Goal: Task Accomplishment & Management: Complete application form

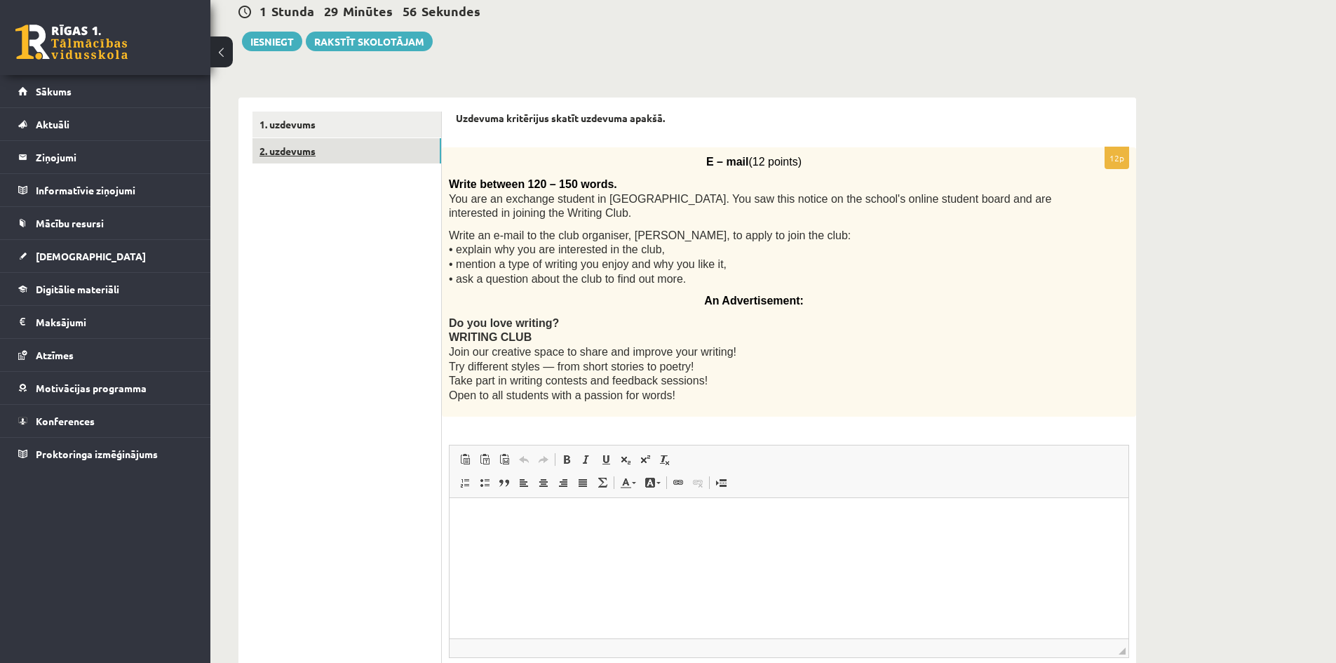
click at [357, 156] on link "2. uzdevums" at bounding box center [347, 151] width 189 height 26
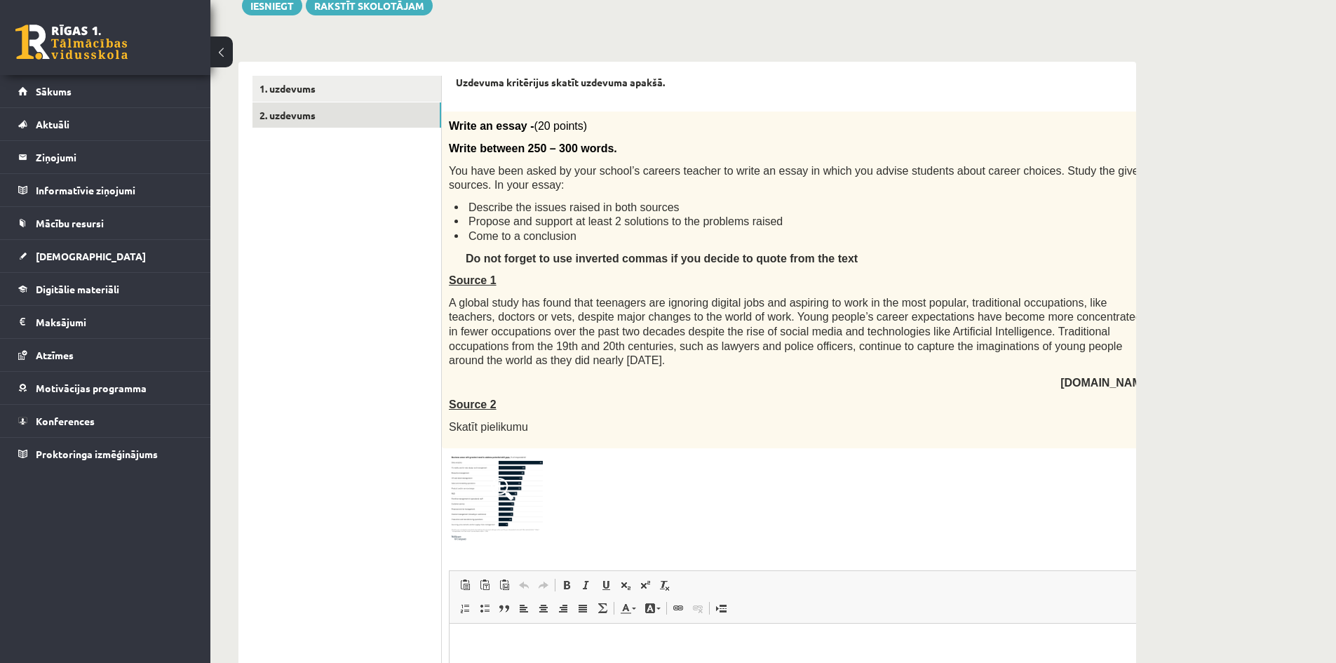
scroll to position [140, 0]
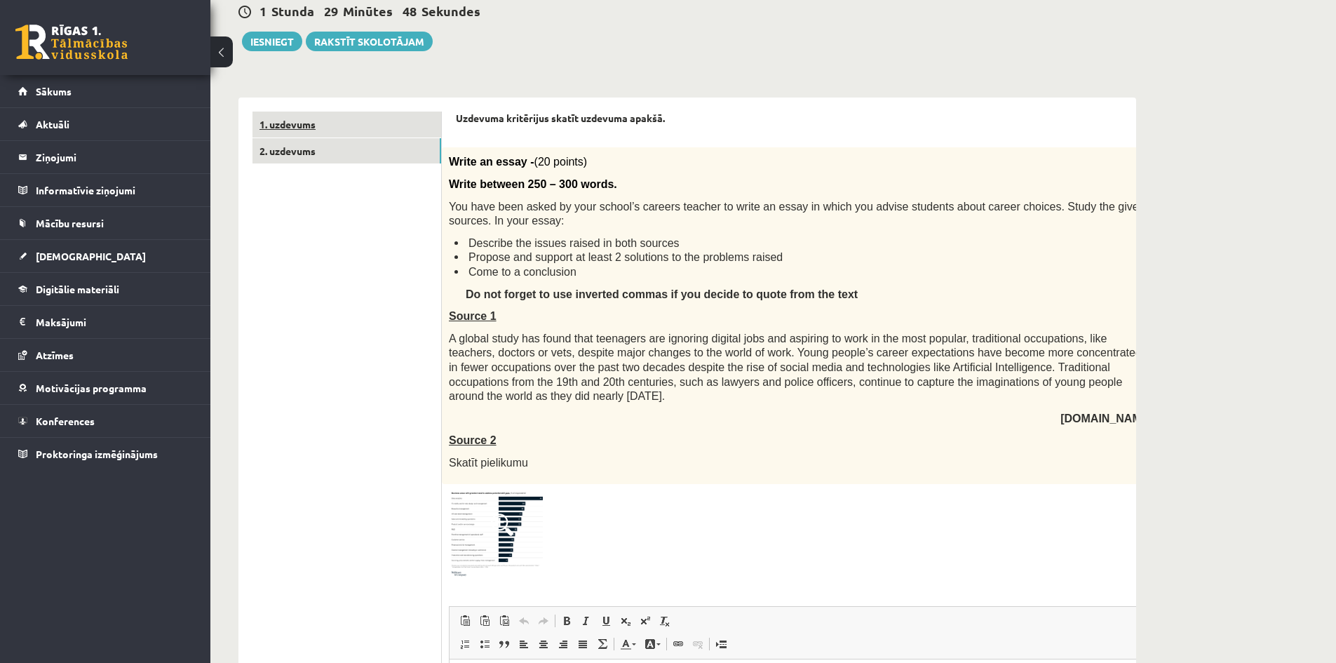
click at [394, 135] on link "1. uzdevums" at bounding box center [347, 125] width 189 height 26
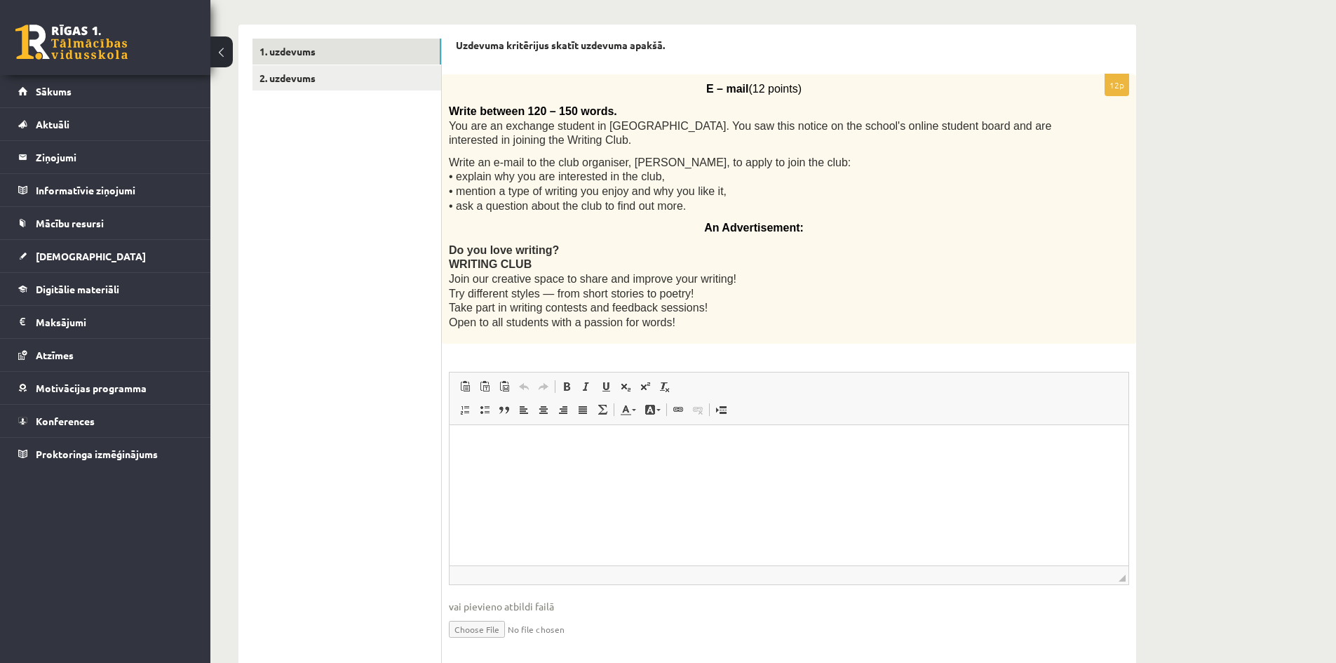
scroll to position [187, 0]
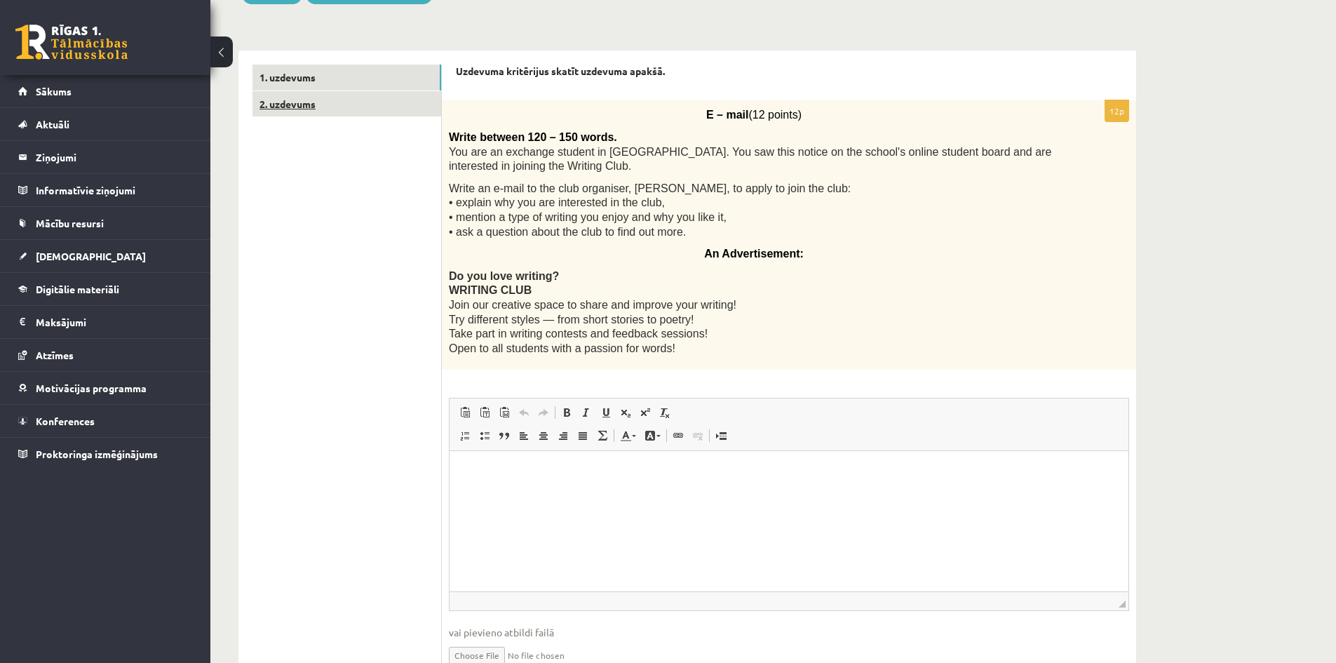
click at [426, 111] on link "2. uzdevums" at bounding box center [347, 104] width 189 height 26
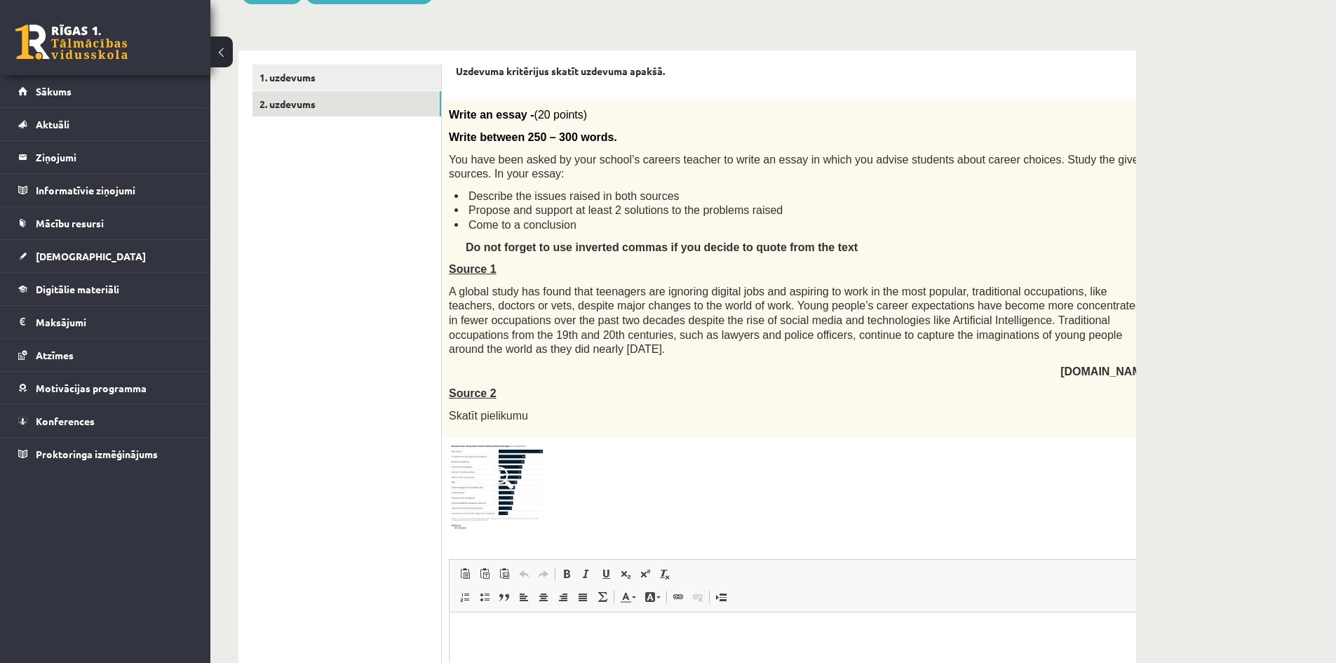
scroll to position [0, 0]
click at [481, 401] on div "Write an essay - (20 points) Write between 250 – 300 words. You have been asked…" at bounding box center [836, 268] width 789 height 337
click at [502, 470] on span at bounding box center [502, 478] width 22 height 22
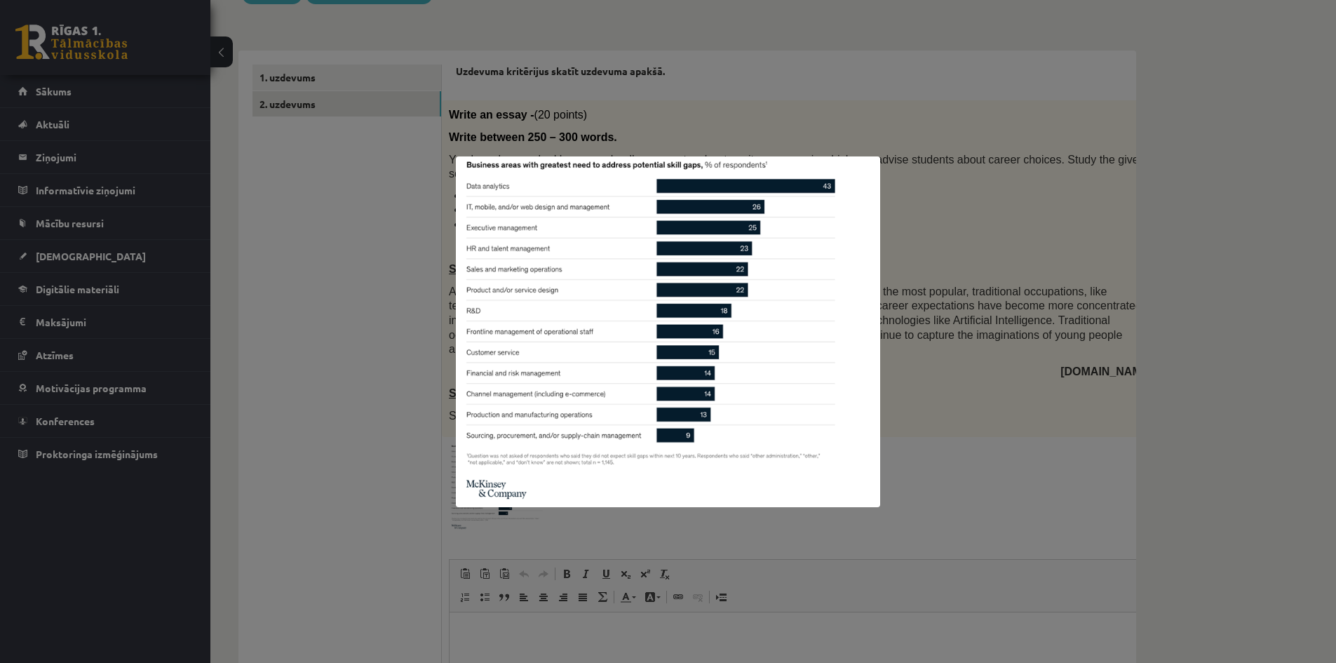
click at [326, 340] on div at bounding box center [668, 331] width 1336 height 663
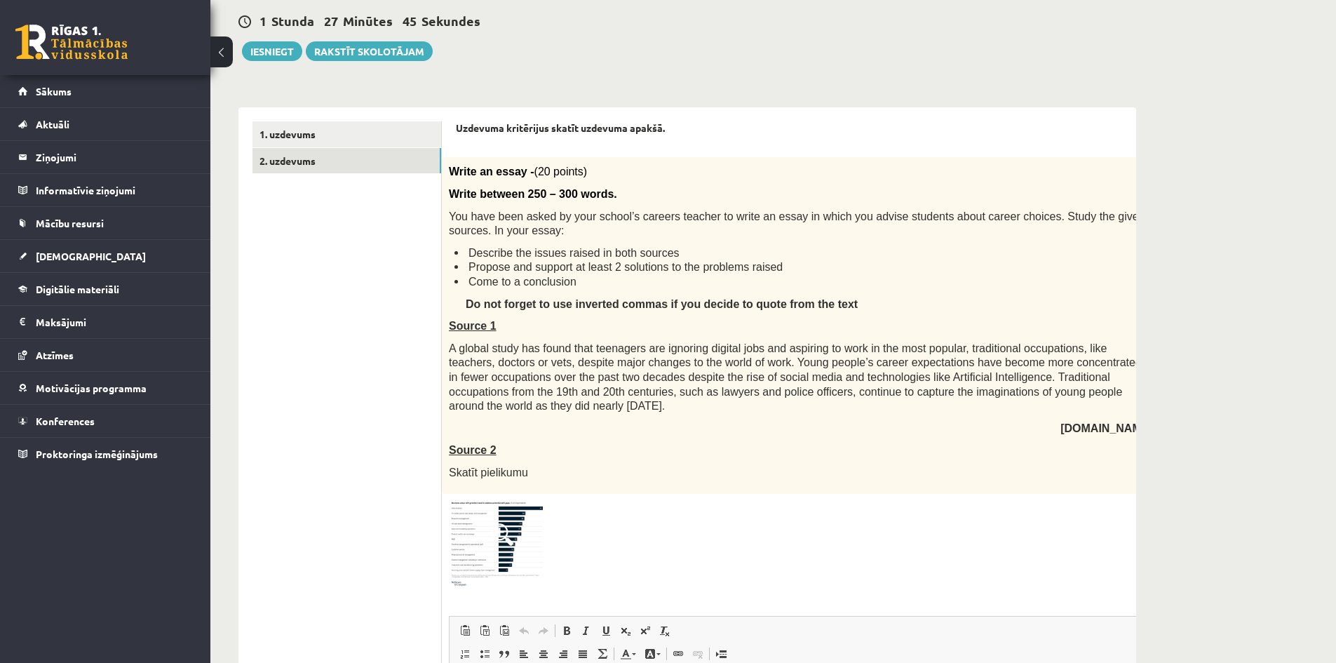
scroll to position [140, 0]
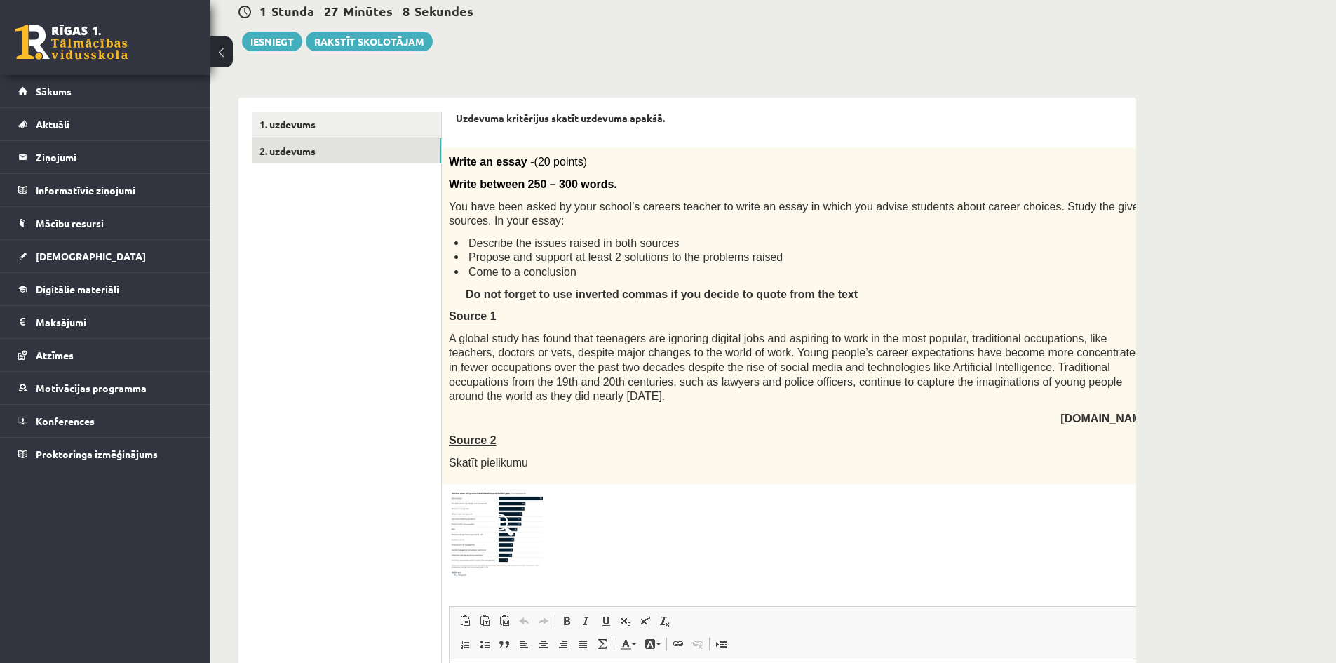
click at [483, 526] on img at bounding box center [501, 534] width 105 height 87
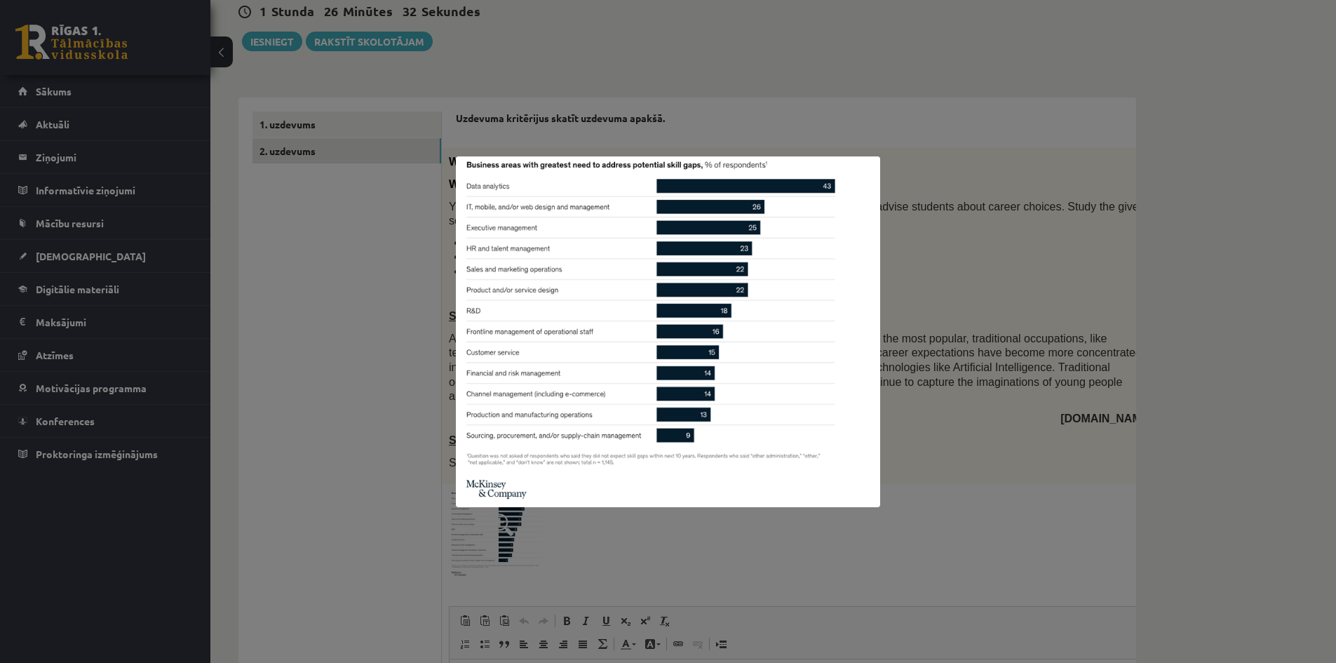
click at [894, 537] on div at bounding box center [668, 331] width 1336 height 663
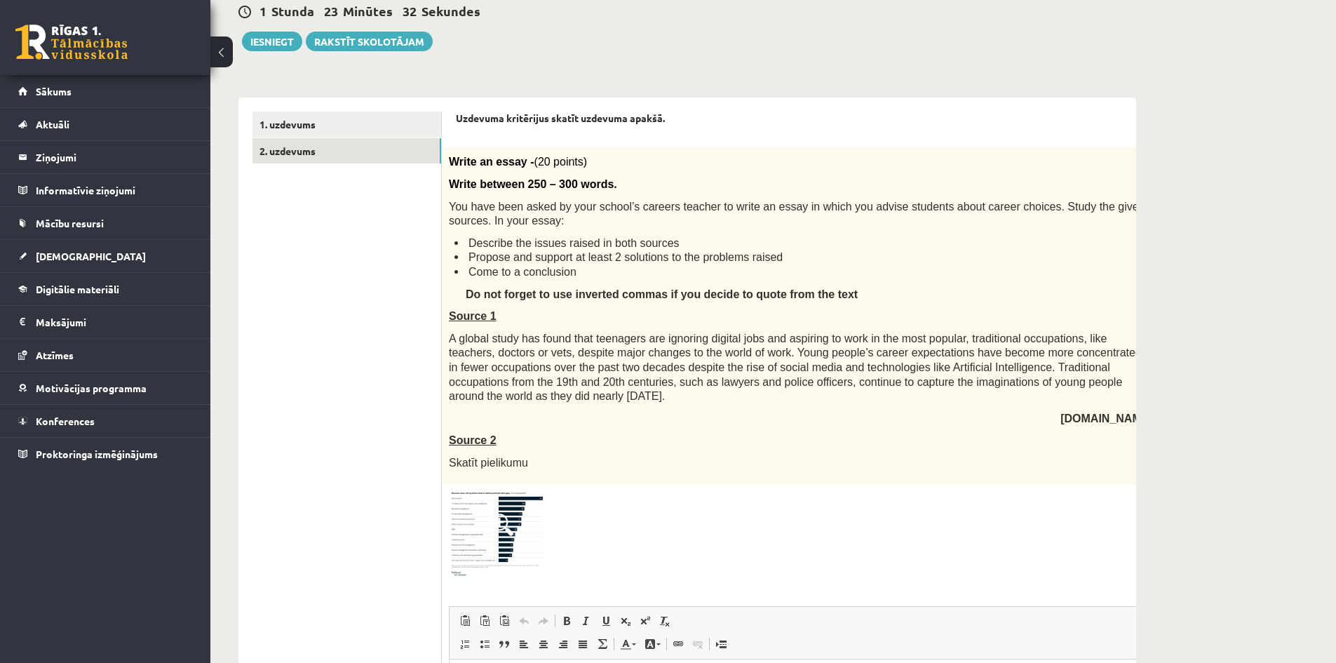
click at [894, 561] on div at bounding box center [836, 534] width 774 height 87
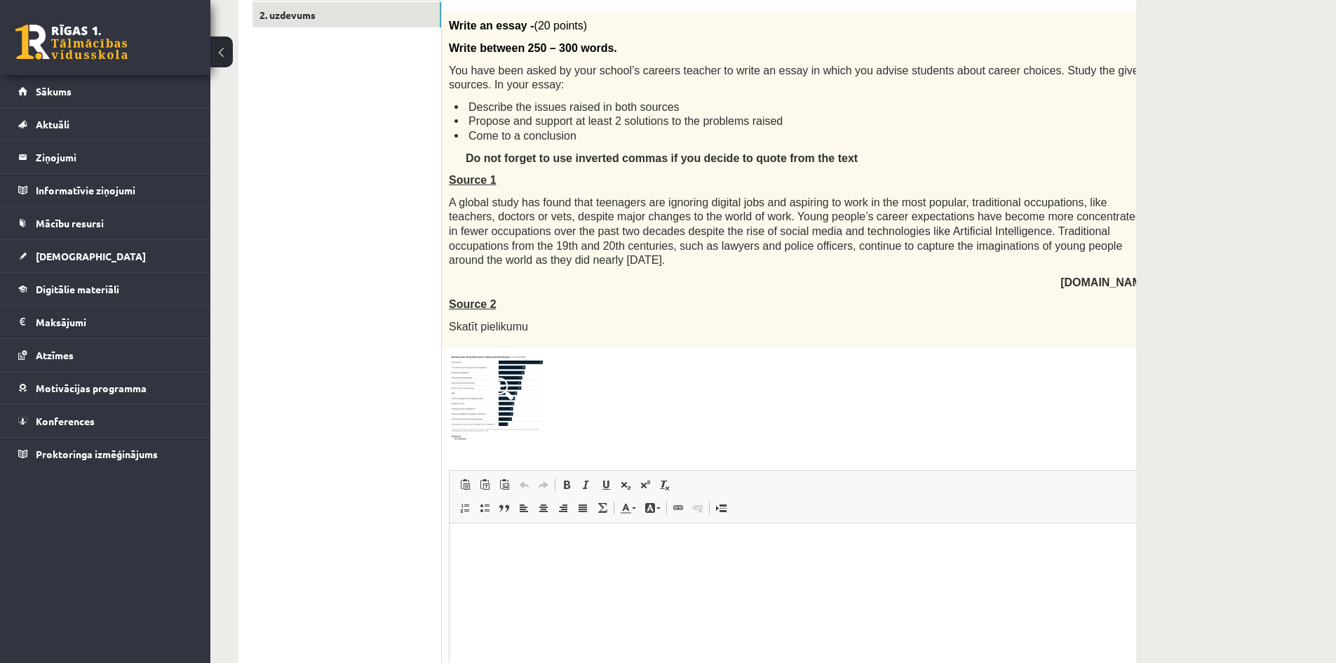
scroll to position [351, 0]
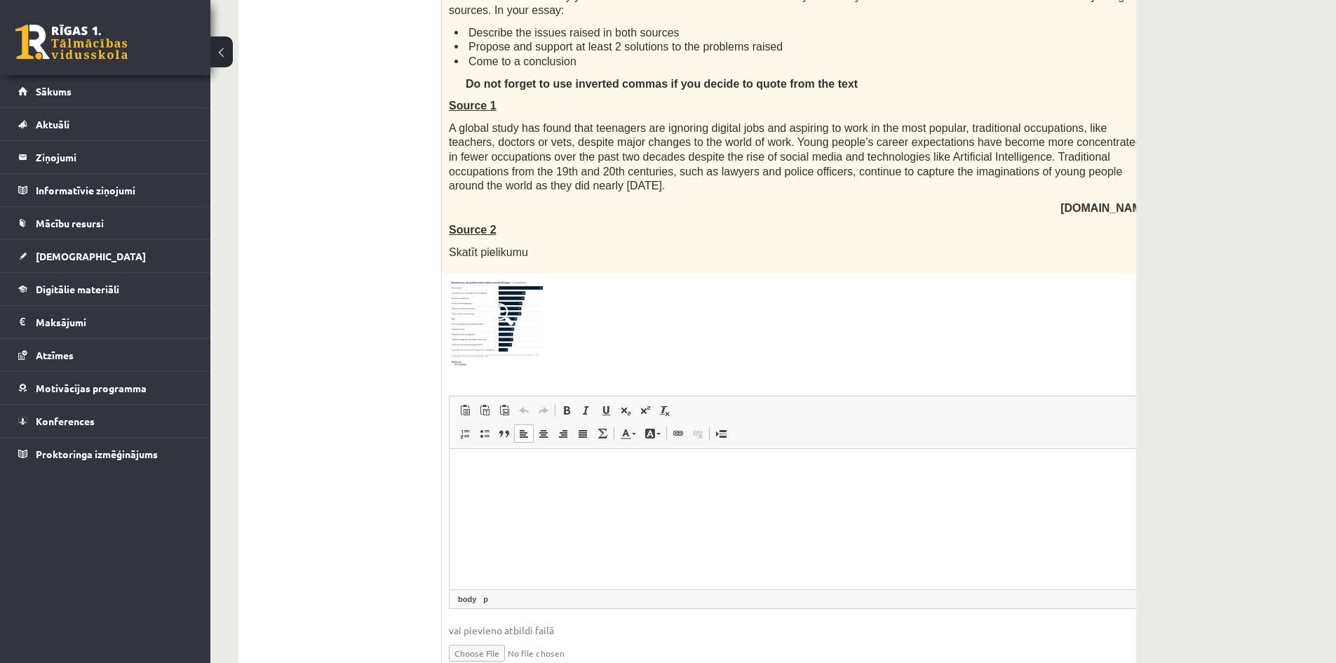
click at [699, 479] on html at bounding box center [836, 470] width 773 height 43
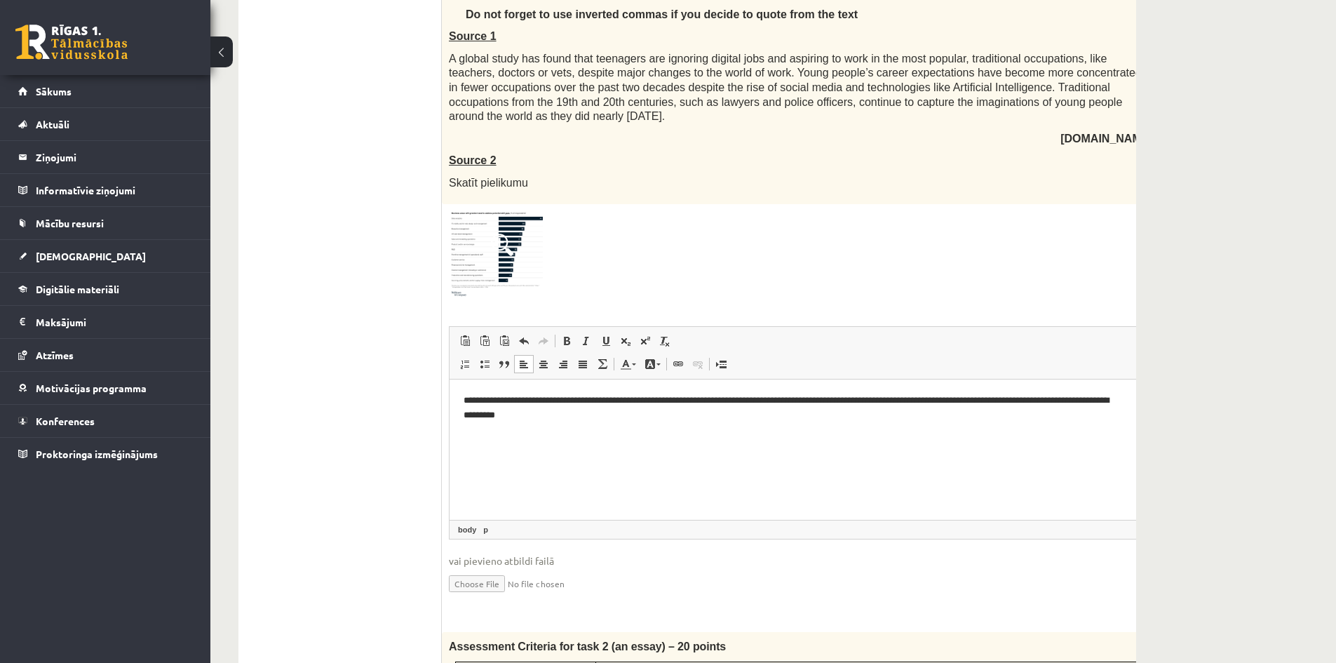
scroll to position [421, 0]
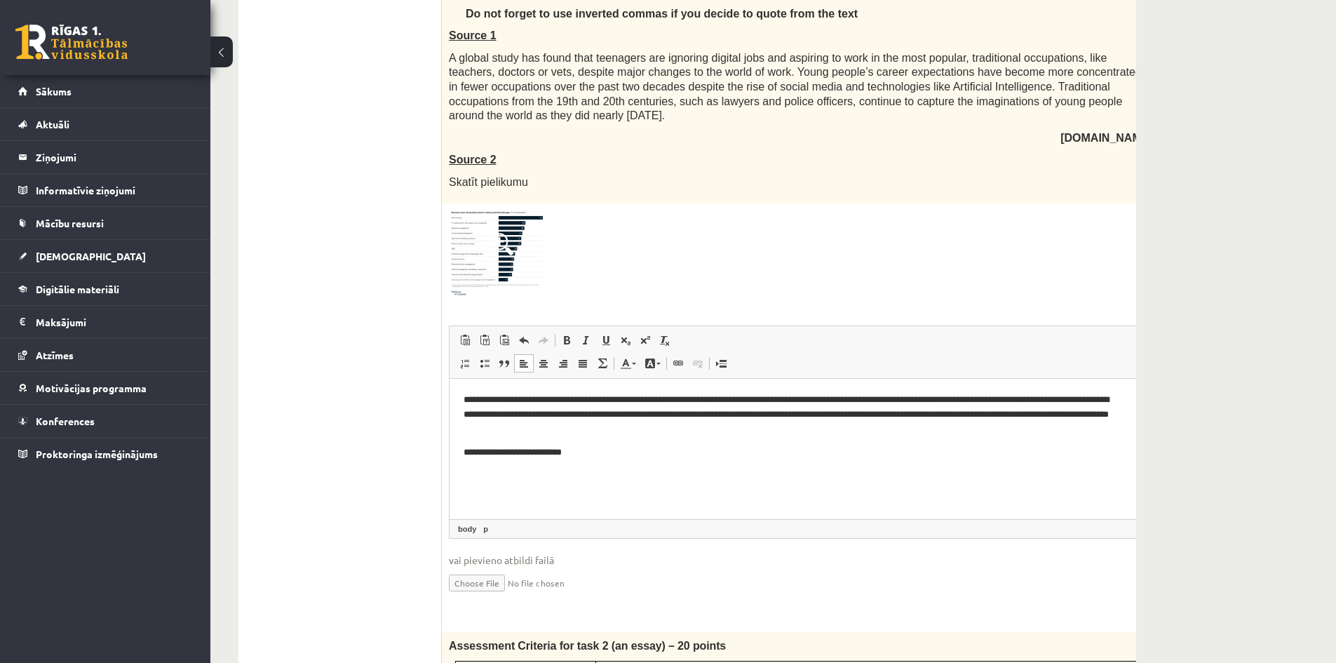
click at [563, 453] on p "**********" at bounding box center [789, 452] width 651 height 15
click at [613, 455] on p "**********" at bounding box center [789, 452] width 651 height 15
click at [529, 243] on img at bounding box center [501, 253] width 105 height 87
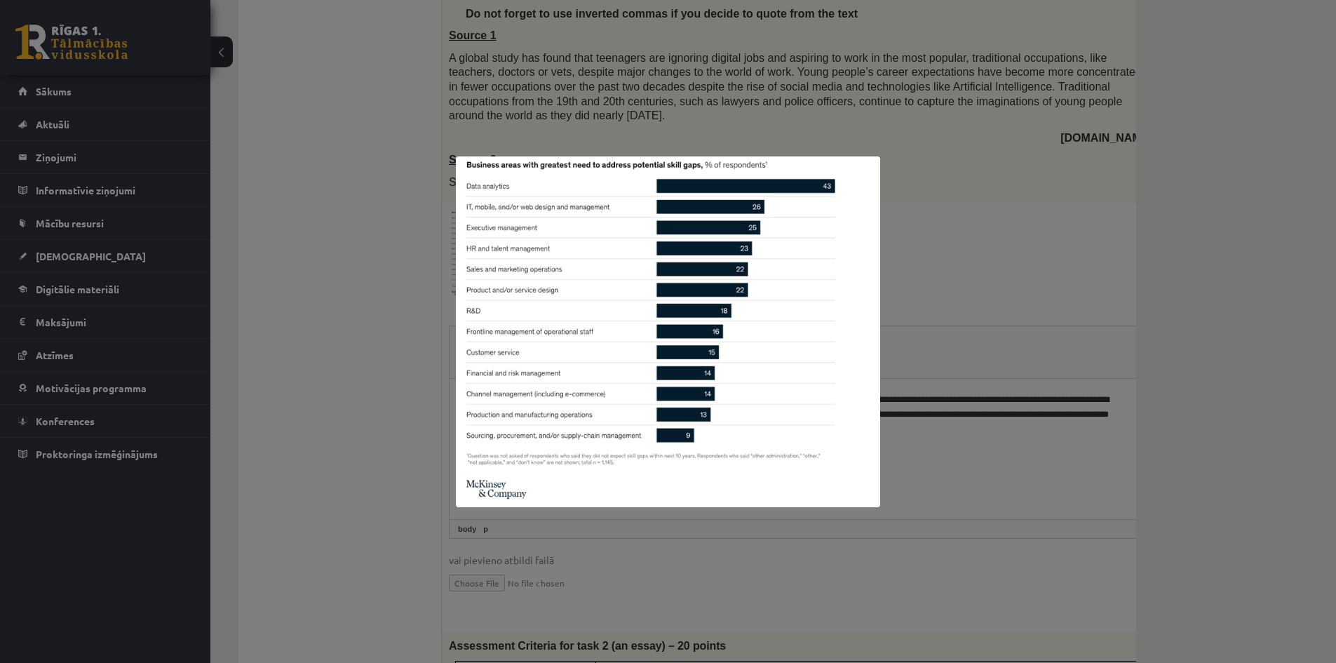
click at [426, 499] on div at bounding box center [668, 331] width 1336 height 663
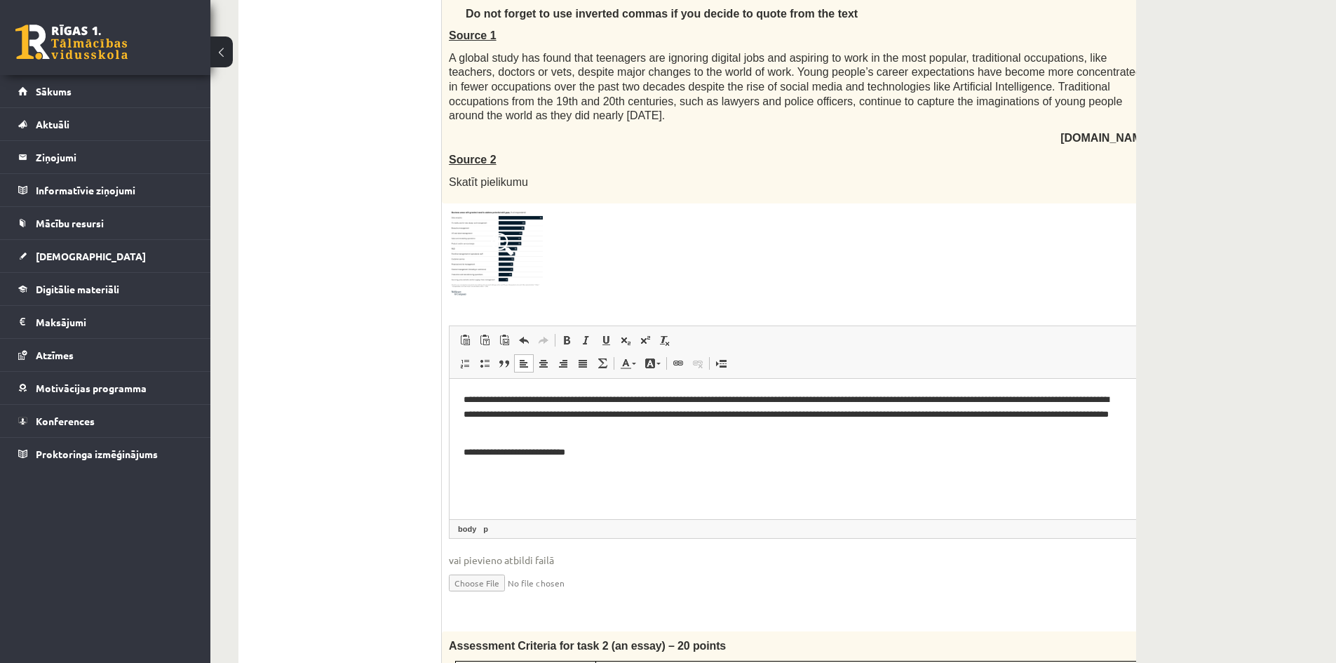
click at [684, 450] on p "**********" at bounding box center [789, 452] width 651 height 15
click at [501, 253] on span at bounding box center [502, 244] width 22 height 22
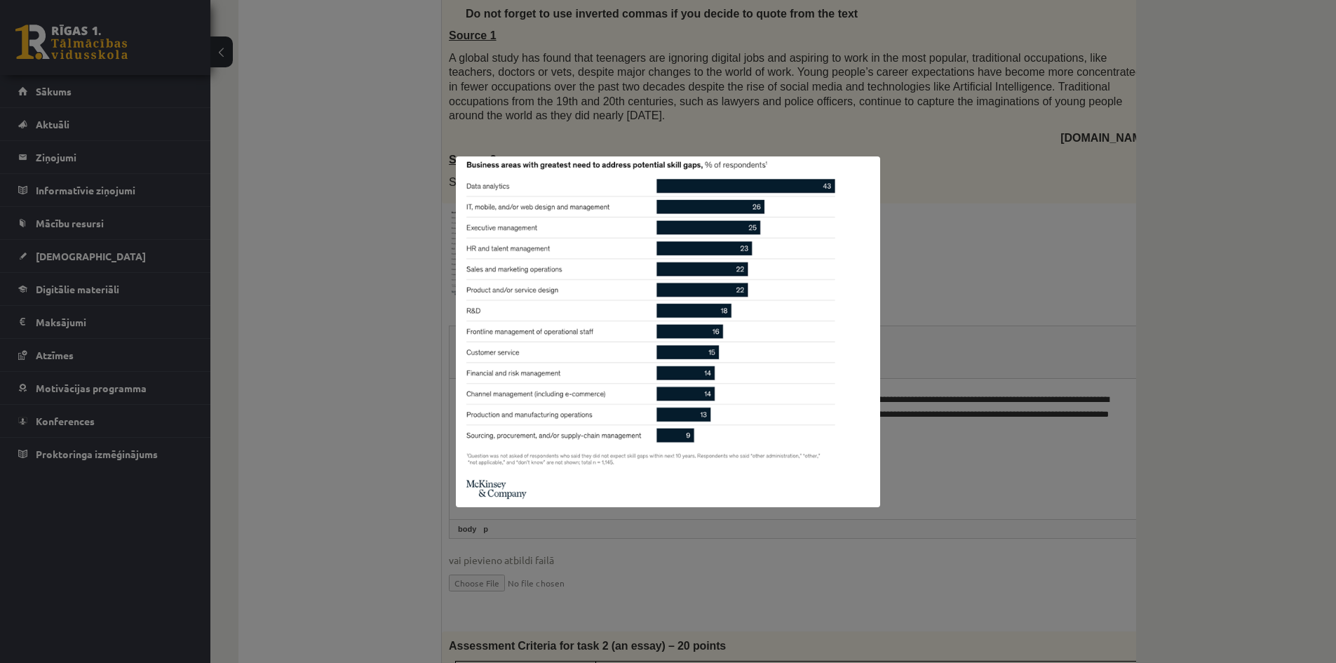
click at [232, 308] on div at bounding box center [668, 331] width 1336 height 663
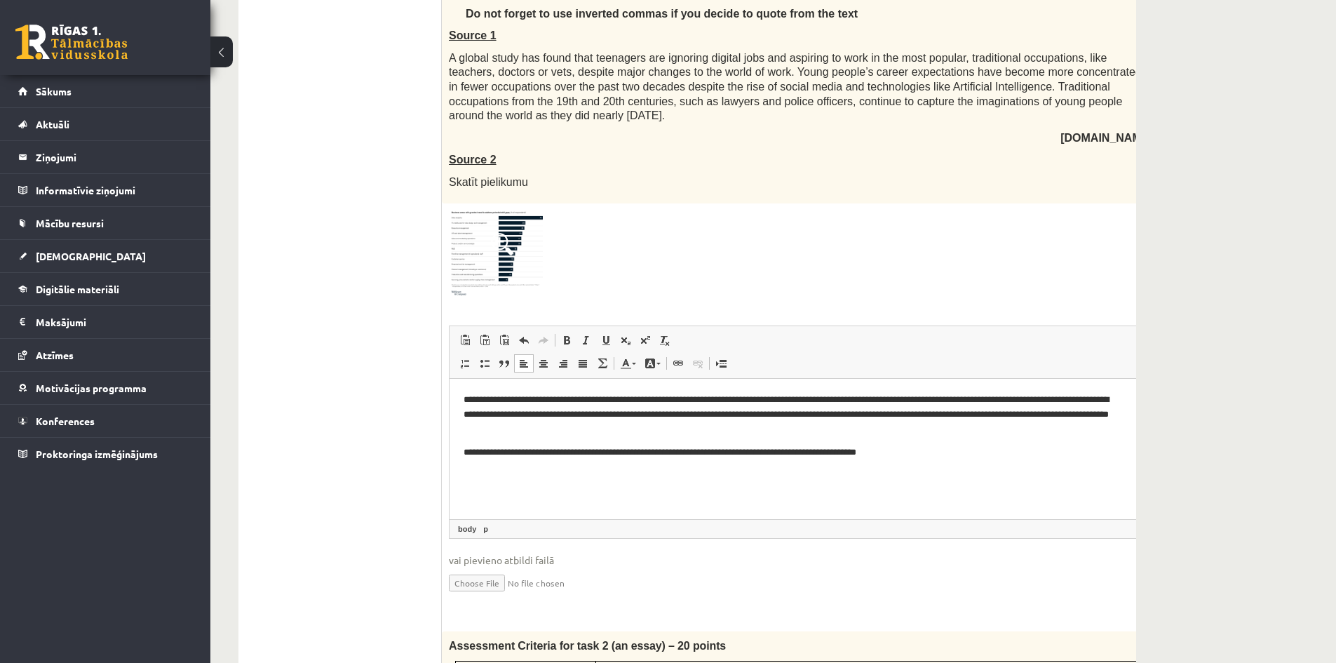
click at [1051, 454] on p "**********" at bounding box center [789, 452] width 651 height 15
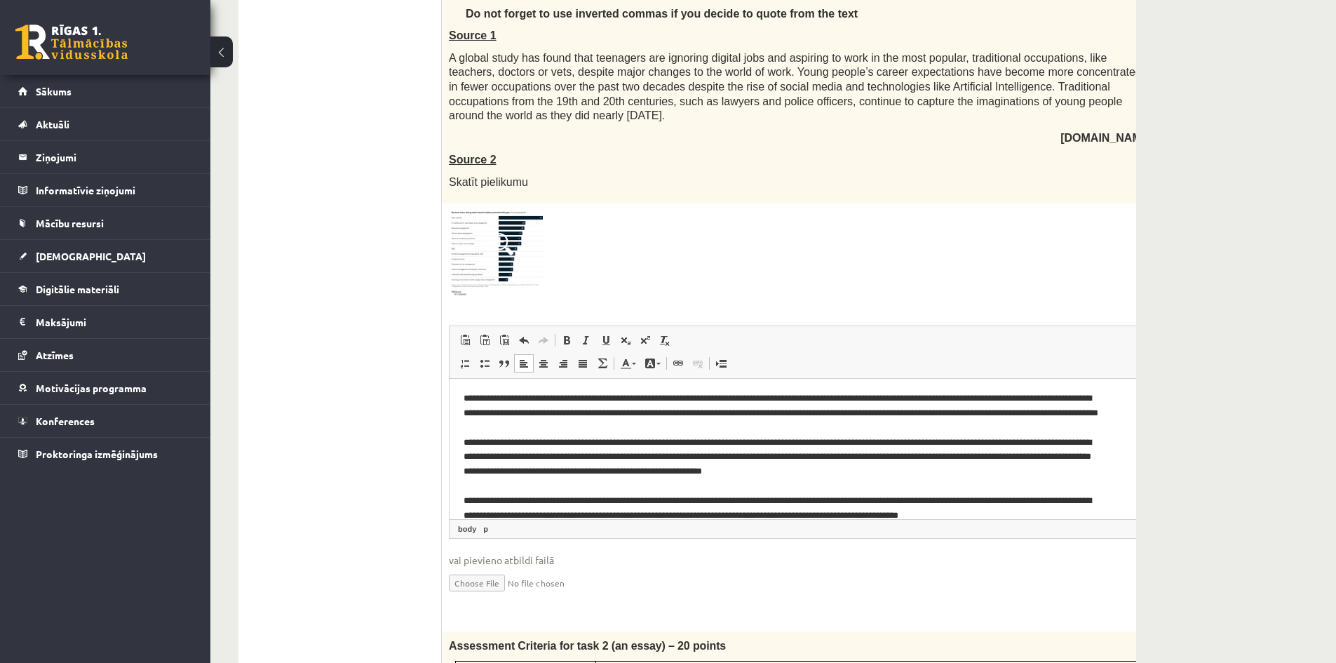
scroll to position [86, 0]
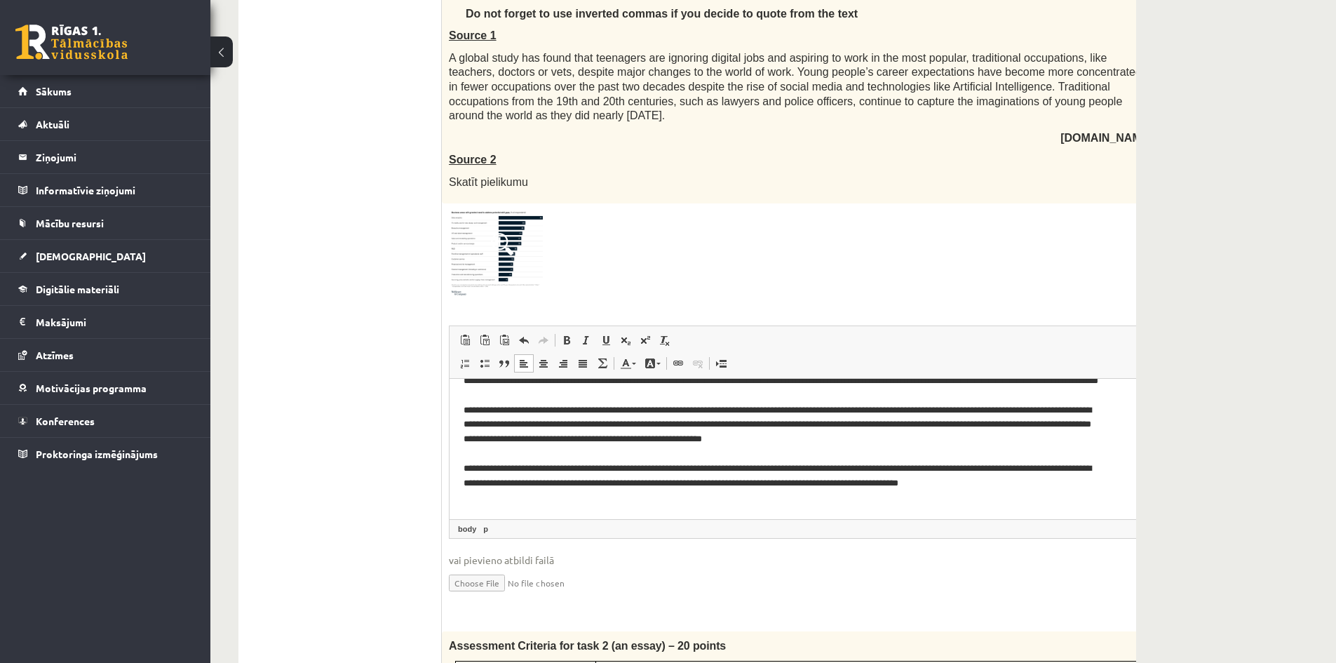
click at [466, 425] on p "**********" at bounding box center [784, 432] width 640 height 146
click at [462, 484] on html "**********" at bounding box center [836, 406] width 773 height 227
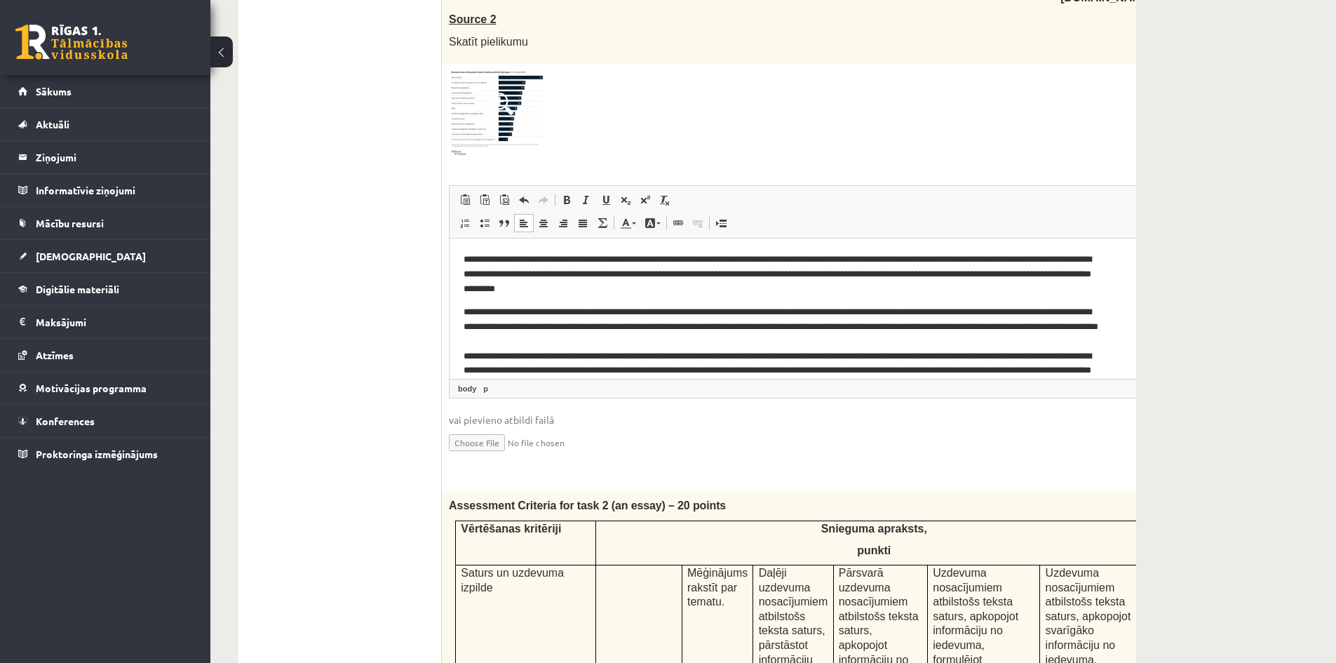
scroll to position [70, 0]
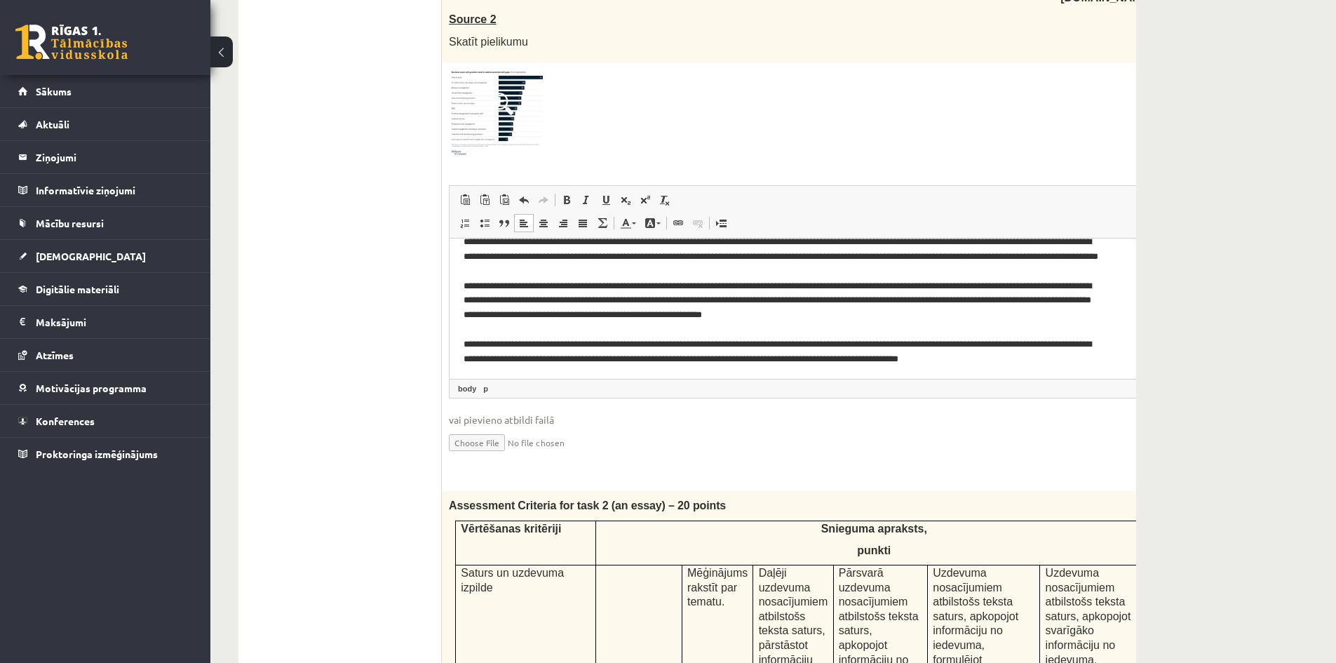
click at [699, 270] on p "**********" at bounding box center [784, 308] width 640 height 146
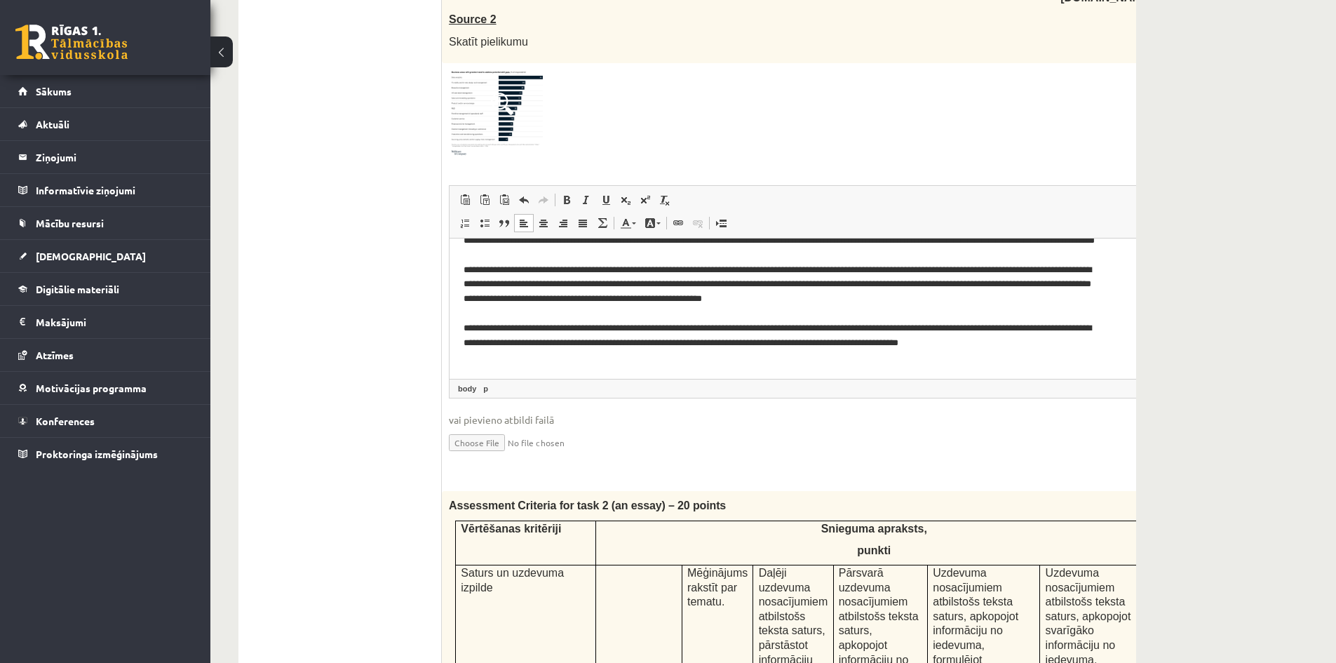
scroll to position [631, 0]
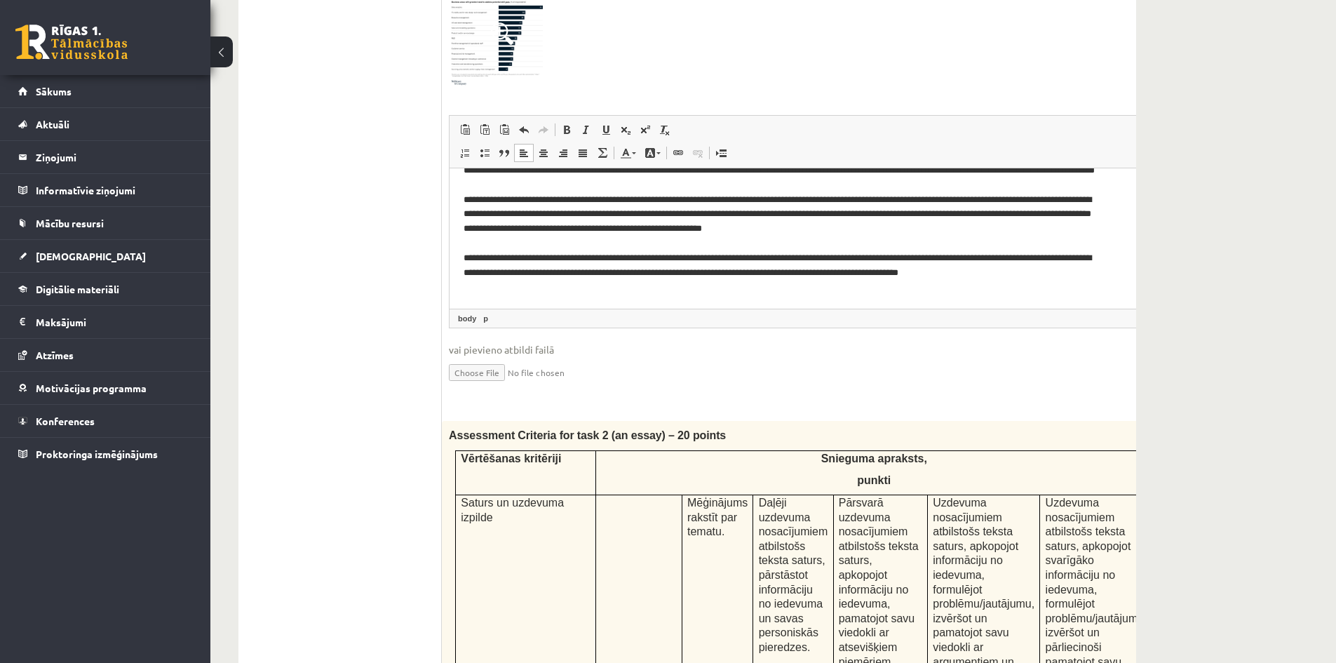
click at [654, 276] on p "**********" at bounding box center [784, 222] width 640 height 146
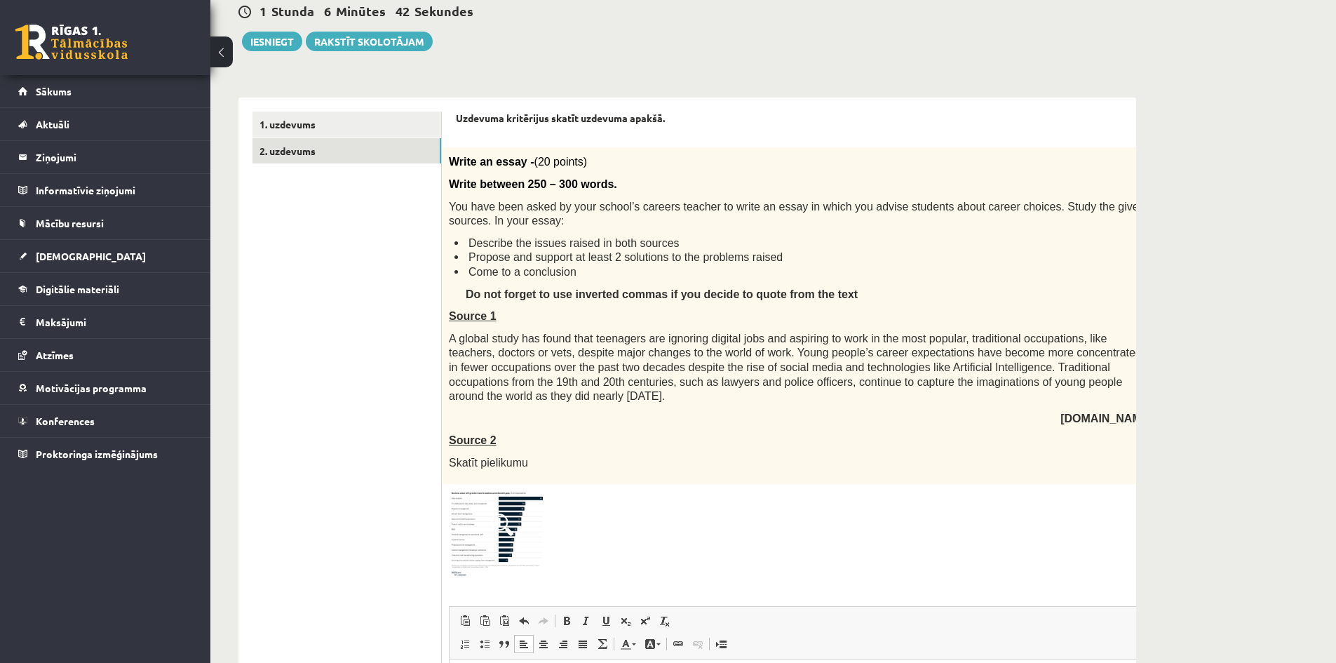
scroll to position [70, 0]
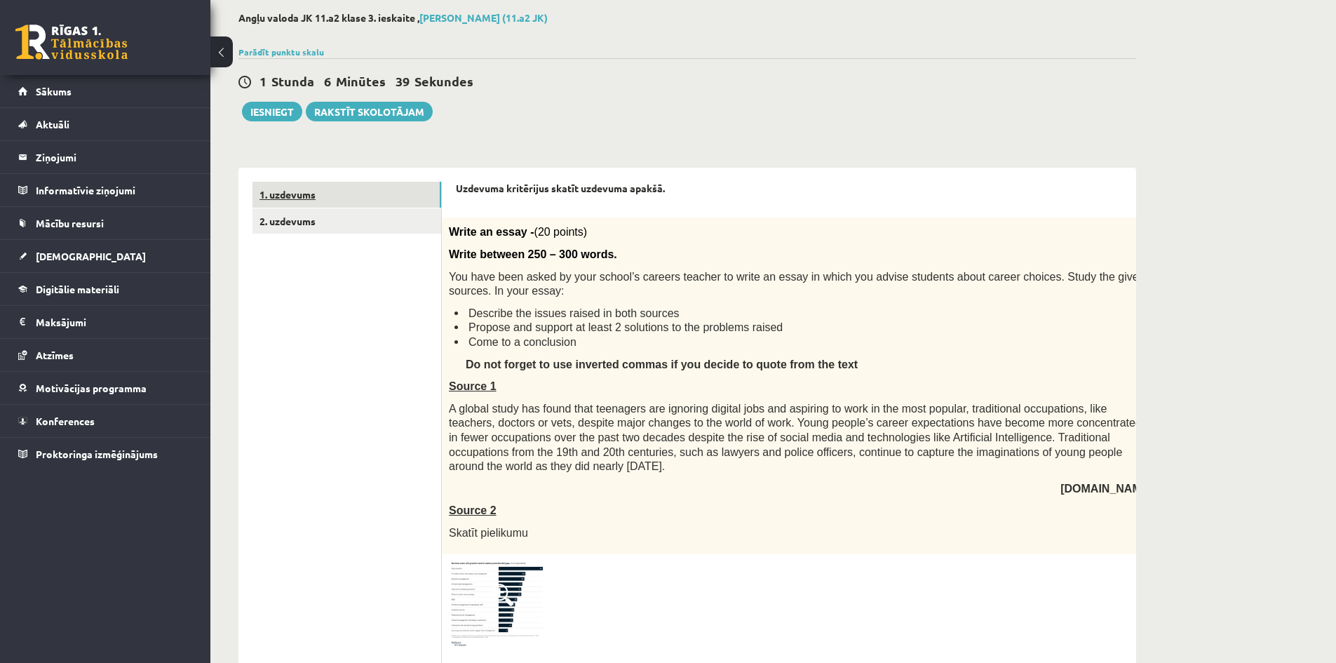
click at [375, 197] on link "1. uzdevums" at bounding box center [347, 195] width 189 height 26
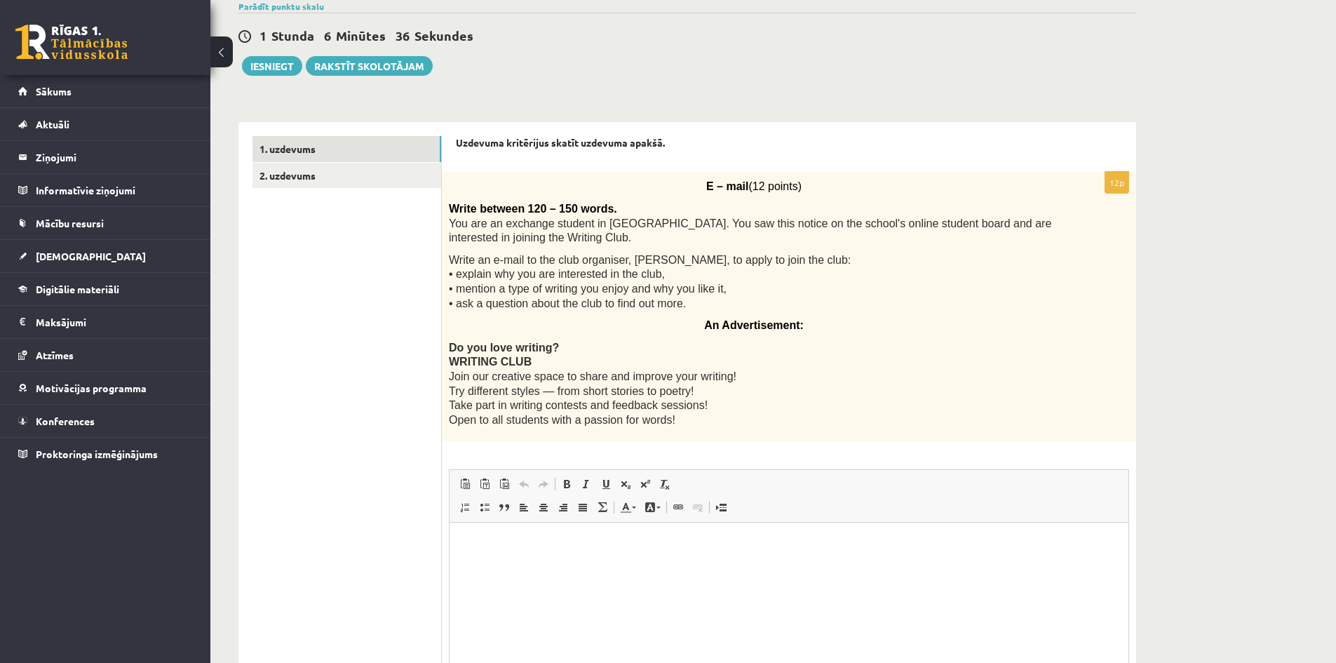
scroll to position [140, 0]
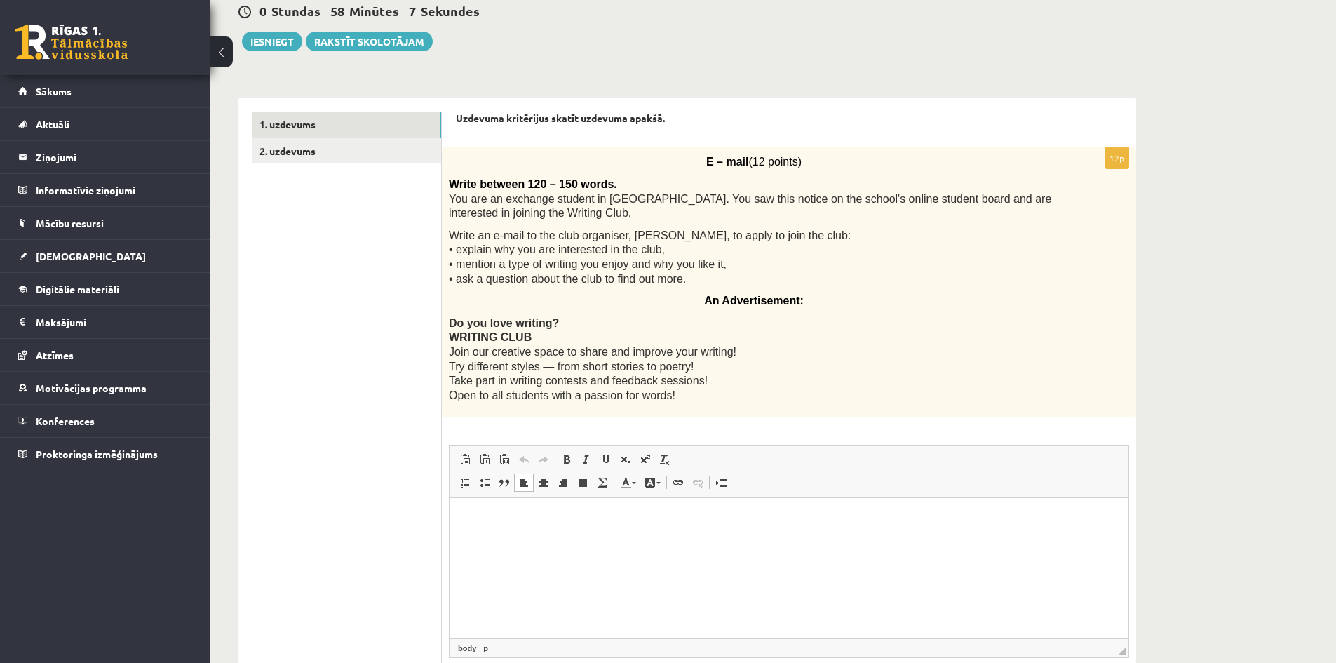
click at [808, 507] on html at bounding box center [789, 519] width 679 height 43
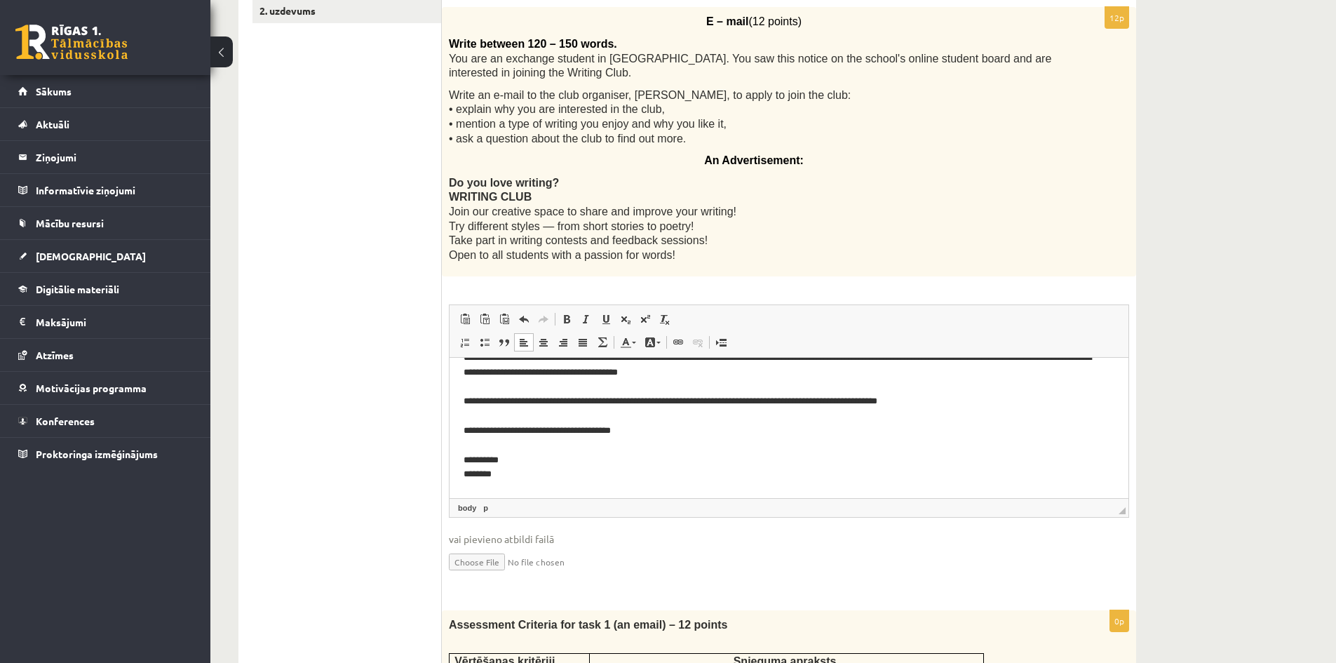
scroll to position [107, 0]
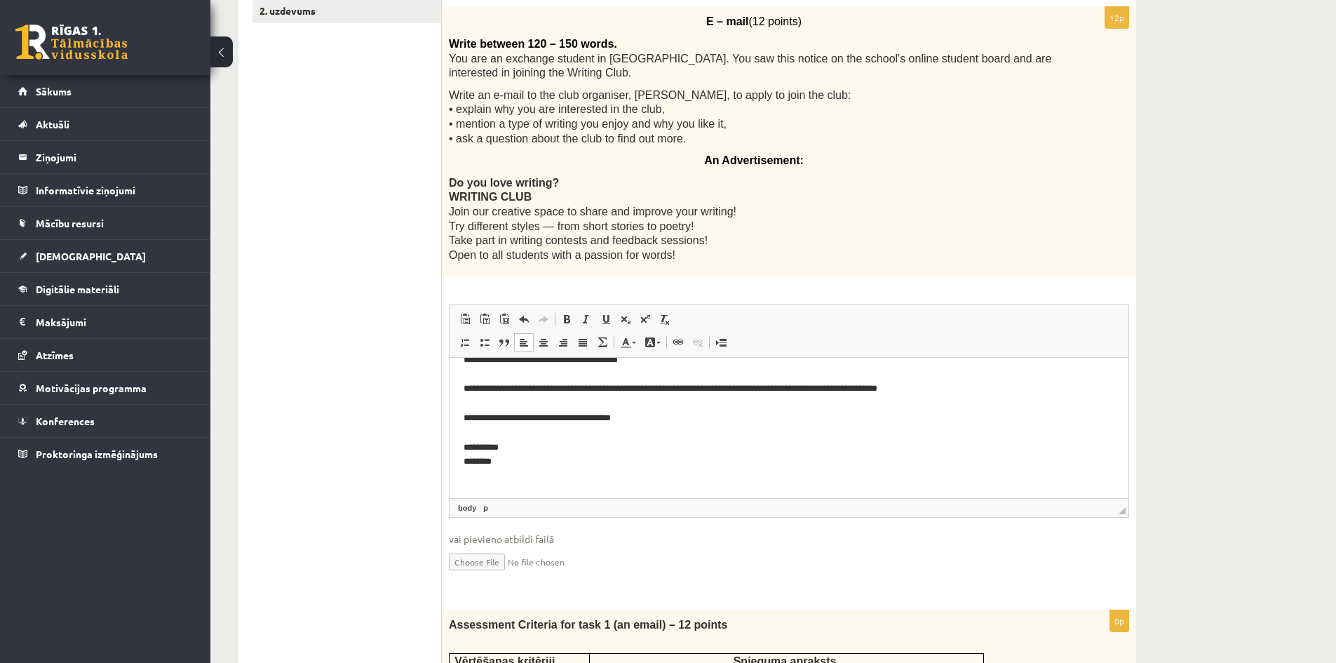
click at [464, 457] on html "**********" at bounding box center [789, 374] width 679 height 247
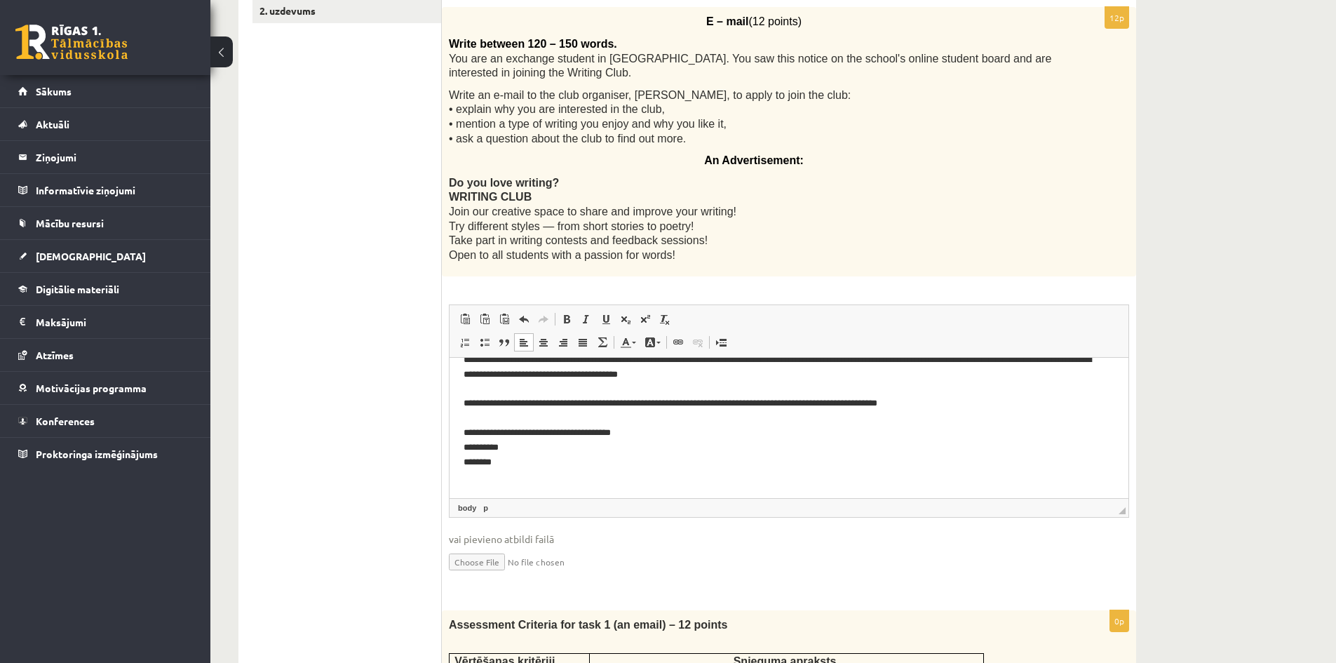
scroll to position [101, 0]
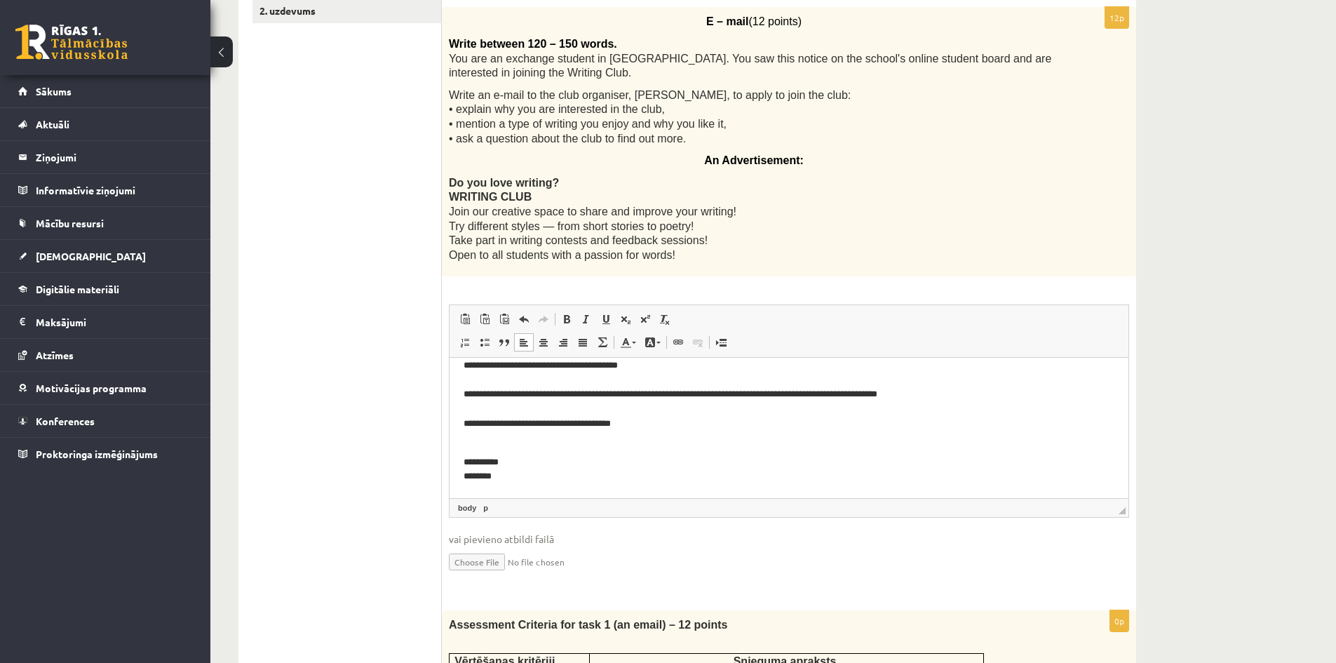
click at [810, 451] on body "**********" at bounding box center [789, 377] width 651 height 213
click at [462, 478] on html "**********" at bounding box center [789, 377] width 679 height 241
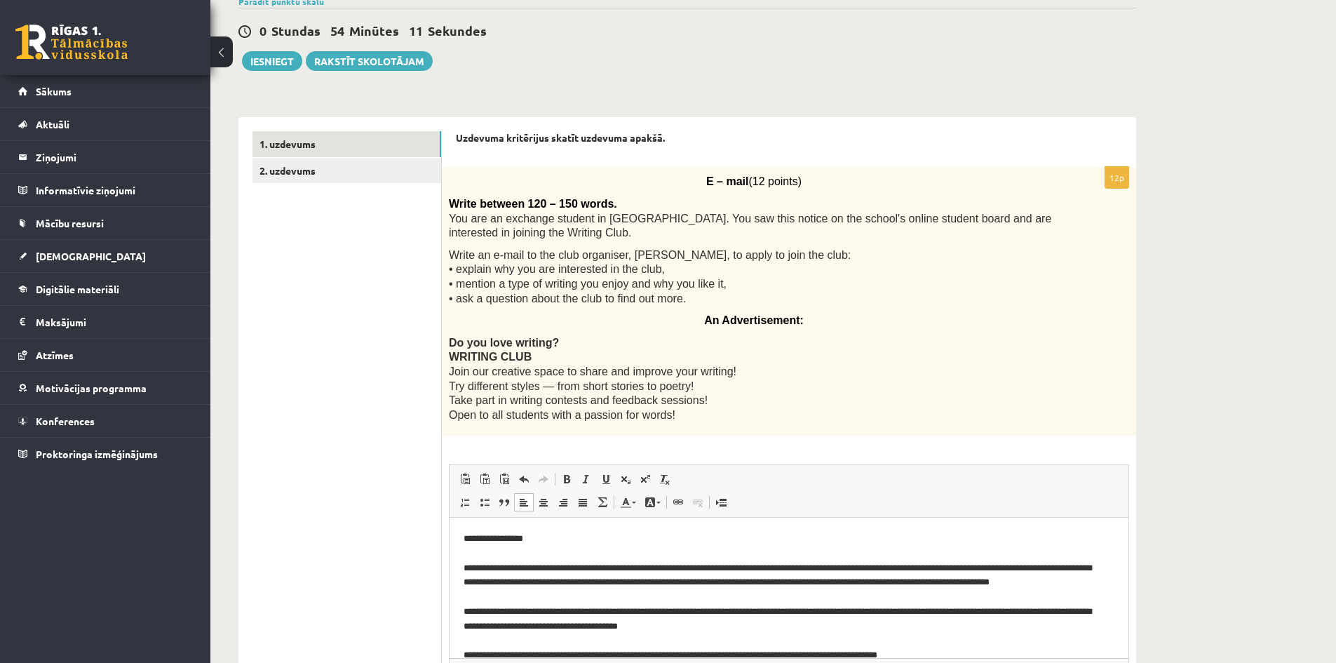
scroll to position [117, 0]
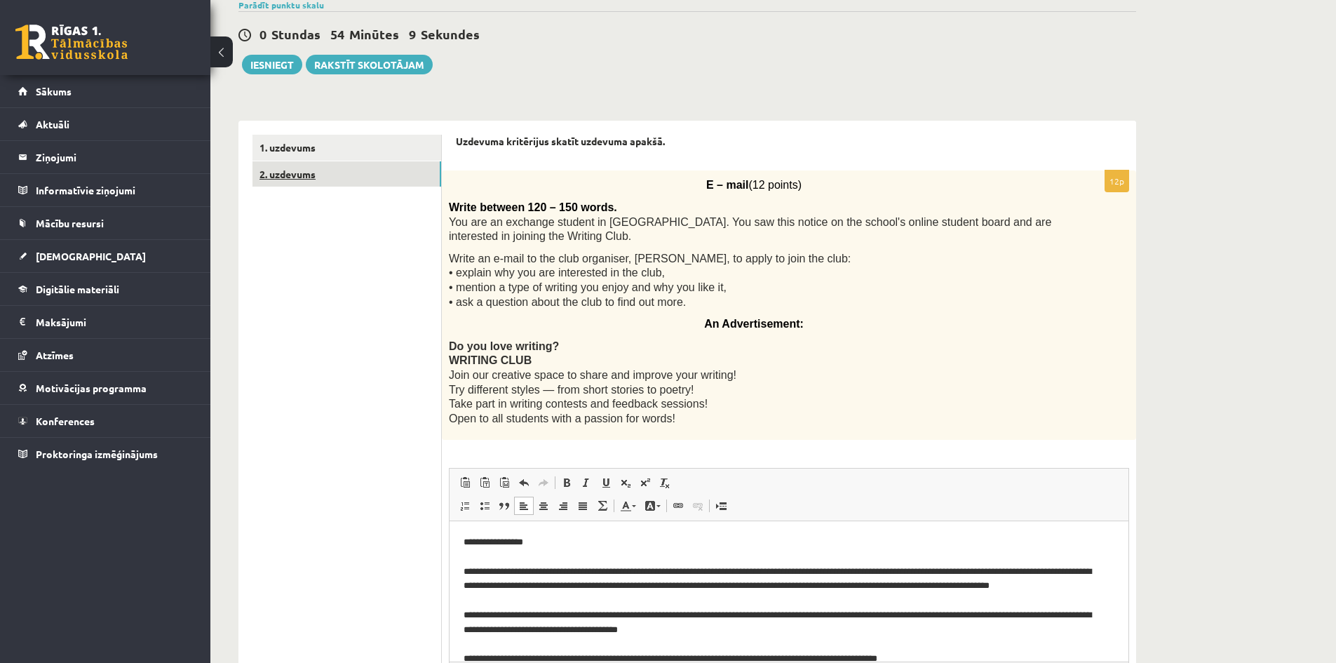
click at [336, 170] on link "2. uzdevums" at bounding box center [347, 174] width 189 height 26
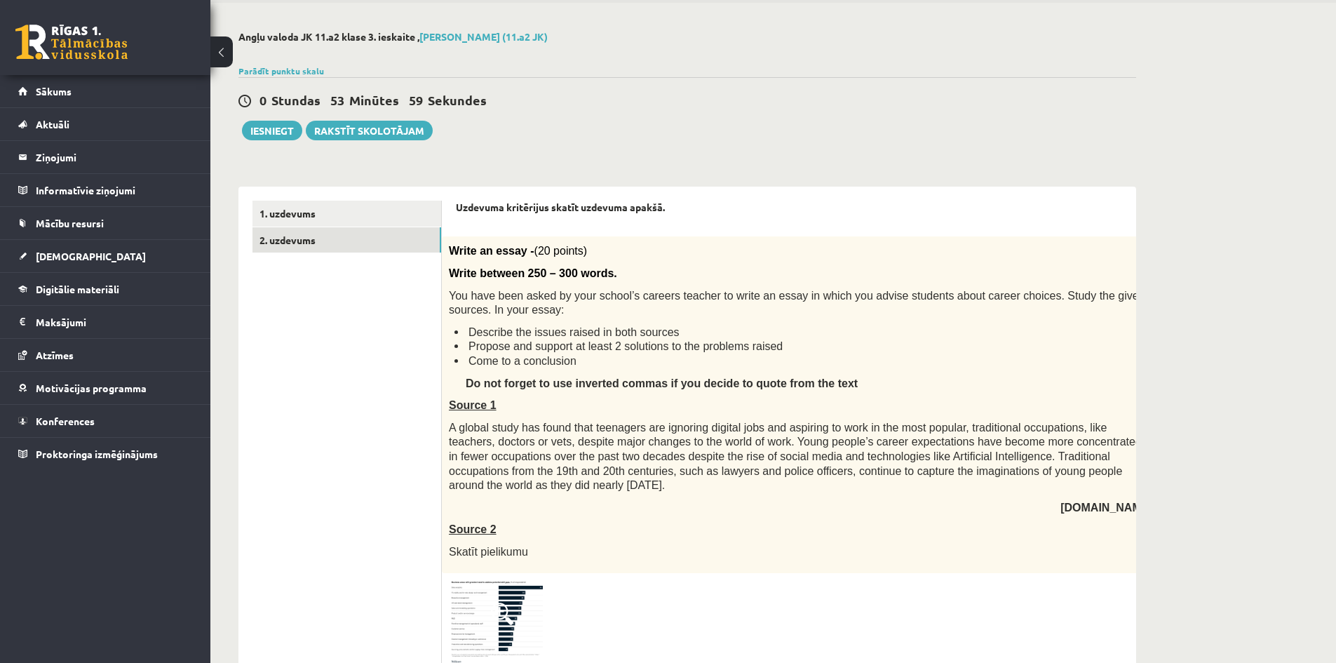
scroll to position [47, 0]
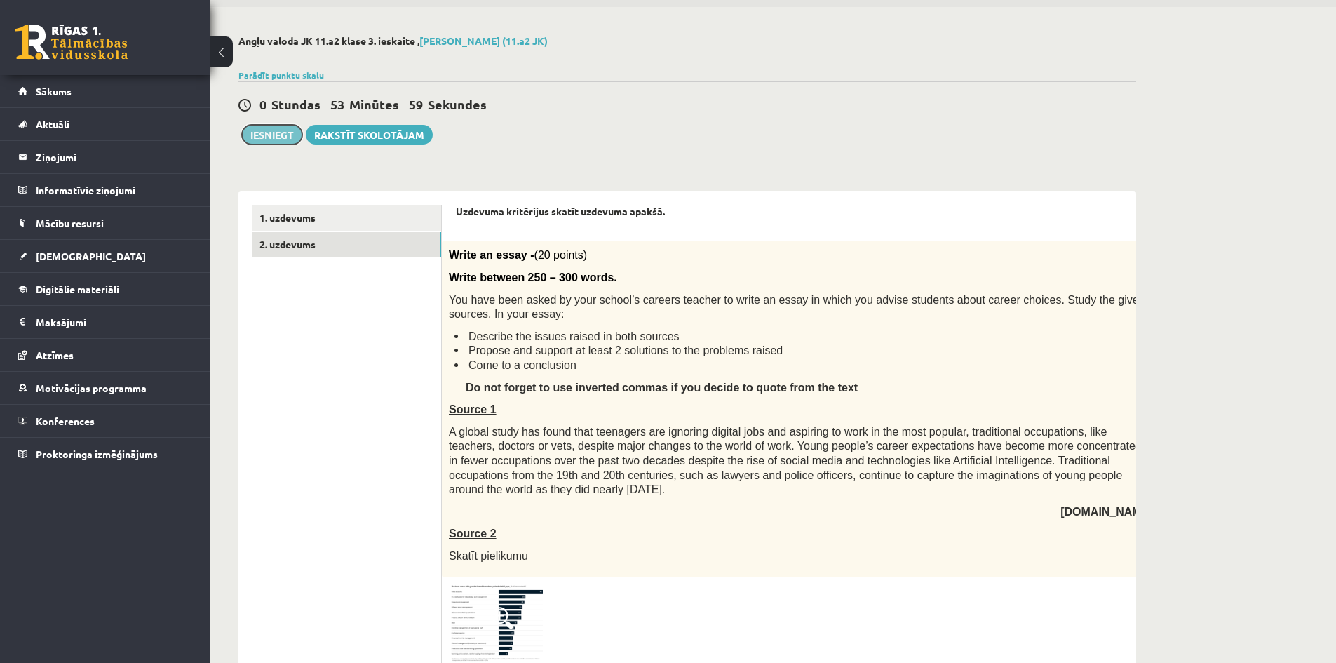
click at [272, 136] on button "Iesniegt" at bounding box center [272, 135] width 60 height 20
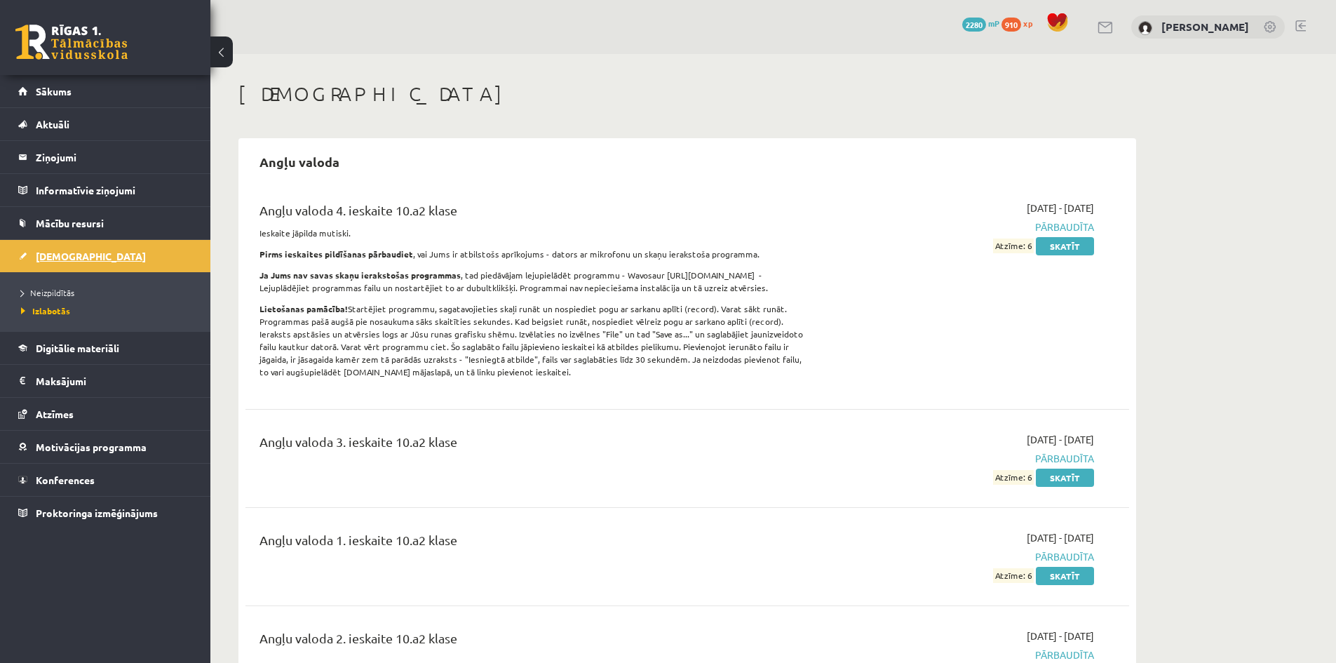
click at [64, 255] on span "[DEMOGRAPHIC_DATA]" at bounding box center [91, 256] width 110 height 13
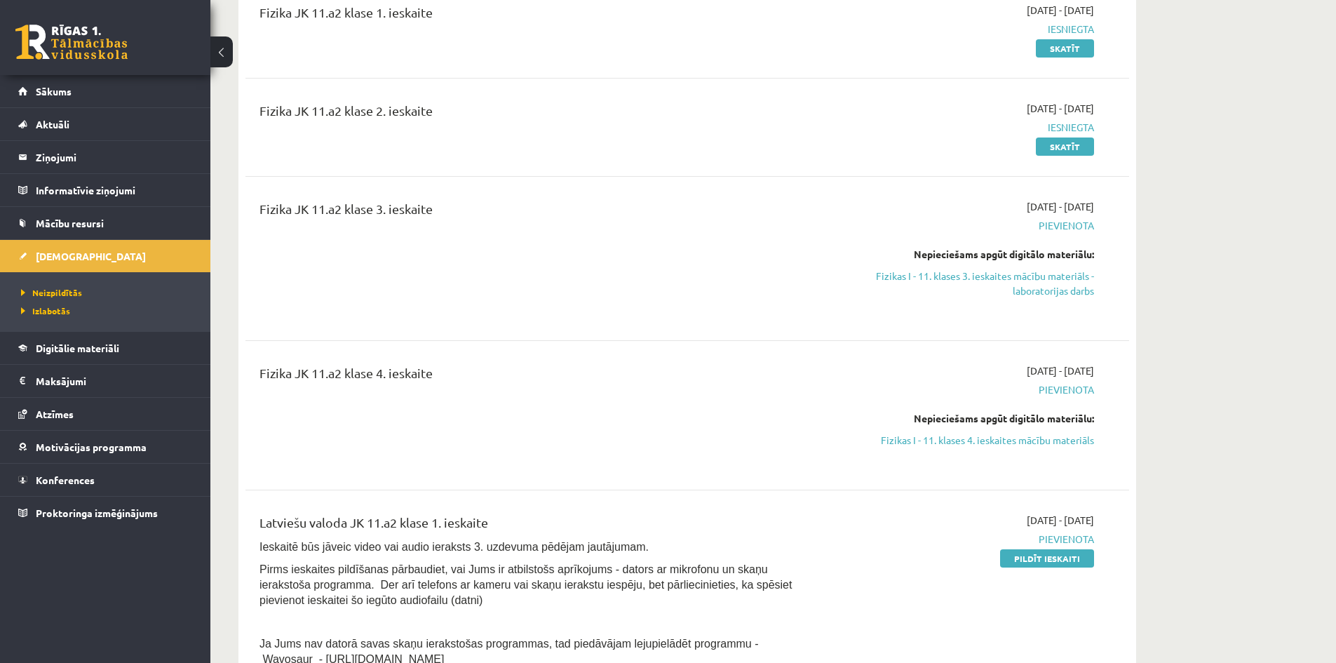
scroll to position [772, 0]
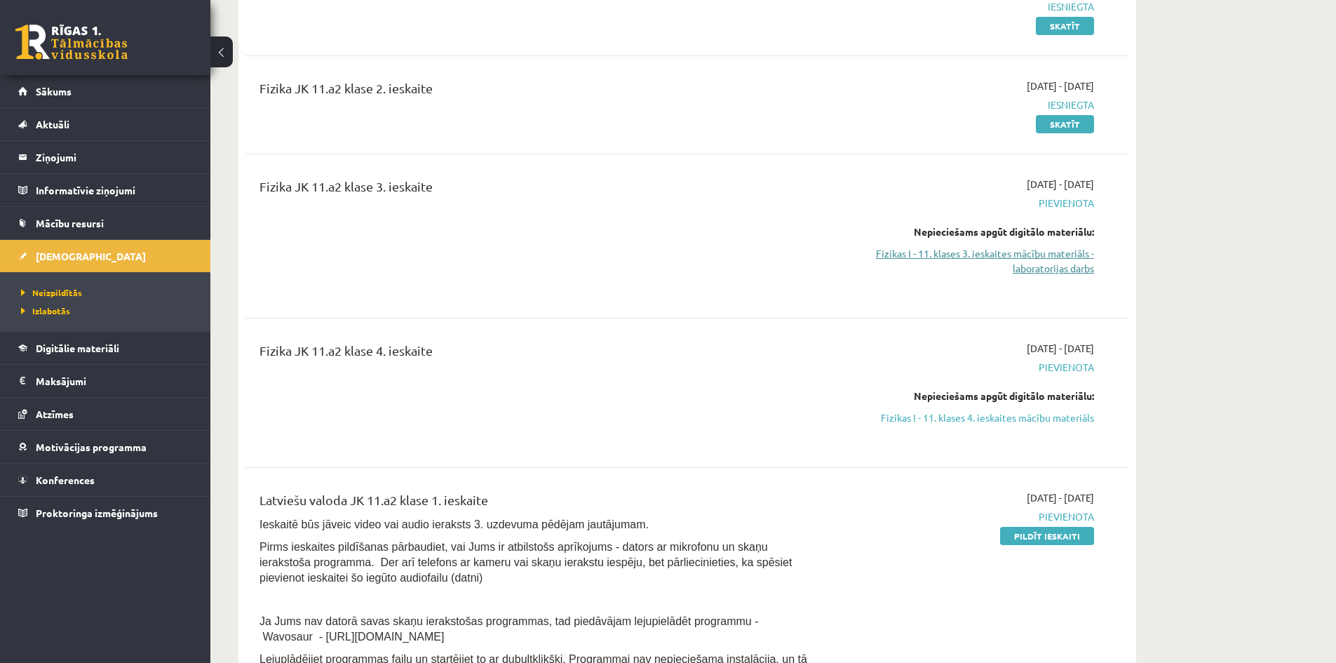
click at [960, 269] on link "Fizikas I - 11. klases 3. ieskaites mācību materiāls - laboratorijas darbs" at bounding box center [962, 260] width 264 height 29
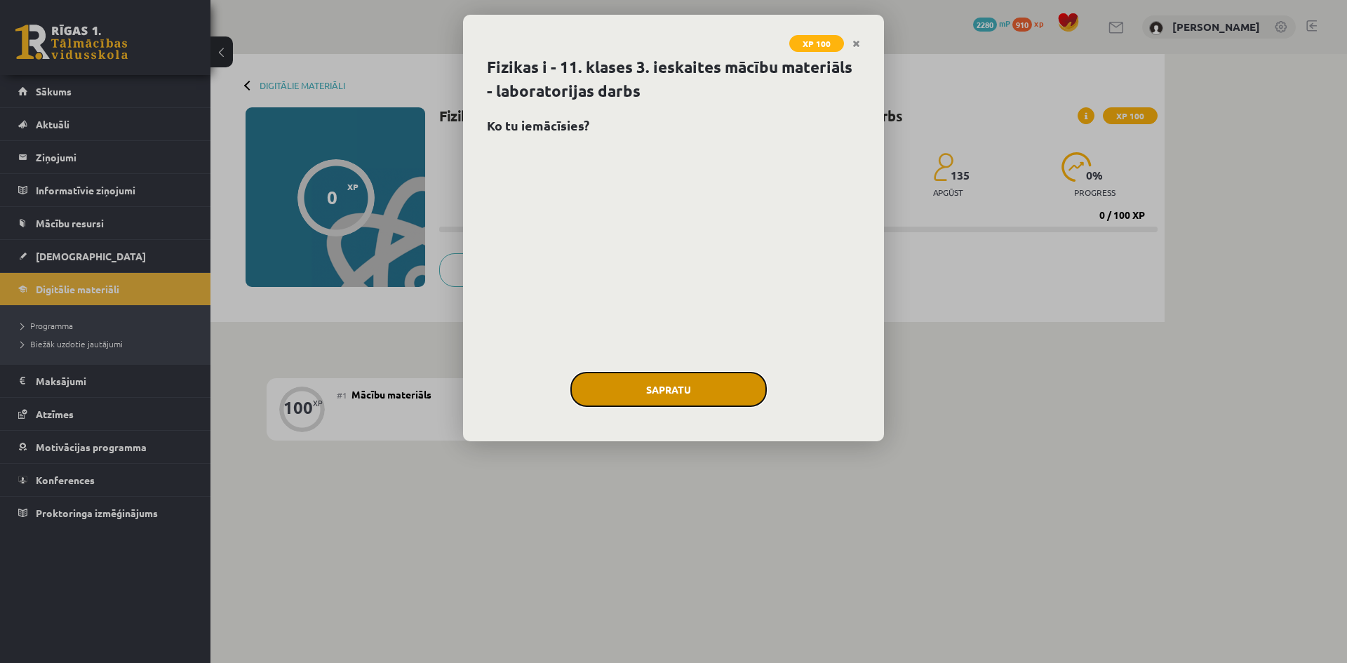
click at [653, 387] on button "Sapratu" at bounding box center [668, 389] width 196 height 35
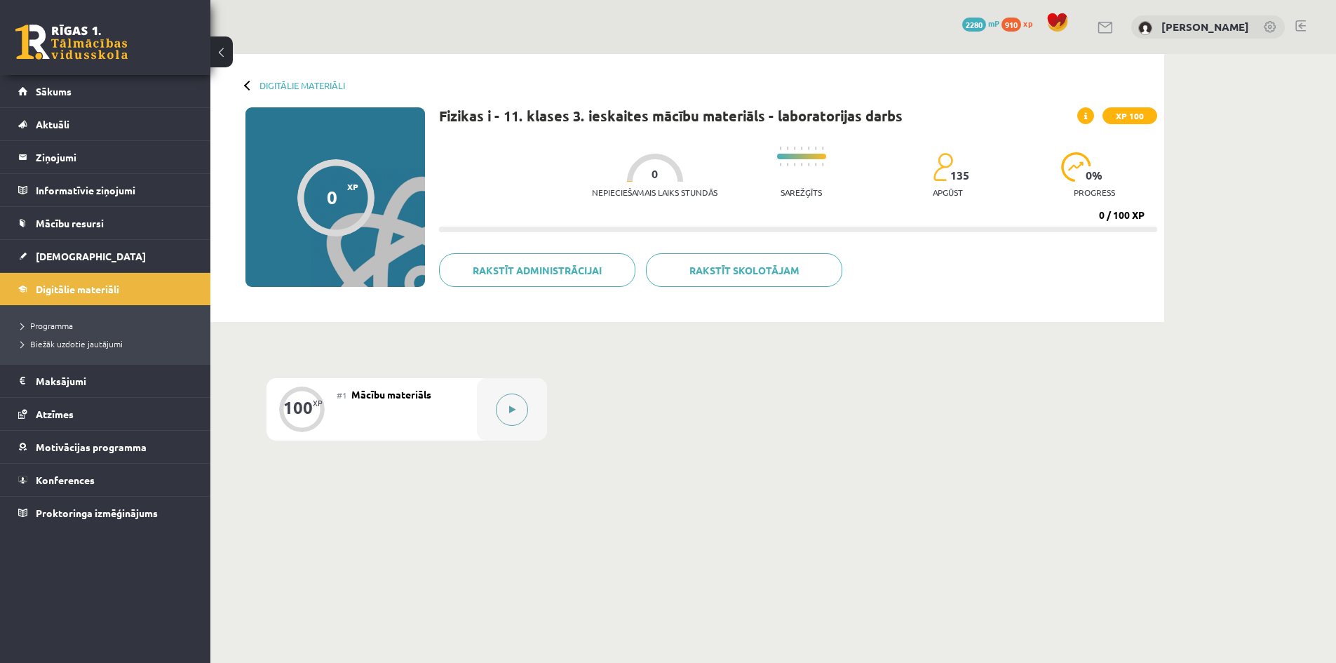
click at [526, 417] on button at bounding box center [512, 410] width 32 height 32
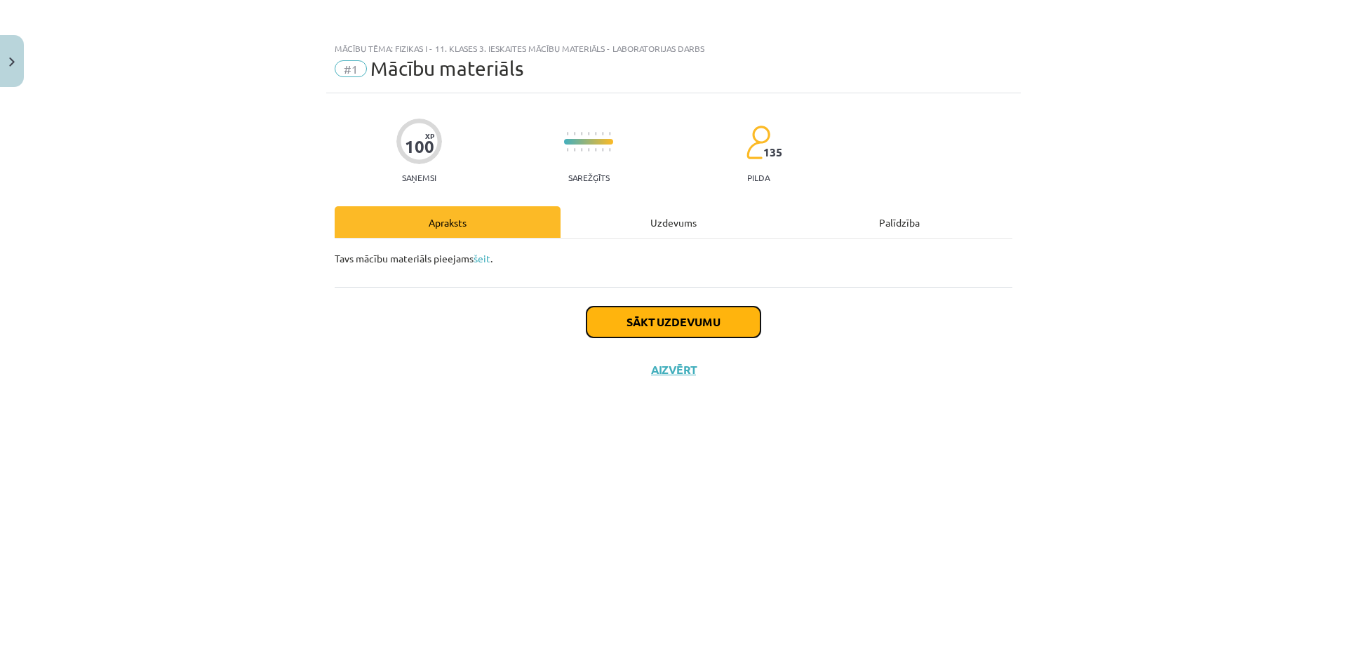
click at [702, 316] on button "Sākt uzdevumu" at bounding box center [673, 322] width 174 height 31
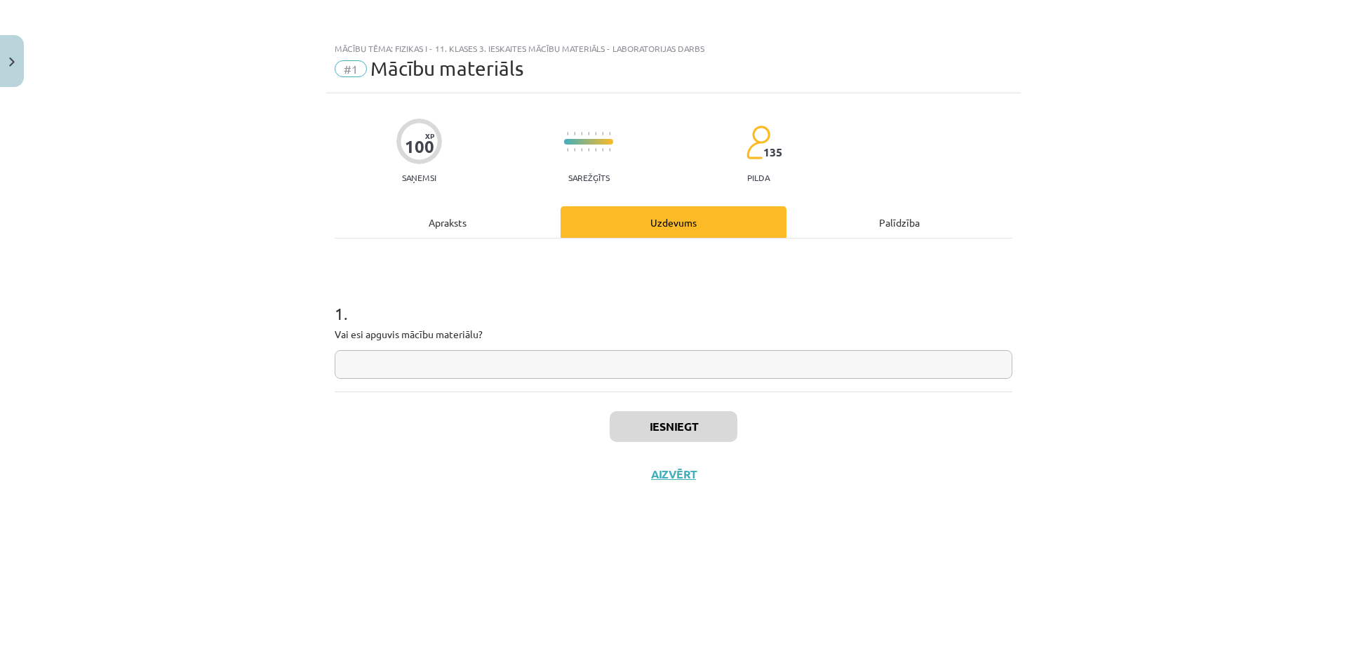
click at [660, 367] on input "text" at bounding box center [674, 364] width 678 height 29
type input "*"
type input "**"
click at [702, 429] on button "Iesniegt" at bounding box center [674, 426] width 128 height 31
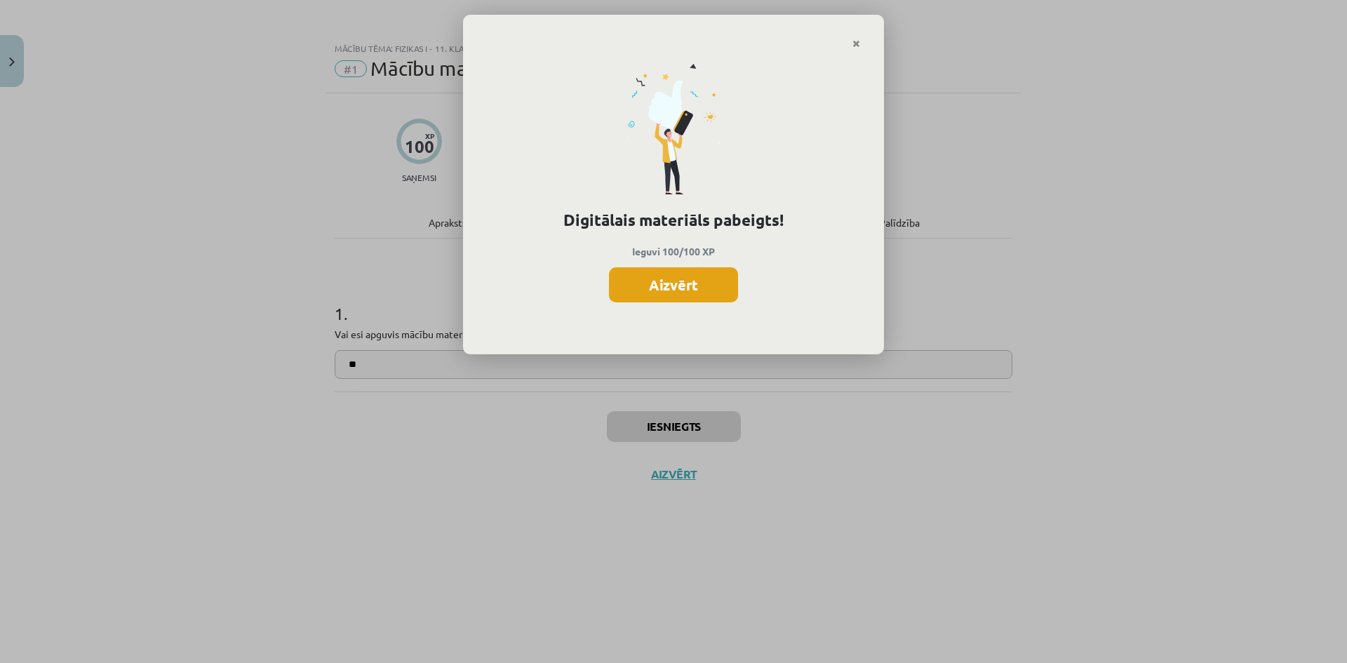
click at [725, 279] on button "Aizvērt" at bounding box center [673, 284] width 129 height 35
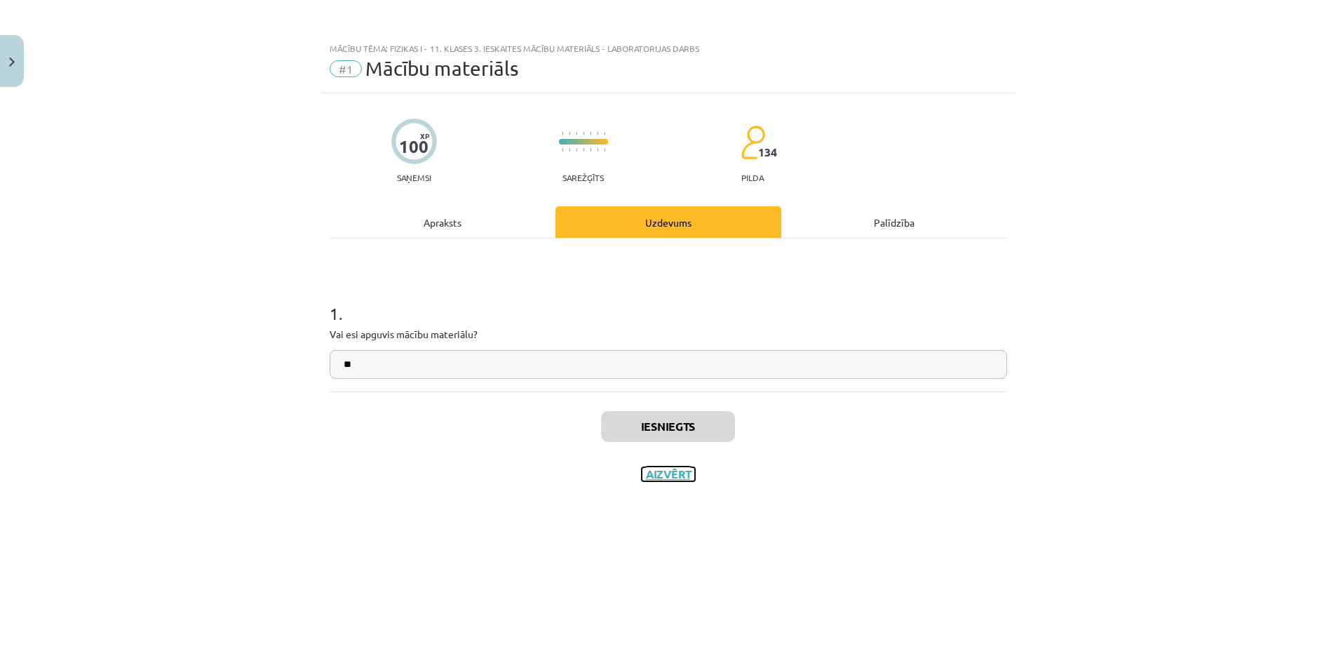
click at [679, 477] on button "Aizvērt" at bounding box center [668, 474] width 53 height 14
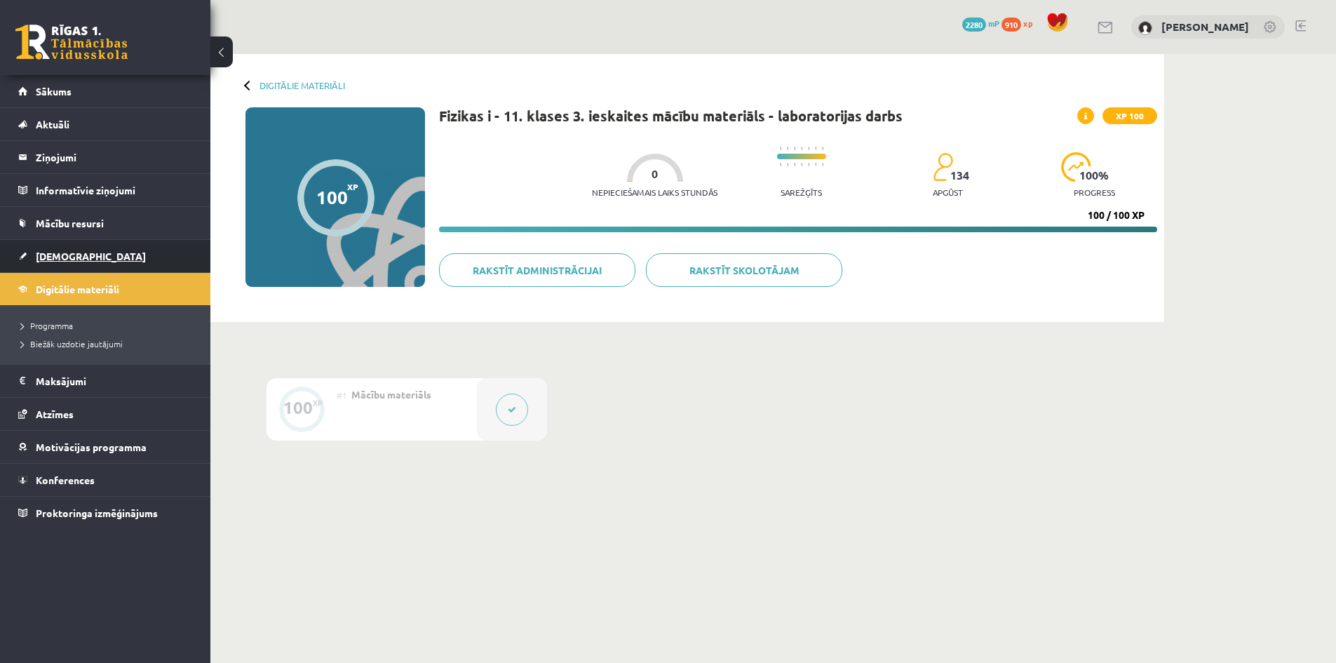
click at [76, 258] on span "[DEMOGRAPHIC_DATA]" at bounding box center [91, 256] width 110 height 13
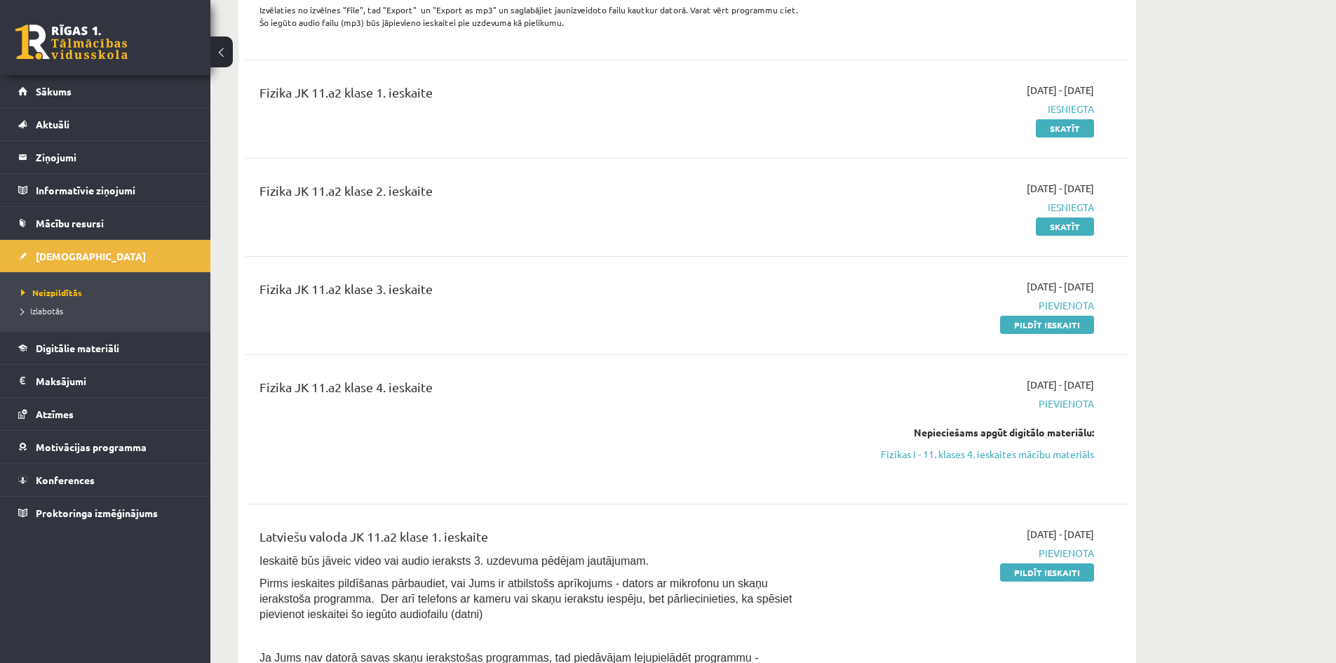
scroll to position [702, 0]
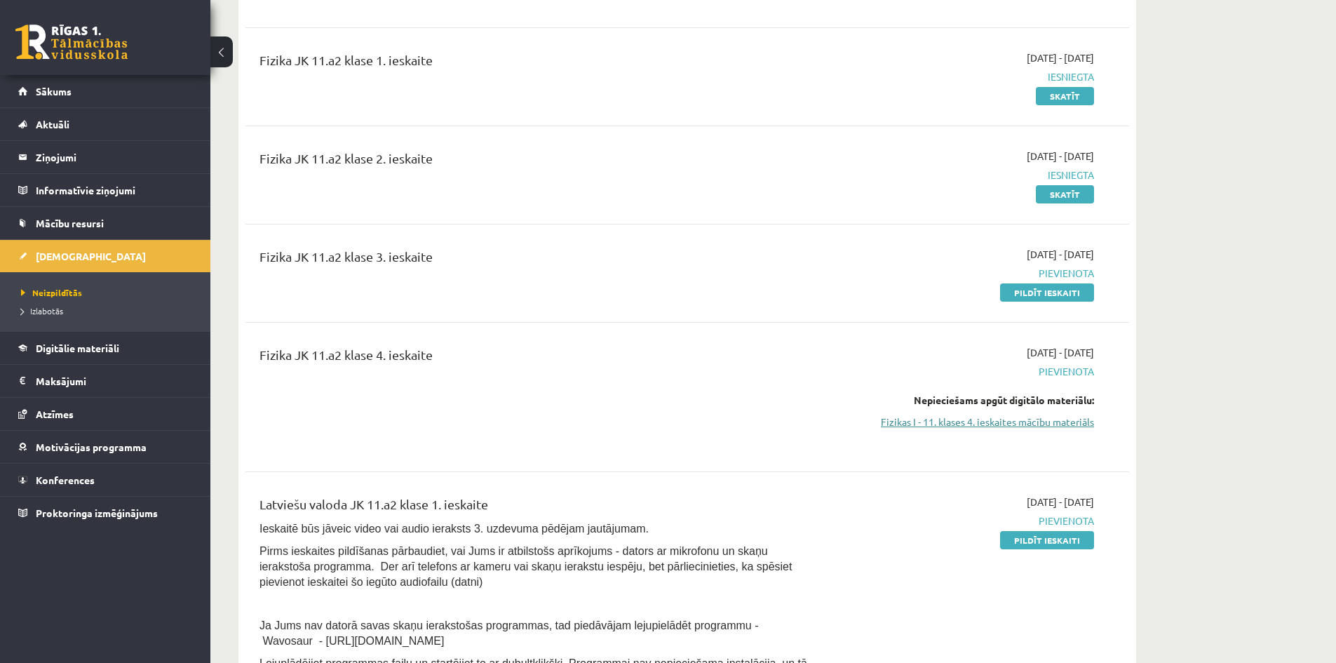
click at [1052, 429] on link "Fizikas I - 11. klases 4. ieskaites mācību materiāls" at bounding box center [962, 422] width 264 height 15
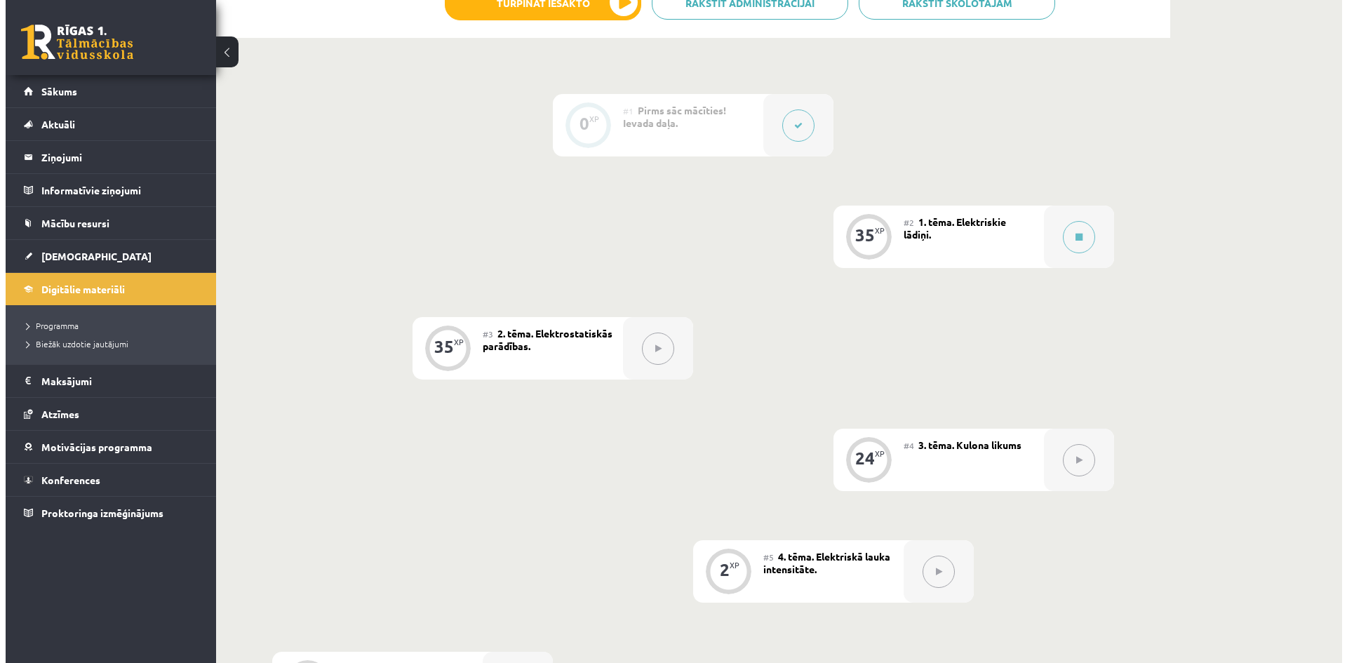
scroll to position [351, 0]
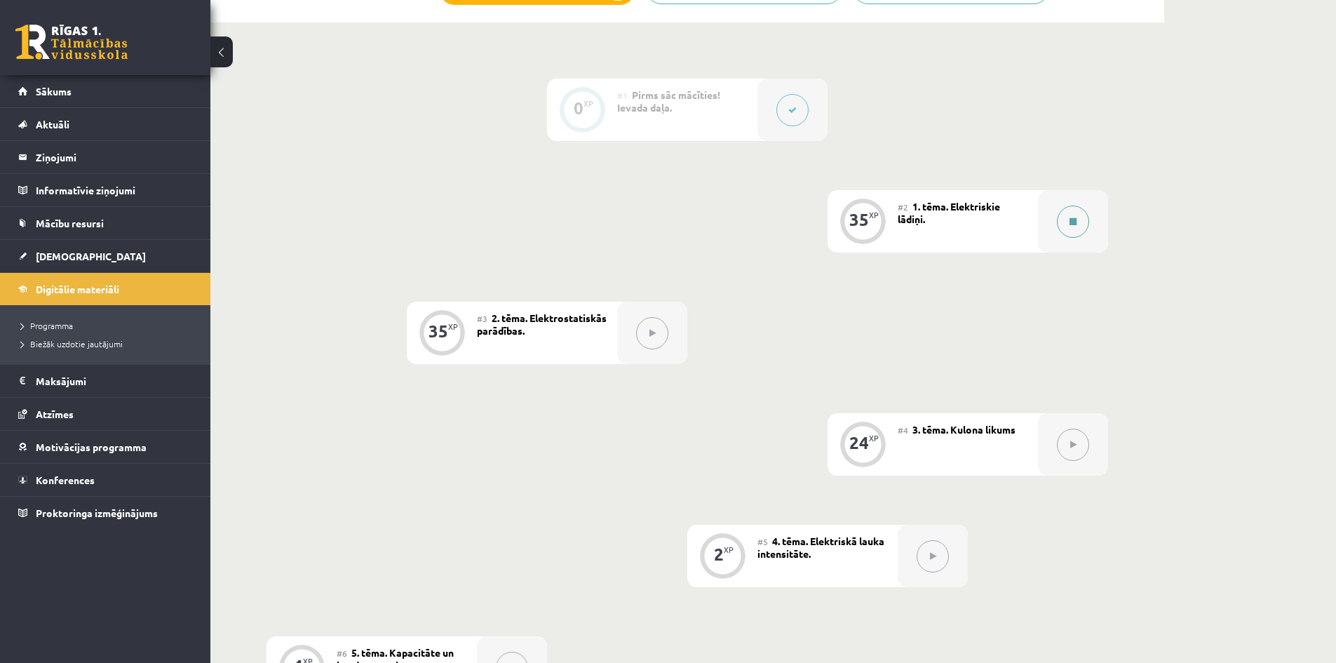
click at [1070, 224] on icon at bounding box center [1073, 221] width 7 height 8
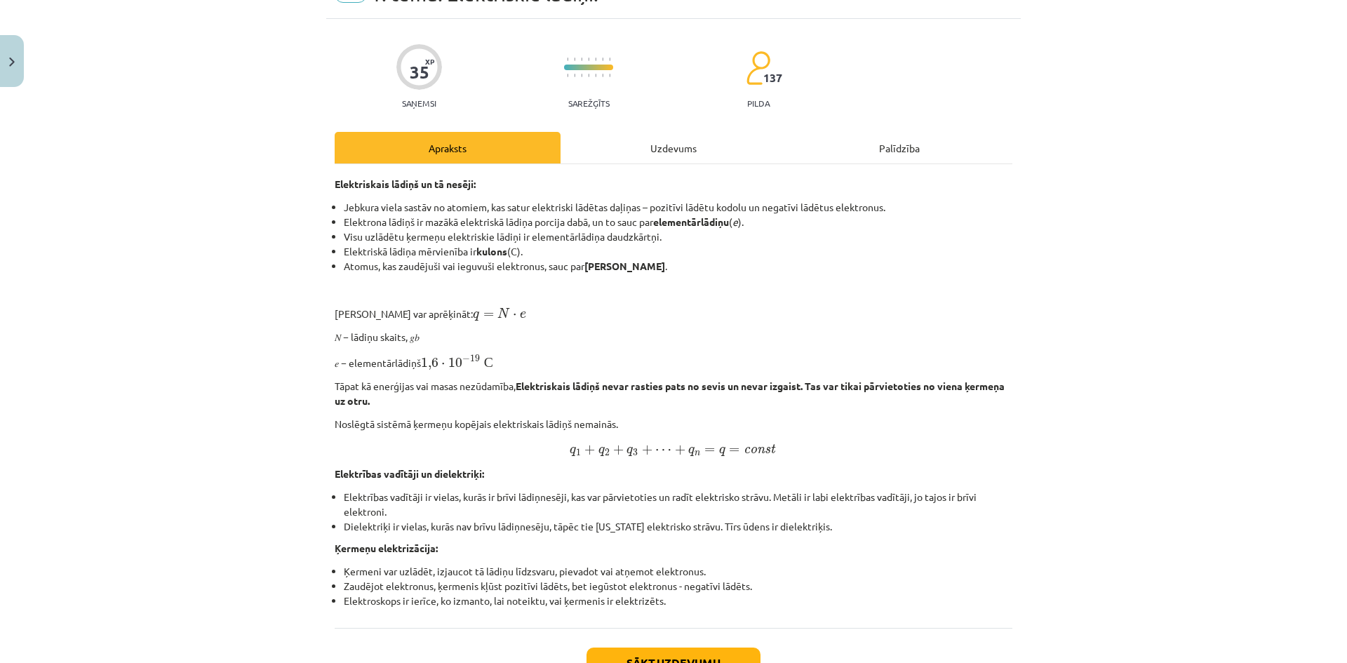
scroll to position [181, 0]
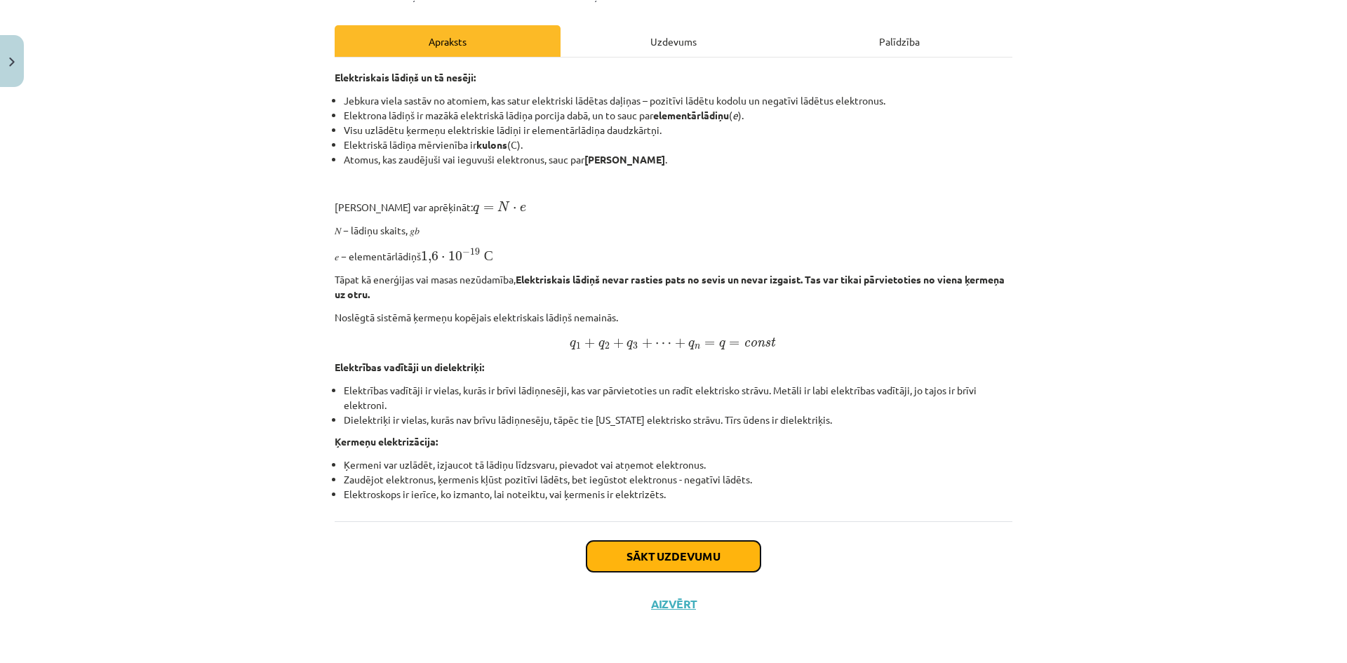
click at [671, 563] on button "Sākt uzdevumu" at bounding box center [673, 556] width 174 height 31
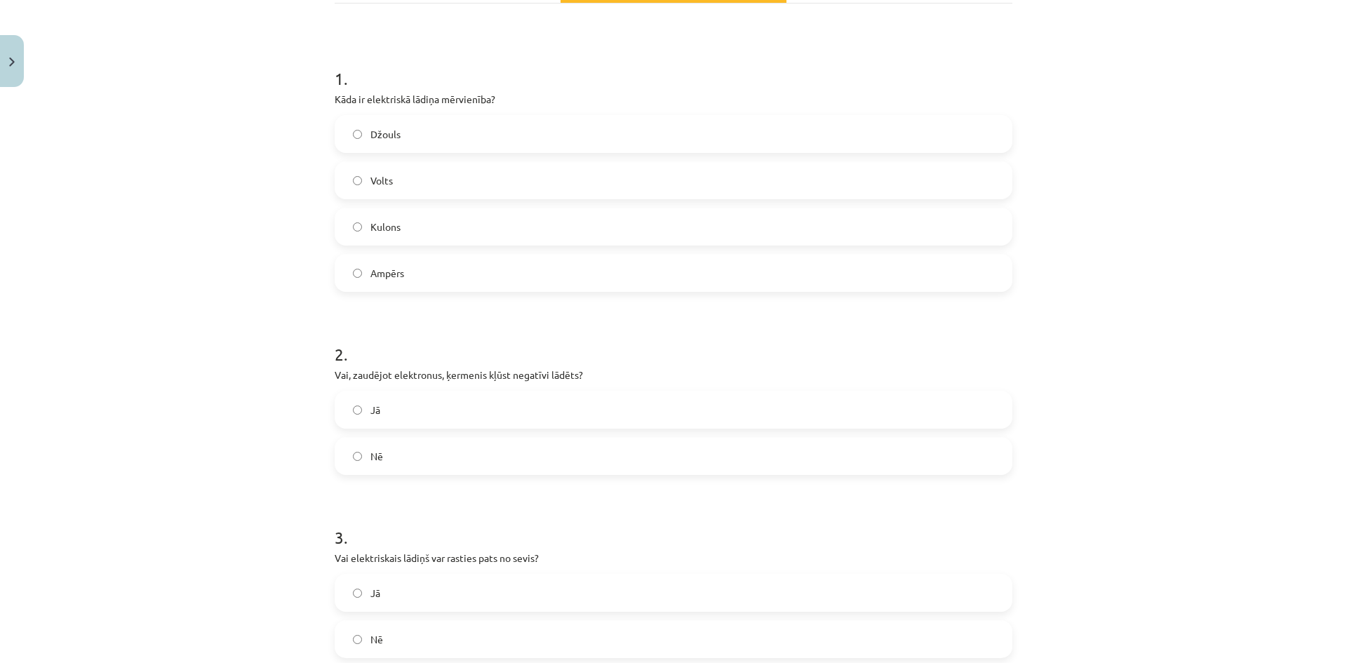
scroll to position [150, 0]
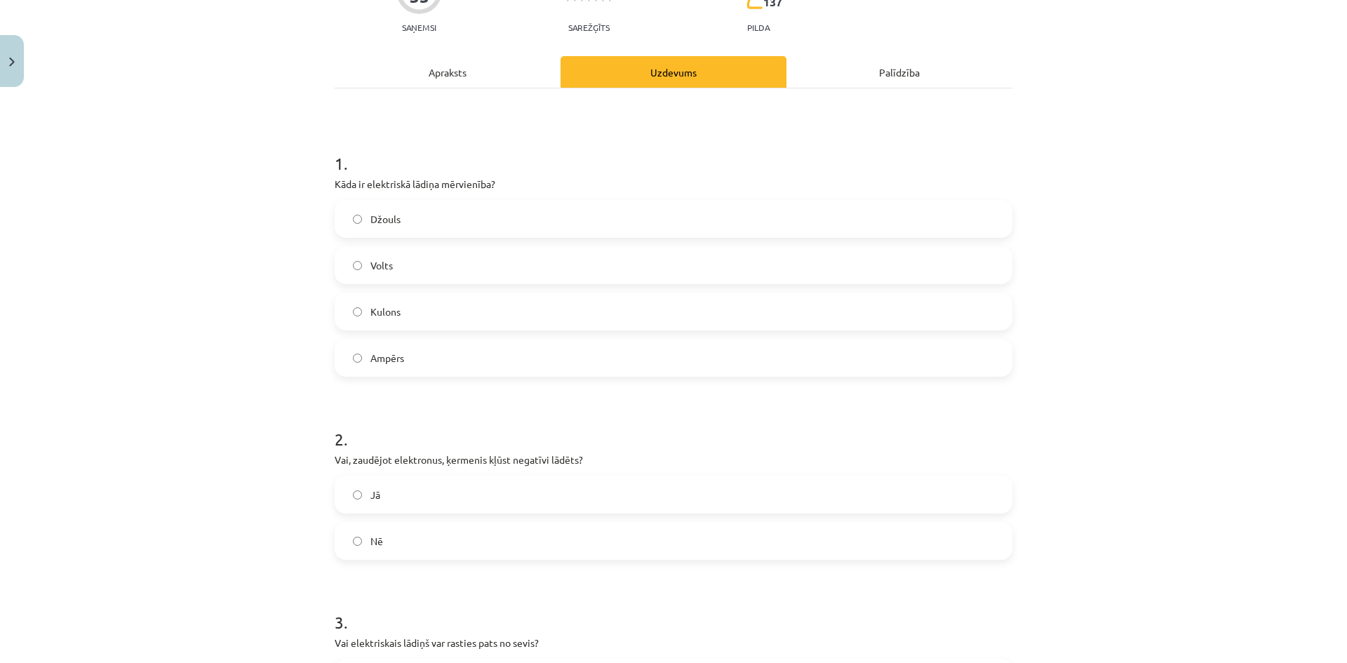
click at [605, 320] on label "Kulons" at bounding box center [673, 311] width 675 height 35
click at [633, 537] on label "Nē" at bounding box center [673, 540] width 675 height 35
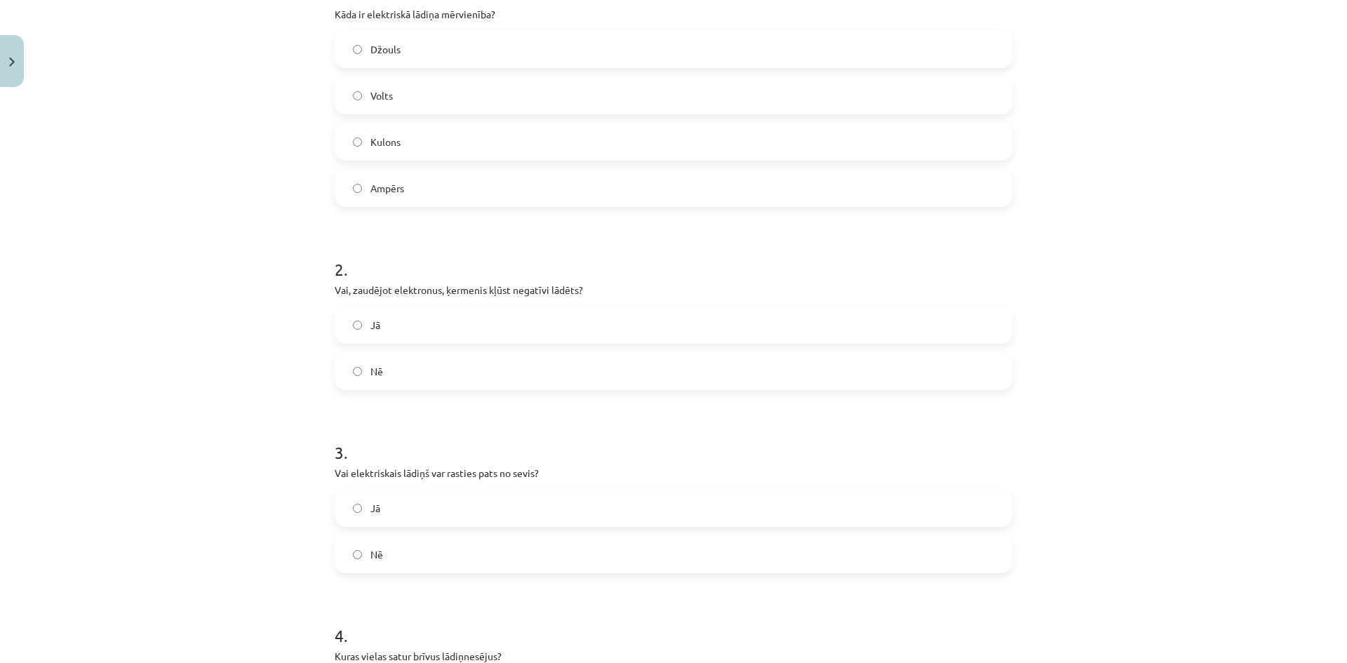
scroll to position [361, 0]
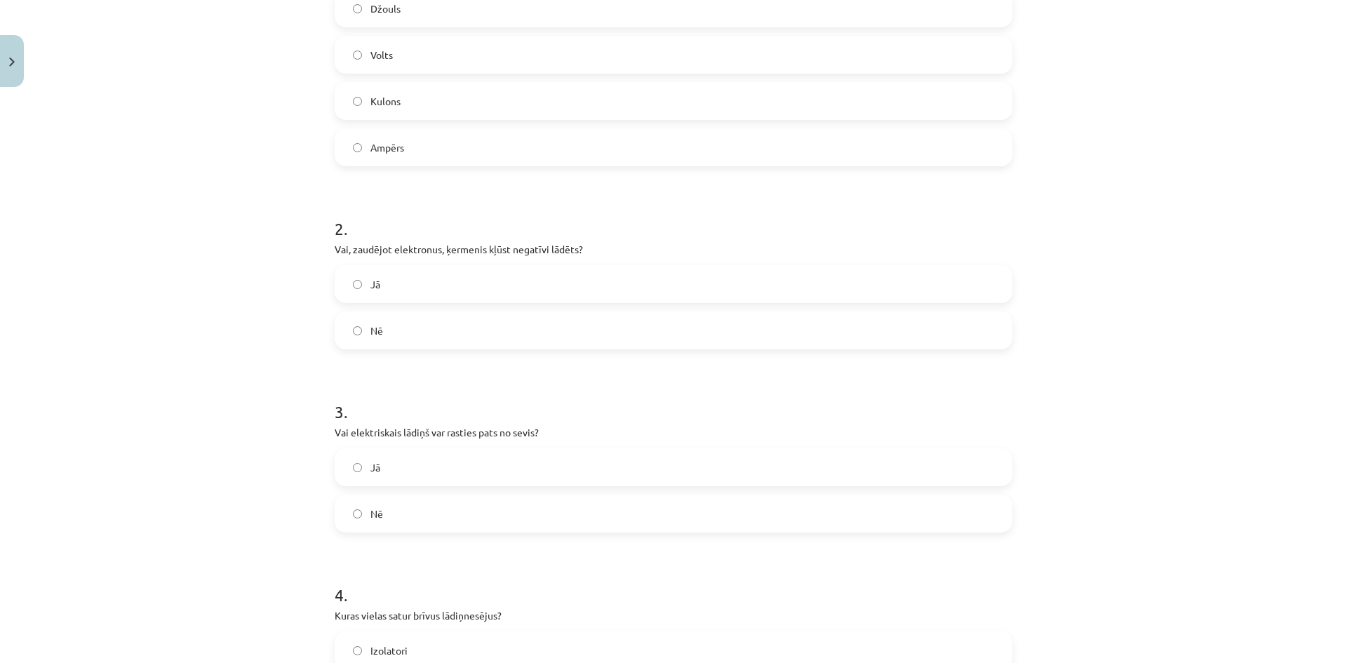
click at [617, 508] on label "Nē" at bounding box center [673, 513] width 675 height 35
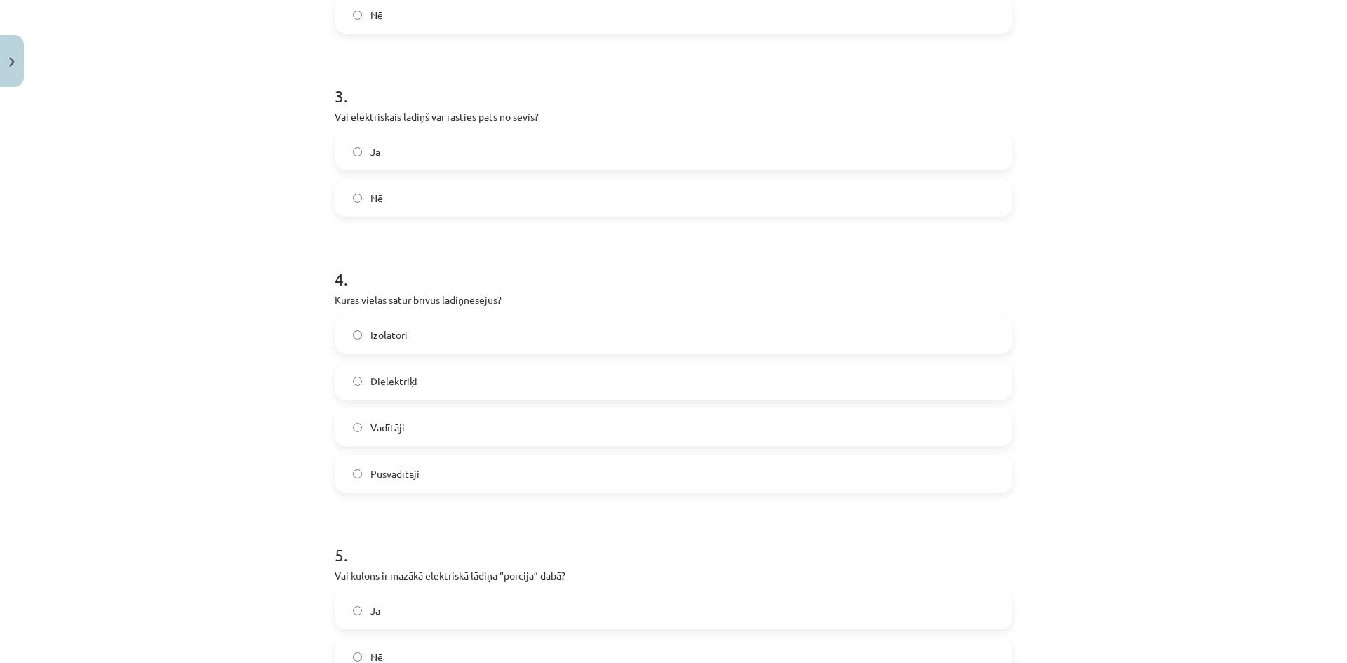
scroll to position [711, 0]
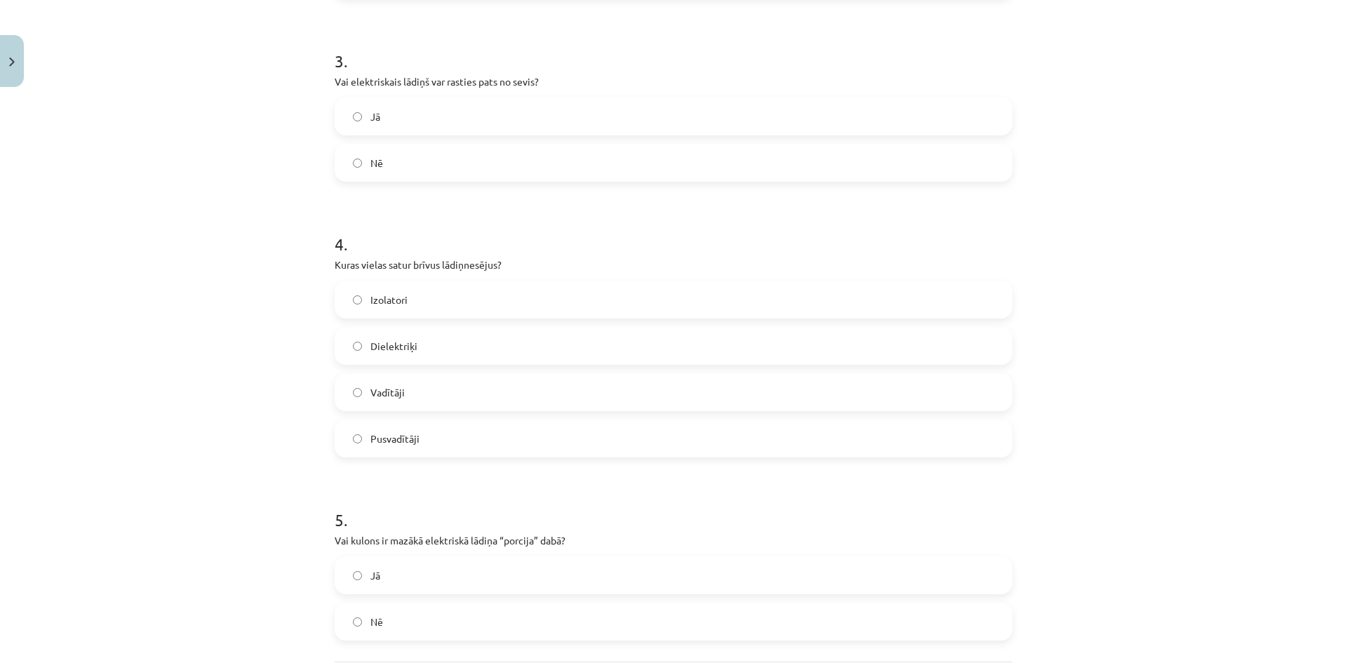
click at [389, 394] on span "Vadītāji" at bounding box center [387, 392] width 34 height 15
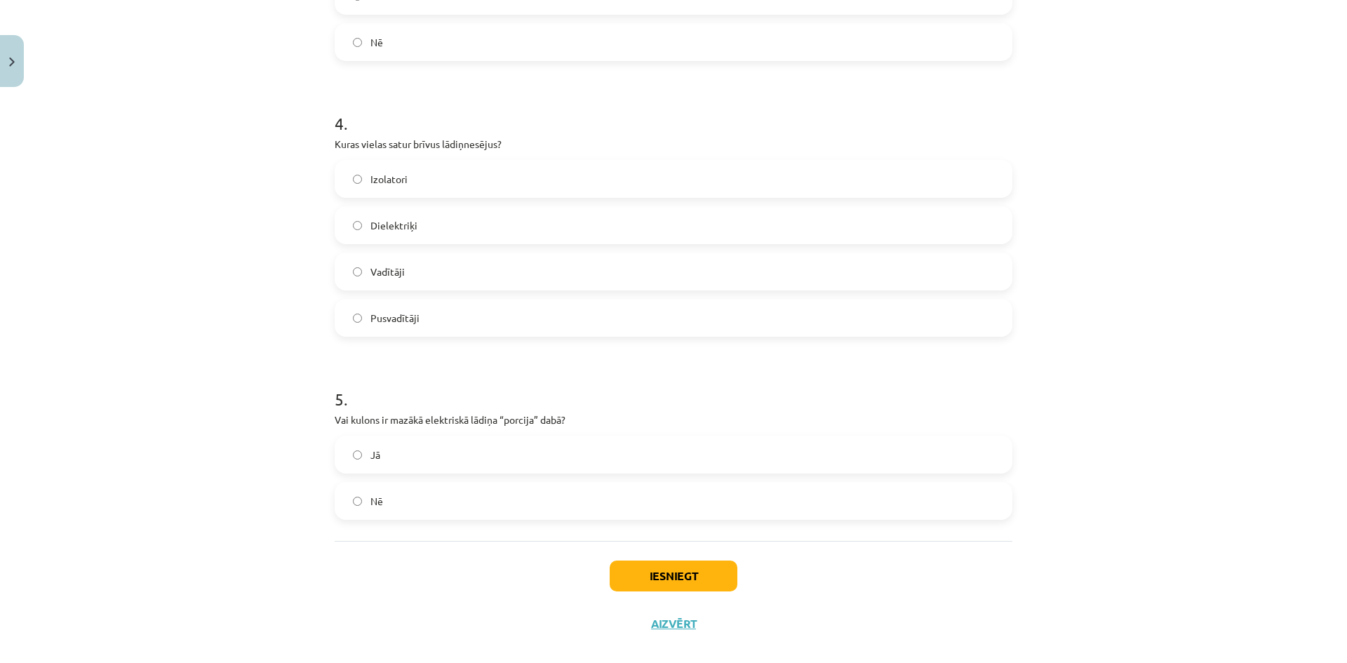
scroll to position [852, 0]
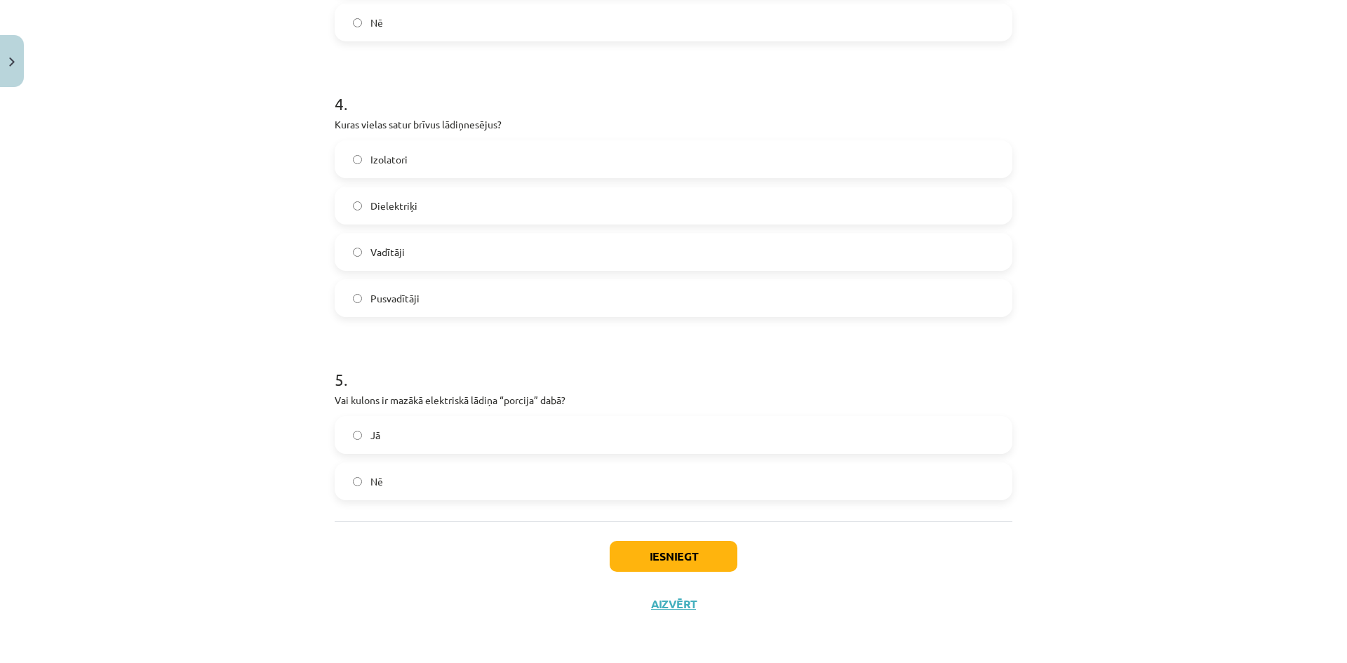
click at [404, 477] on label "Nē" at bounding box center [673, 481] width 675 height 35
click at [719, 561] on button "Iesniegt" at bounding box center [674, 556] width 128 height 31
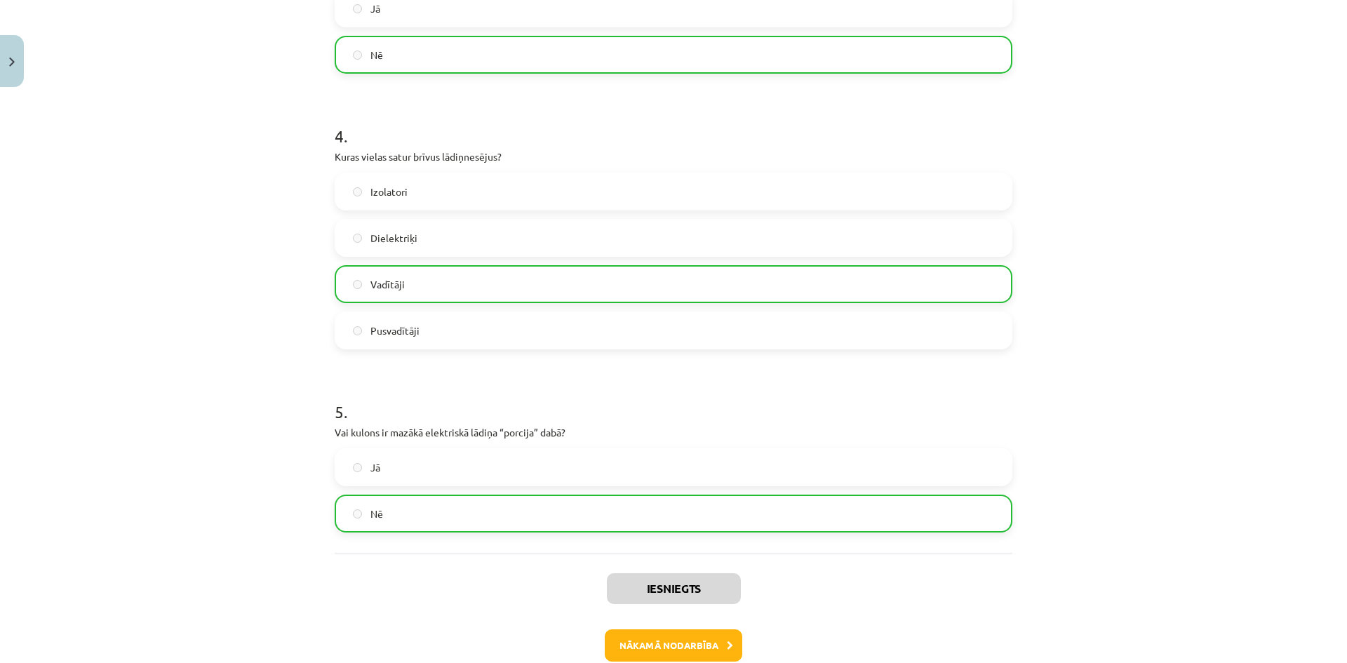
scroll to position [897, 0]
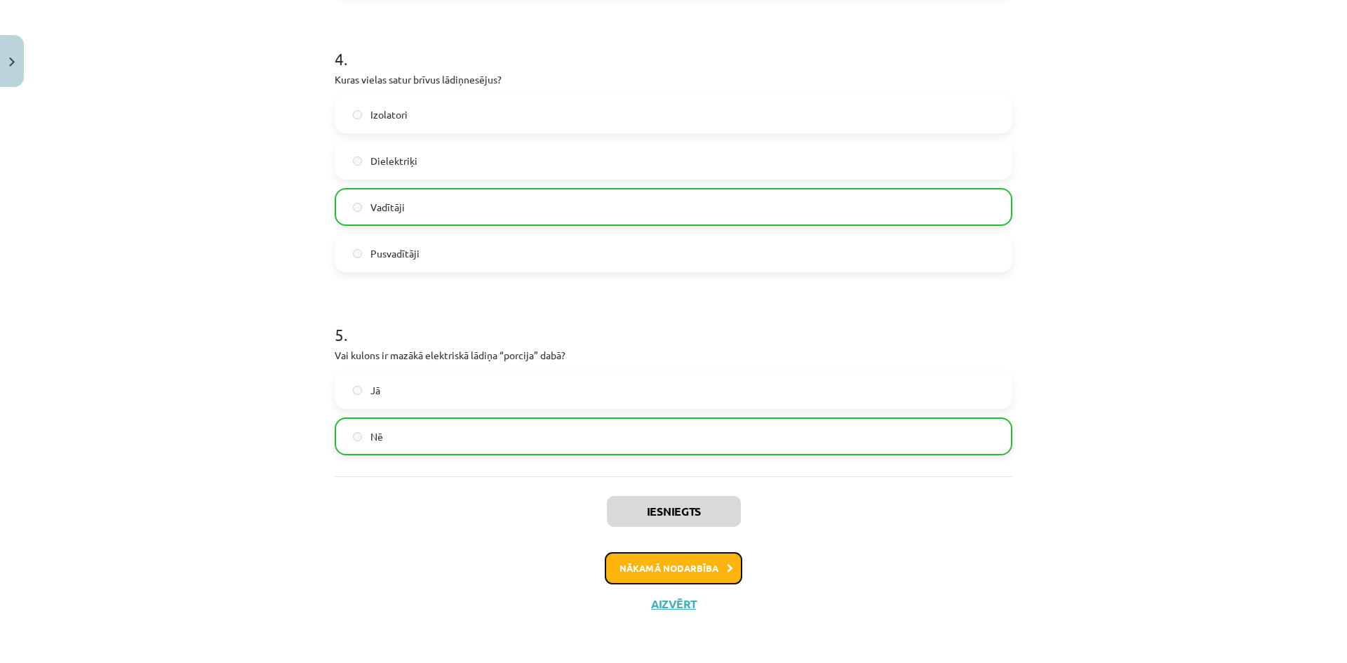
click at [671, 577] on button "Nākamā nodarbība" at bounding box center [673, 568] width 137 height 32
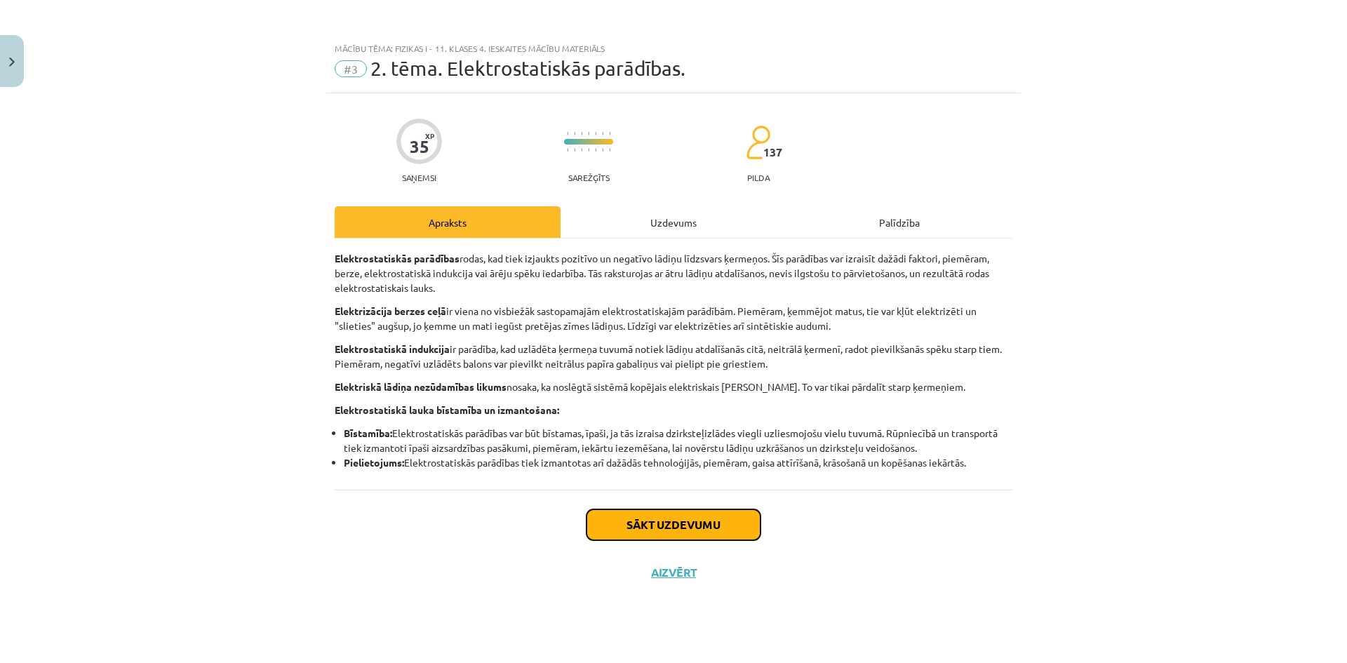
click at [666, 530] on button "Sākt uzdevumu" at bounding box center [673, 524] width 174 height 31
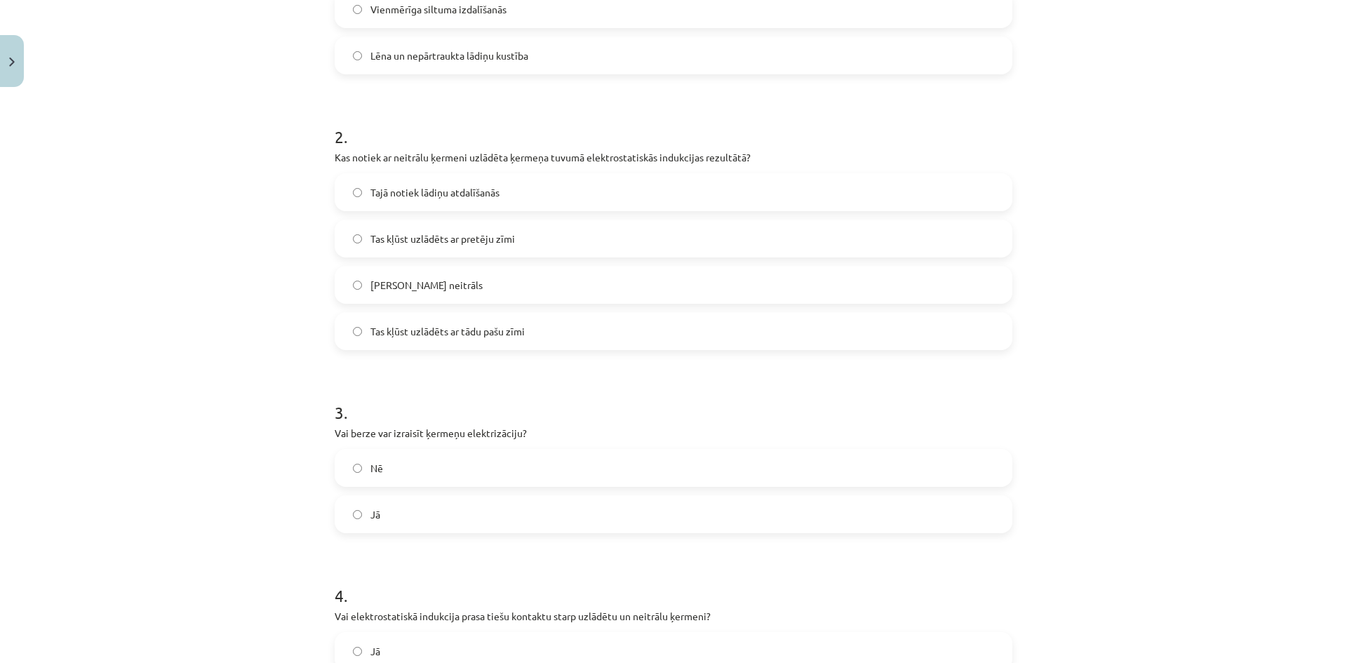
scroll to position [150, 0]
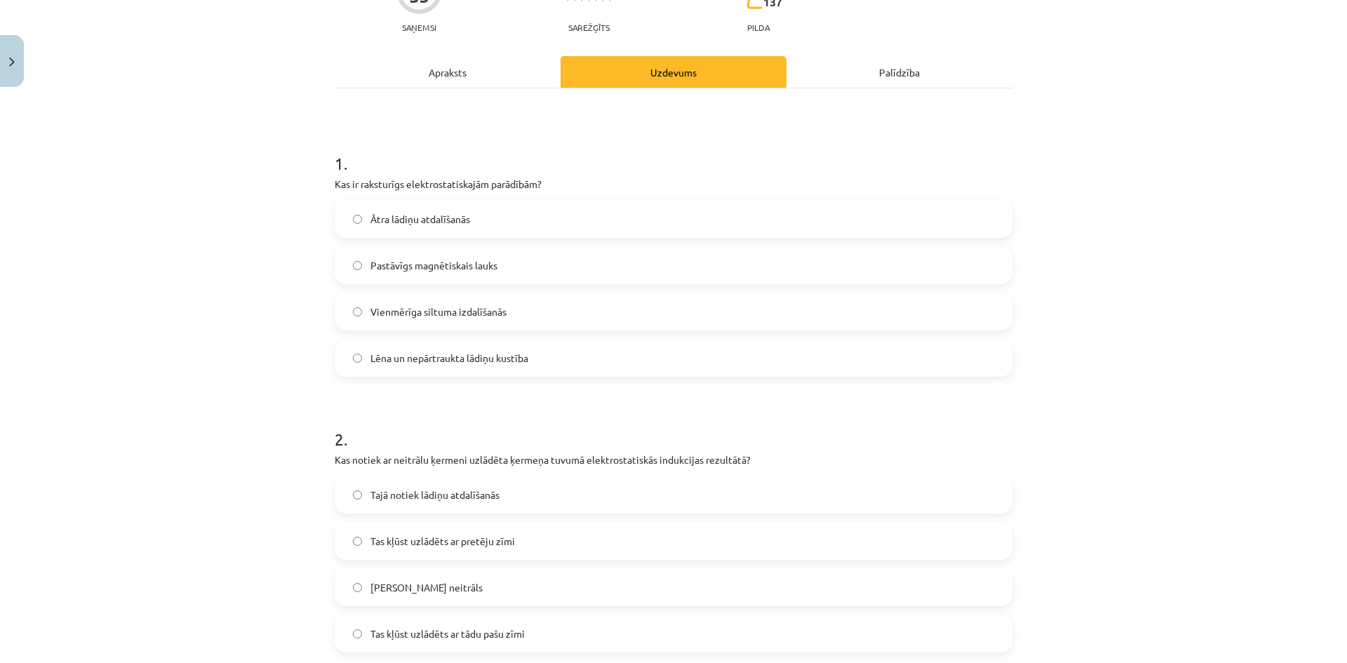
click at [455, 216] on span "Ātra lādiņu atdalīšanās" at bounding box center [420, 219] width 100 height 15
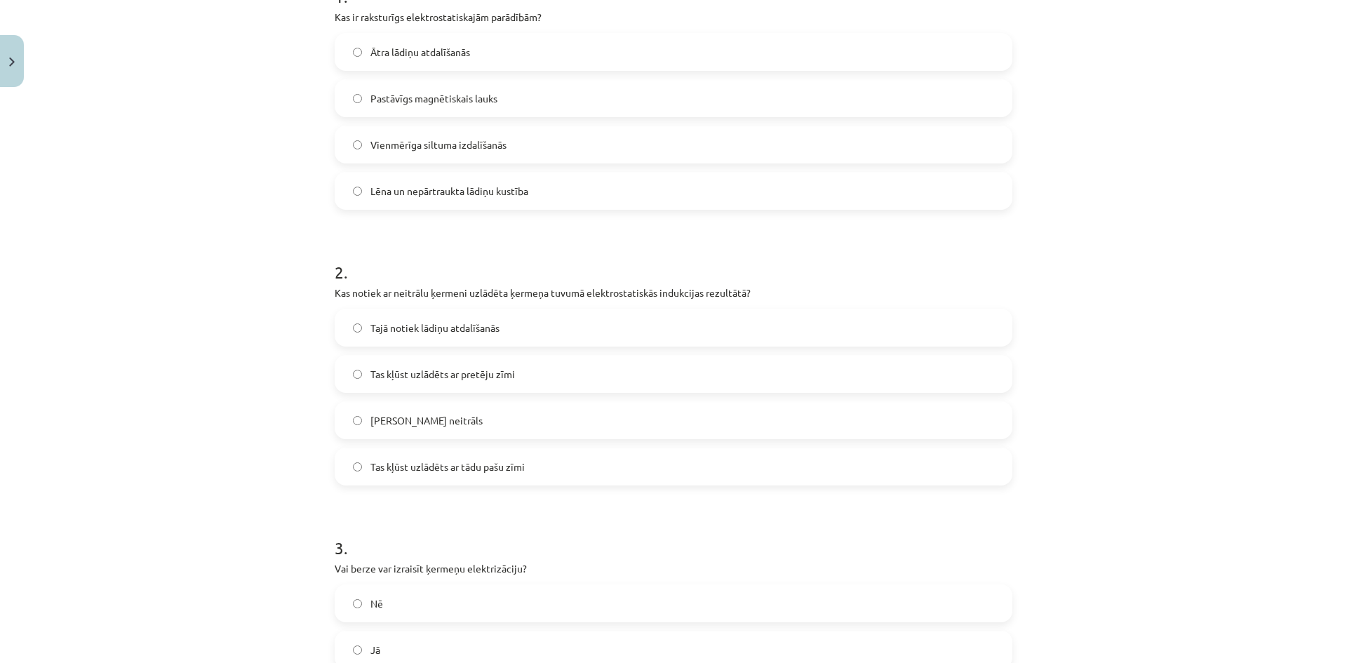
scroll to position [361, 0]
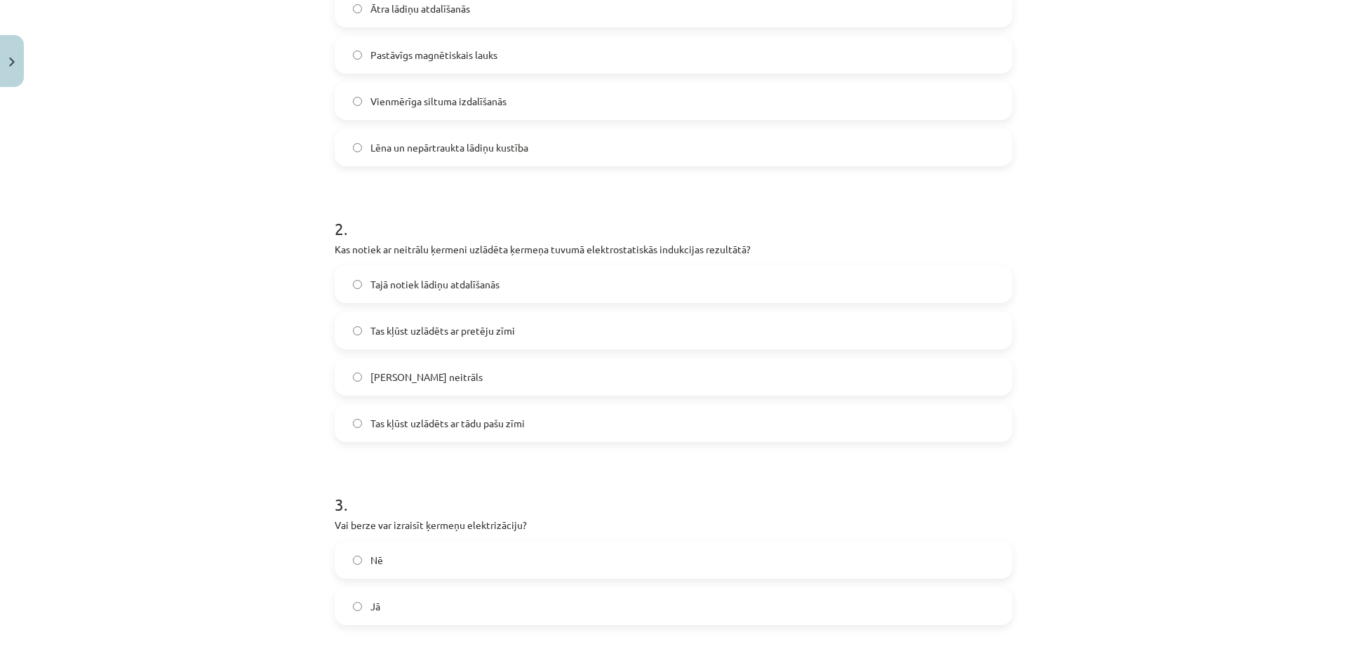
click at [707, 294] on label "Tajā notiek lādiņu atdalīšanās" at bounding box center [673, 284] width 675 height 35
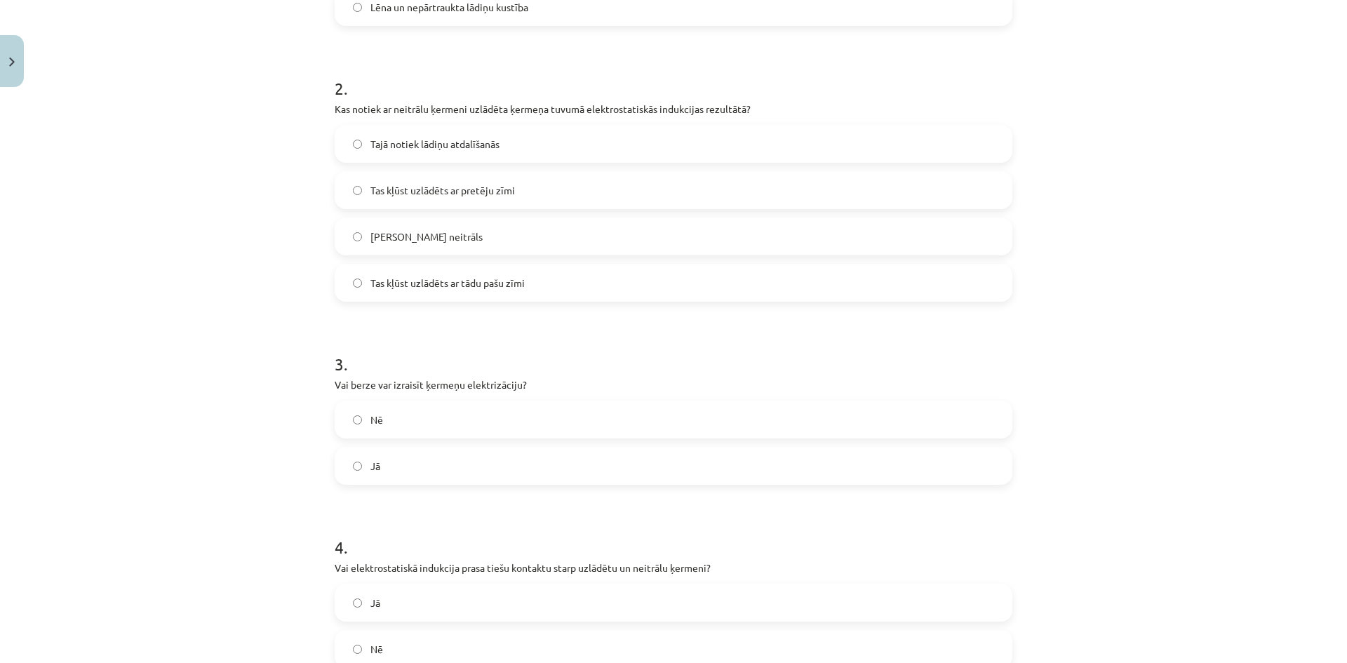
click at [457, 480] on label "Jā" at bounding box center [673, 465] width 675 height 35
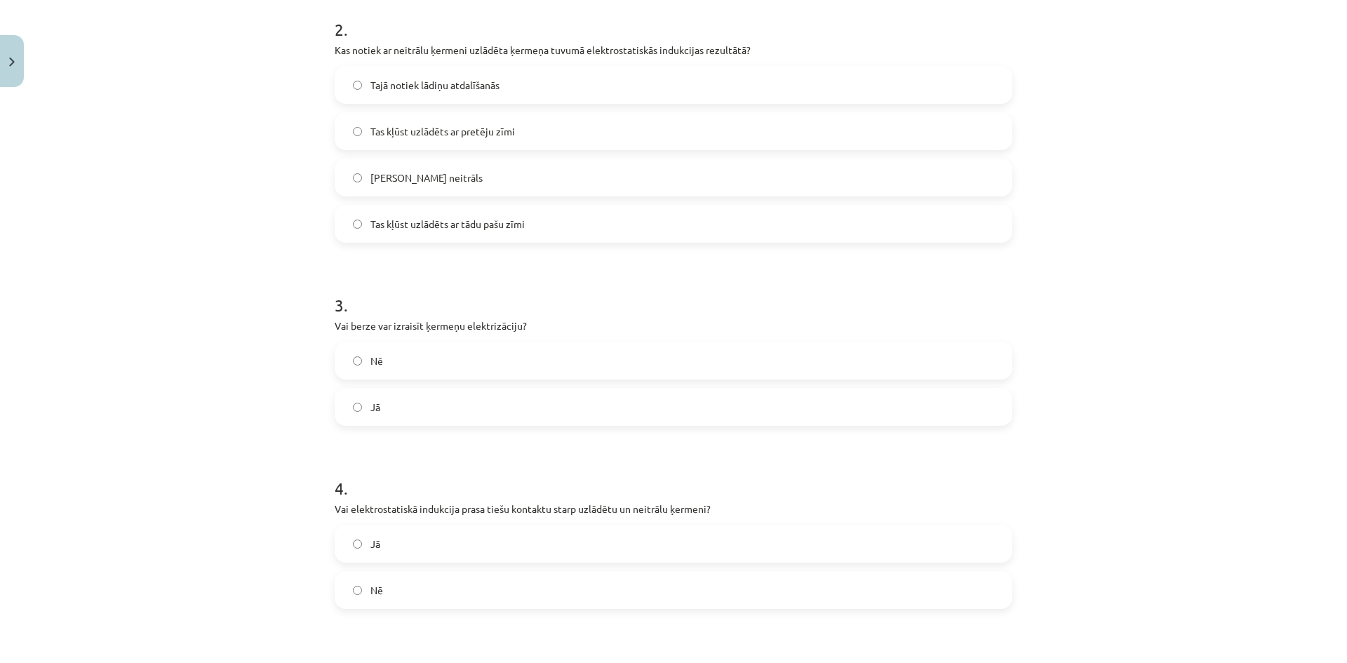
scroll to position [711, 0]
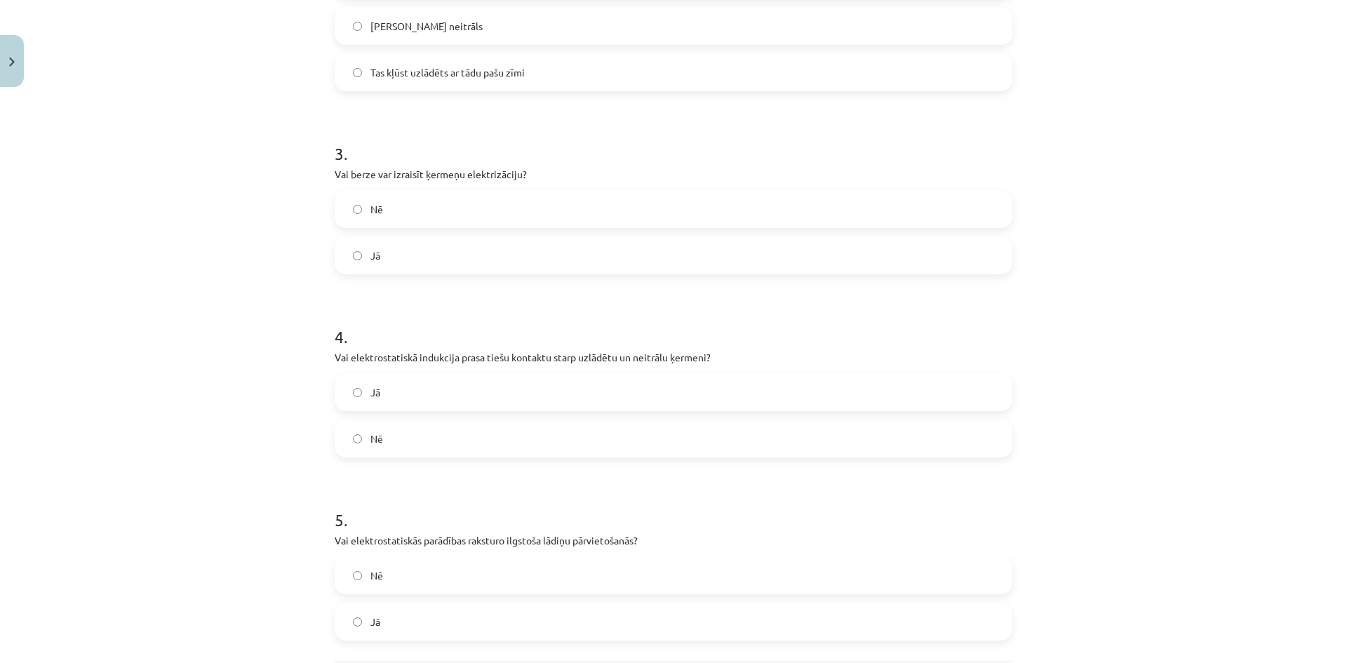
click at [441, 452] on label "Nē" at bounding box center [673, 438] width 675 height 35
click at [377, 576] on span "Nē" at bounding box center [376, 575] width 13 height 15
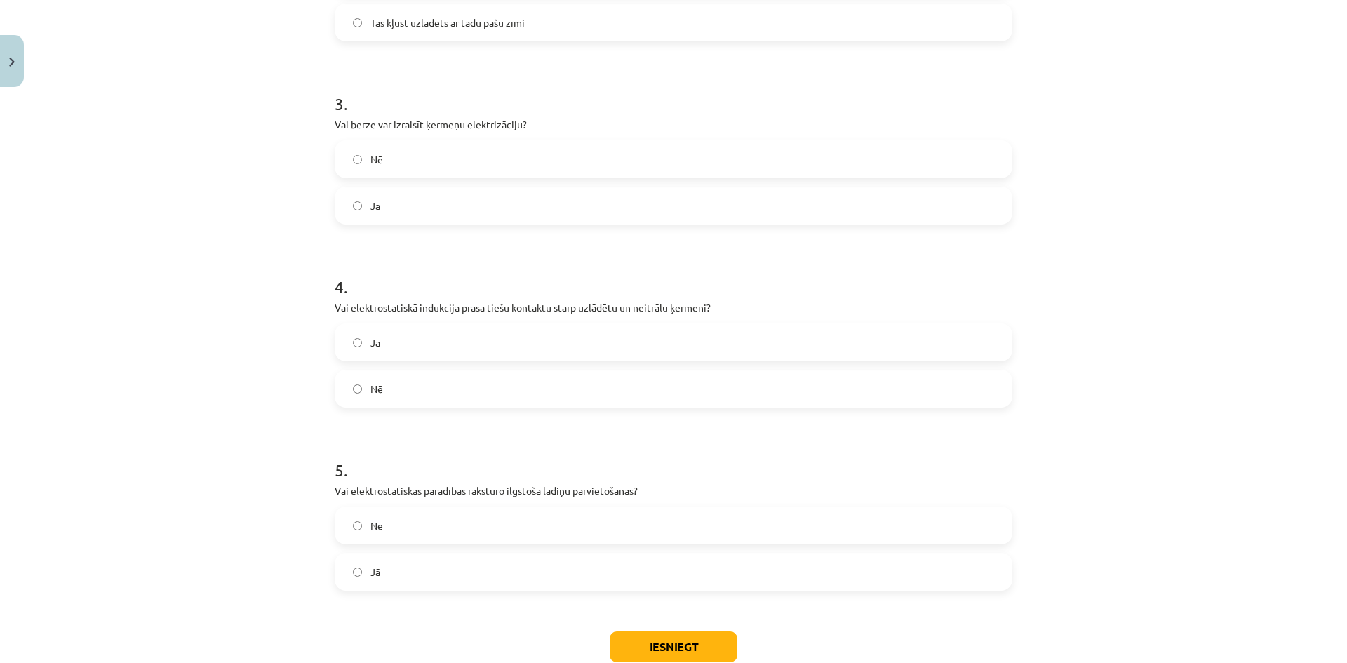
scroll to position [852, 0]
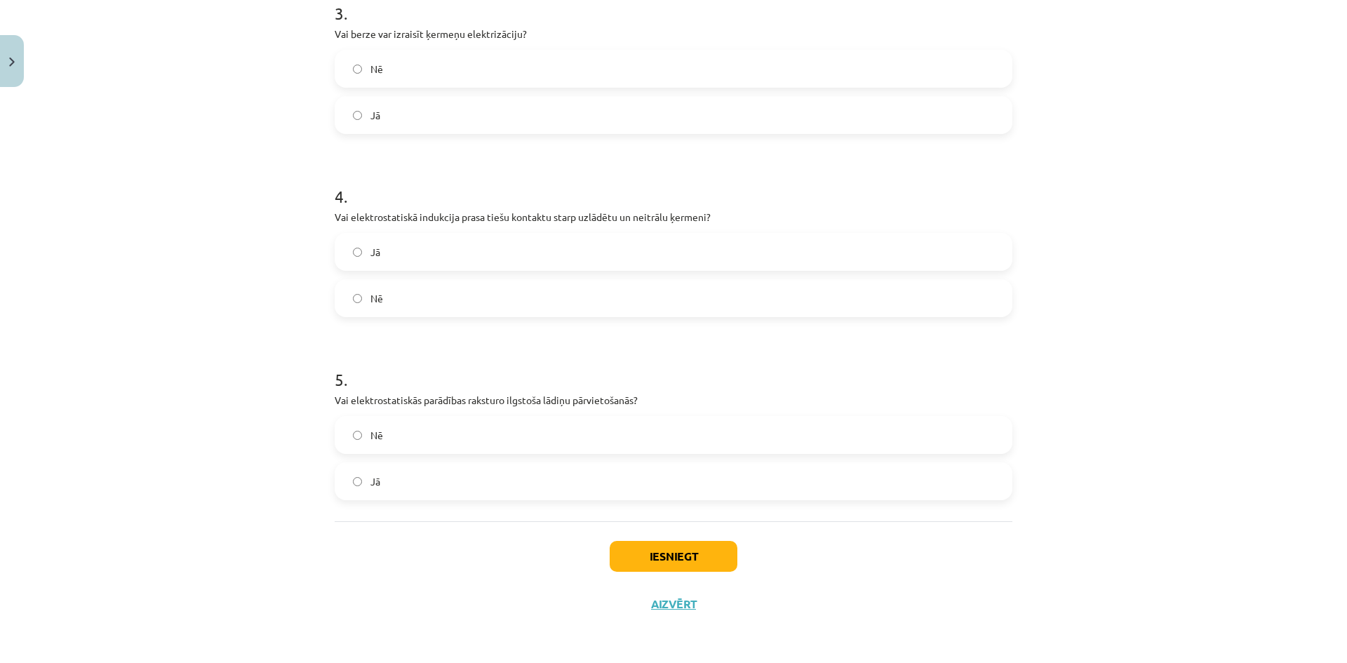
click at [635, 572] on div "Iesniegt Aizvērt" at bounding box center [674, 570] width 678 height 98
click at [631, 553] on button "Iesniegt" at bounding box center [674, 556] width 128 height 31
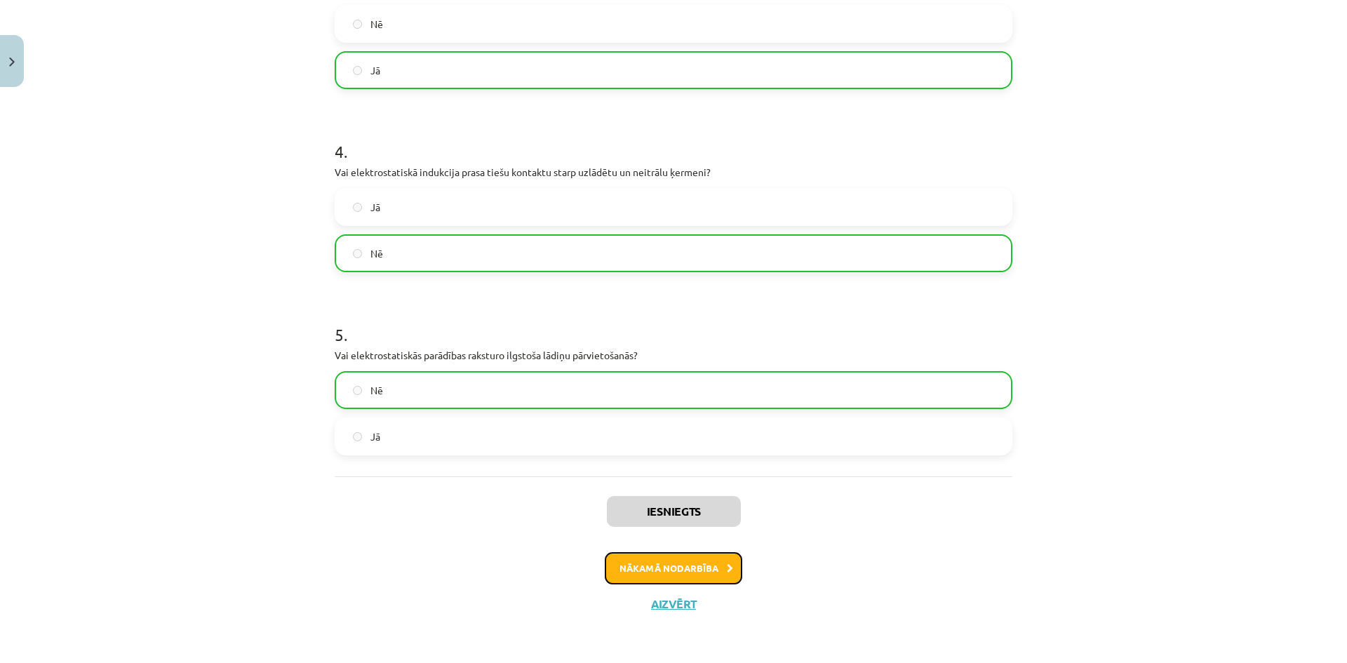
click at [660, 563] on button "Nākamā nodarbība" at bounding box center [673, 568] width 137 height 32
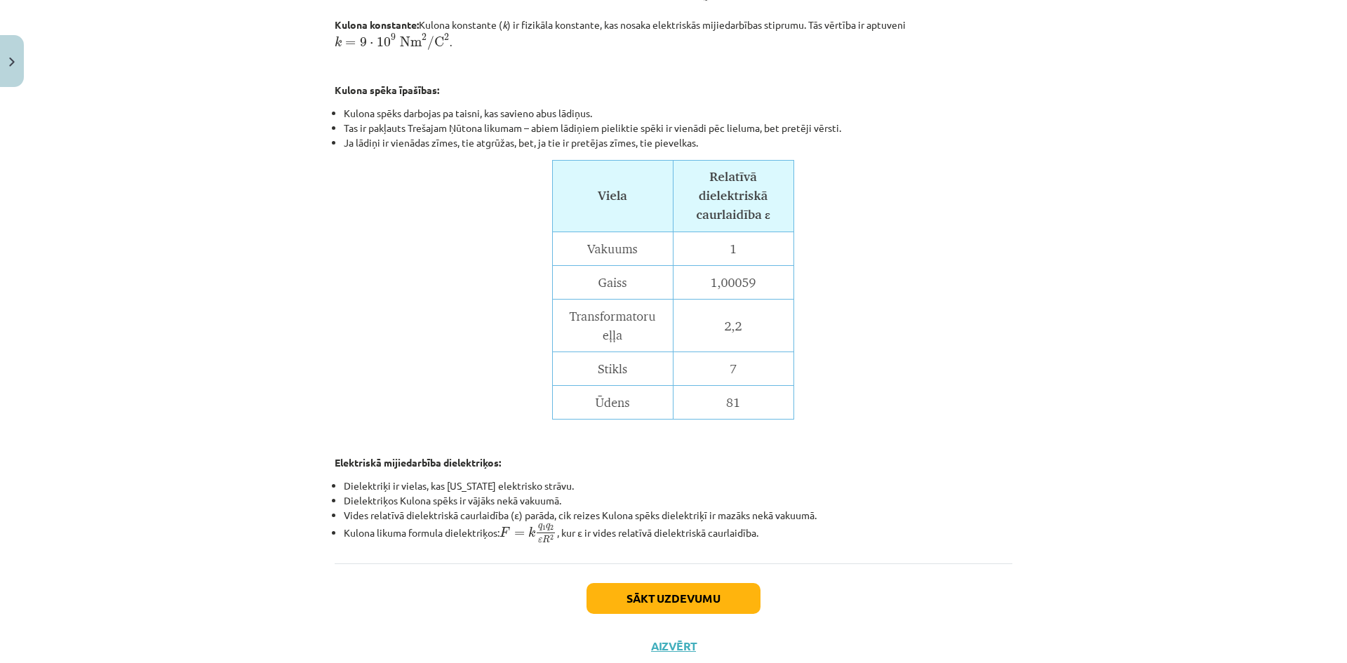
scroll to position [549, 0]
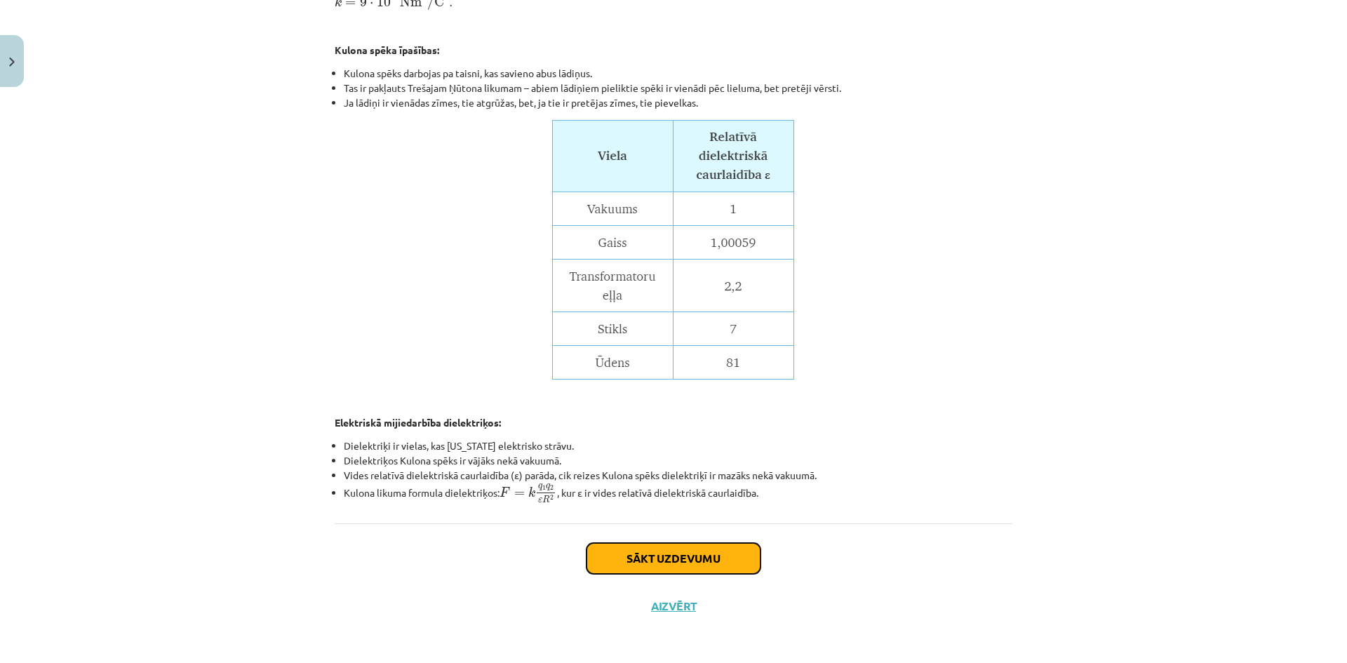
click at [650, 562] on button "Sākt uzdevumu" at bounding box center [673, 558] width 174 height 31
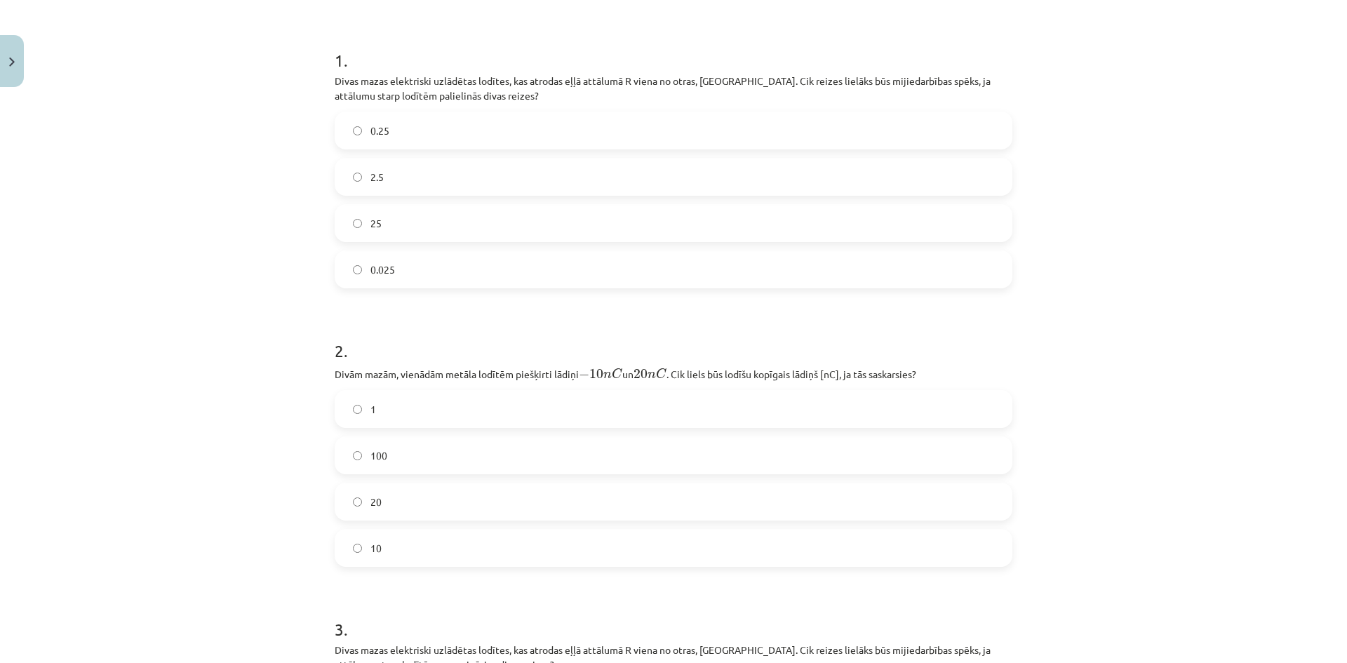
scroll to position [229, 0]
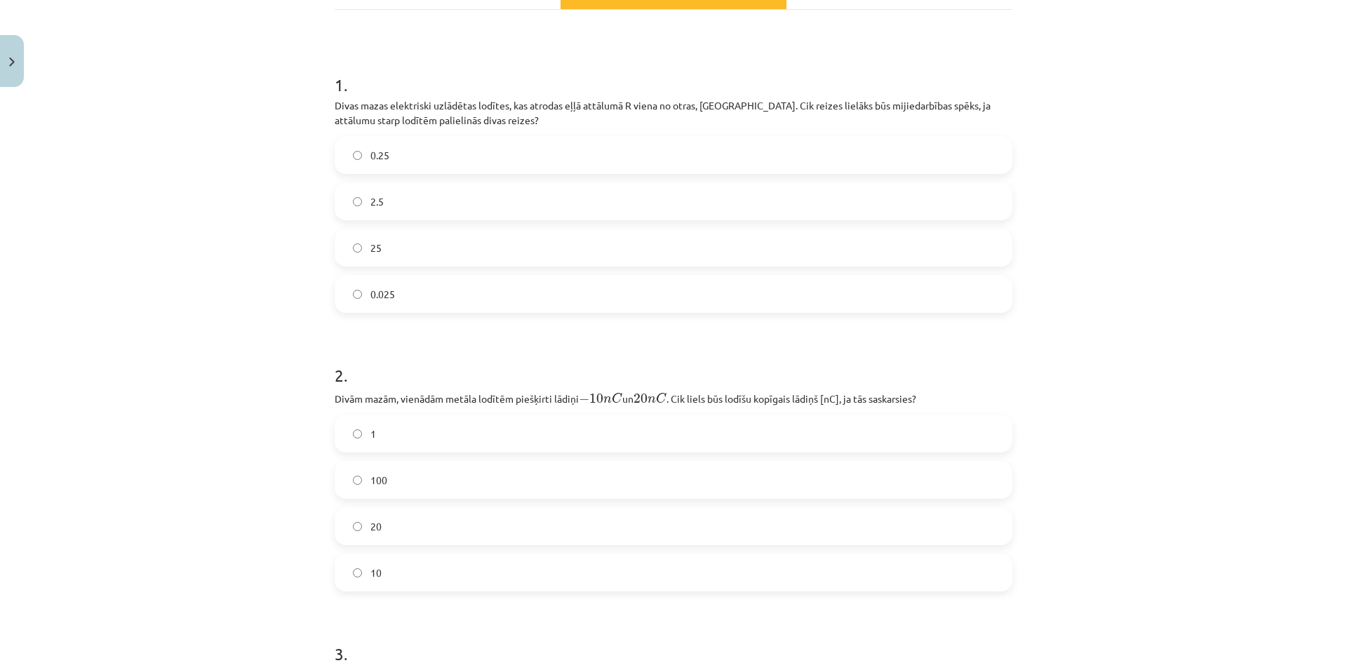
click at [565, 153] on label "0.25" at bounding box center [673, 154] width 675 height 35
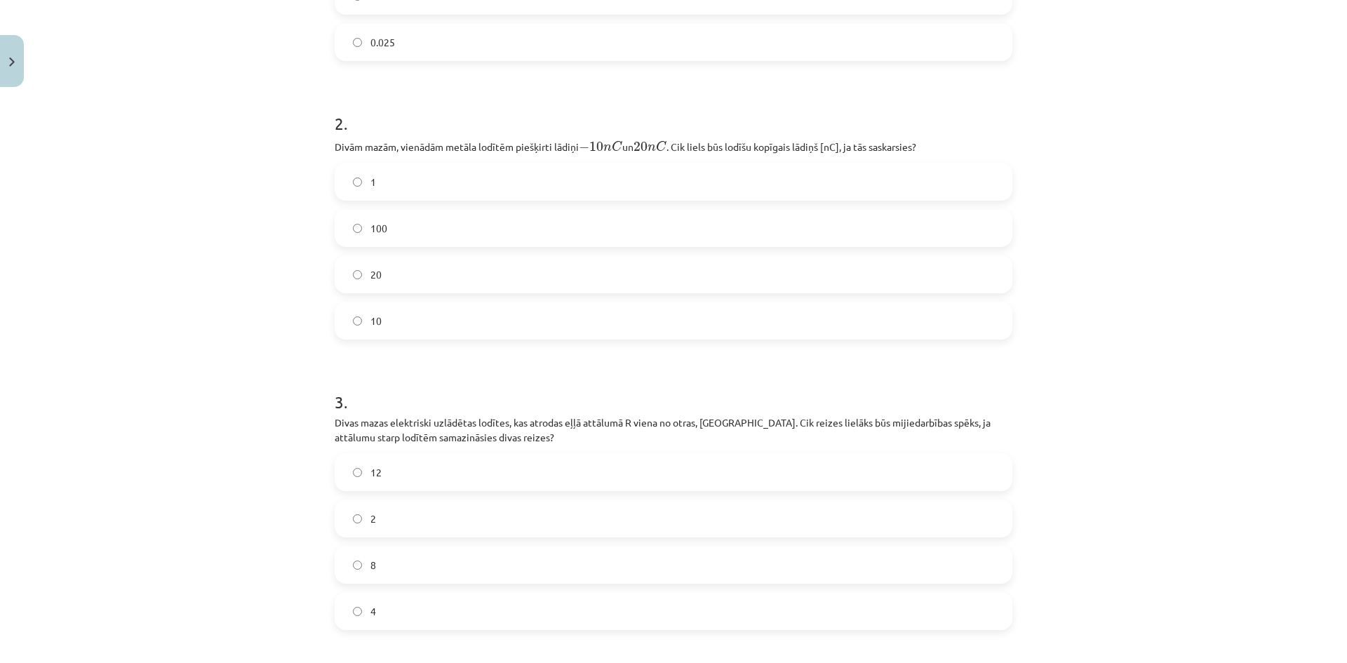
scroll to position [509, 0]
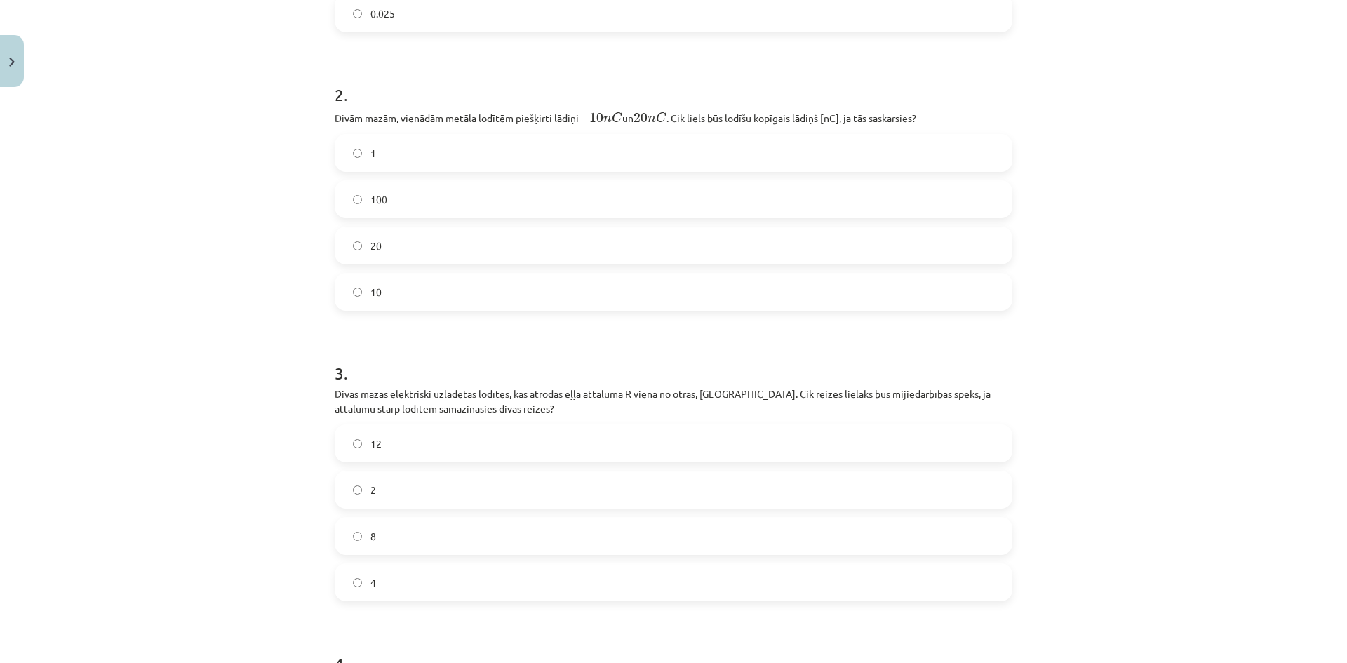
click at [394, 304] on label "10" at bounding box center [673, 291] width 675 height 35
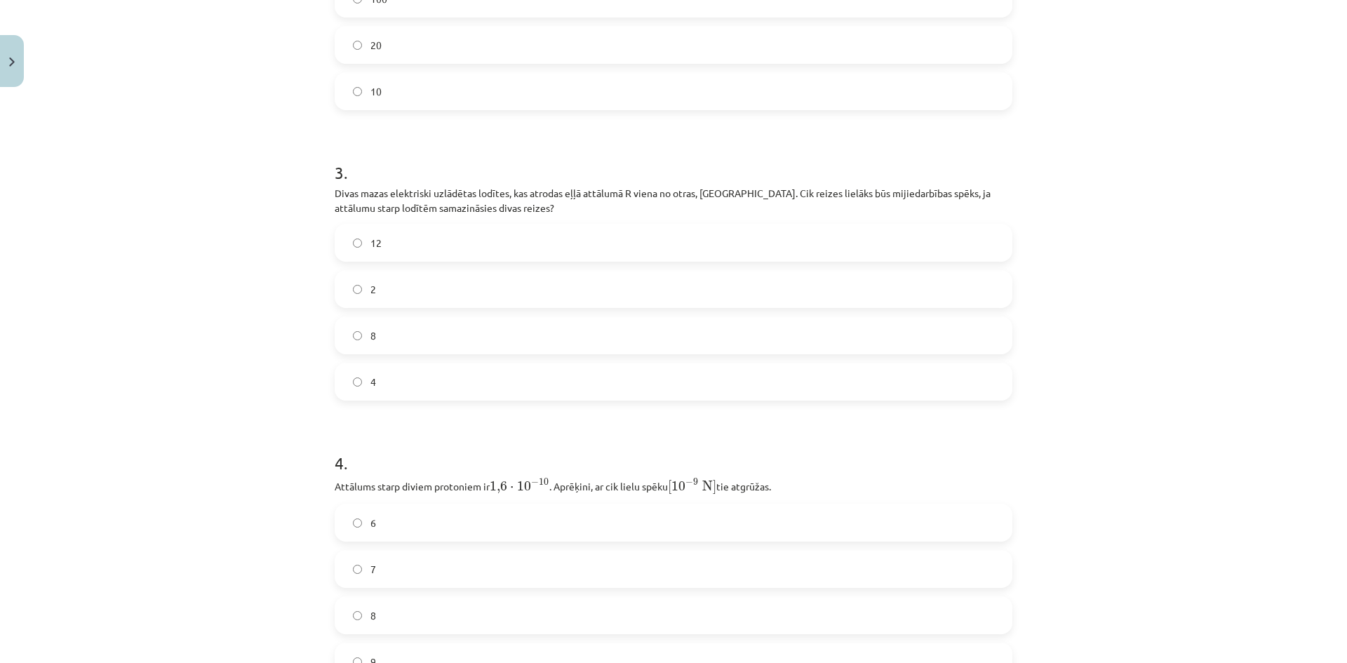
scroll to position [720, 0]
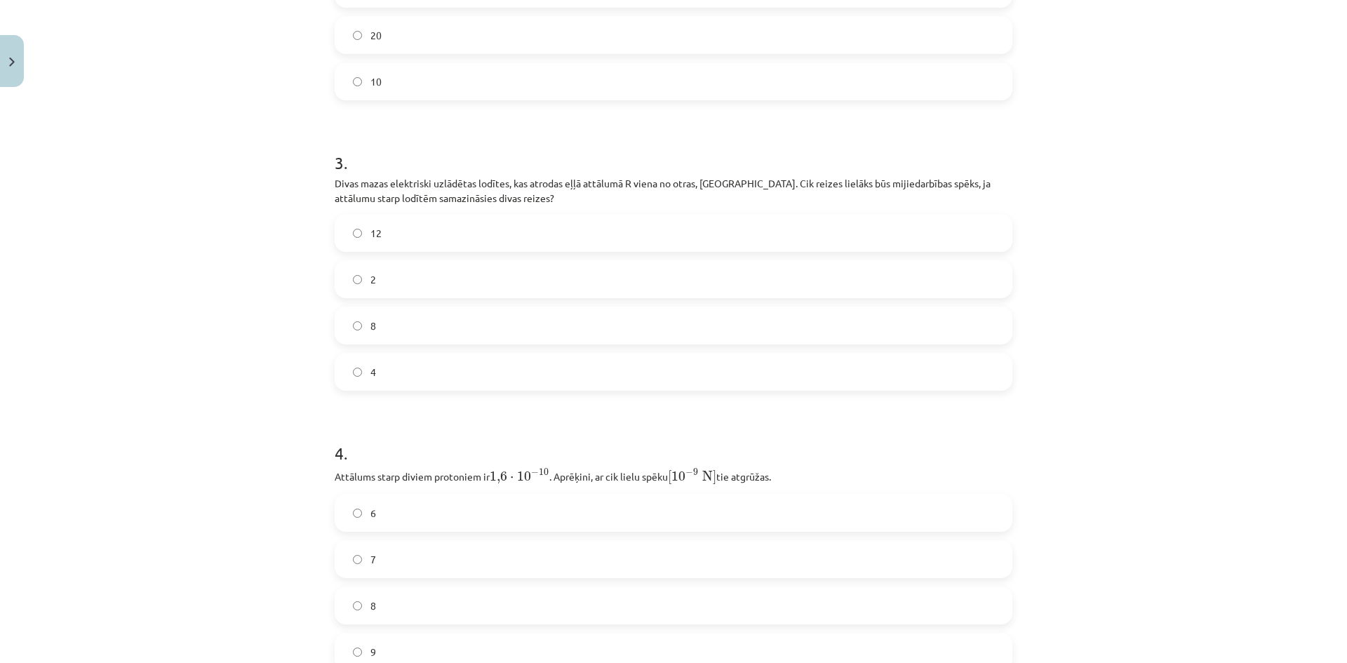
click at [387, 365] on label "4" at bounding box center [673, 371] width 675 height 35
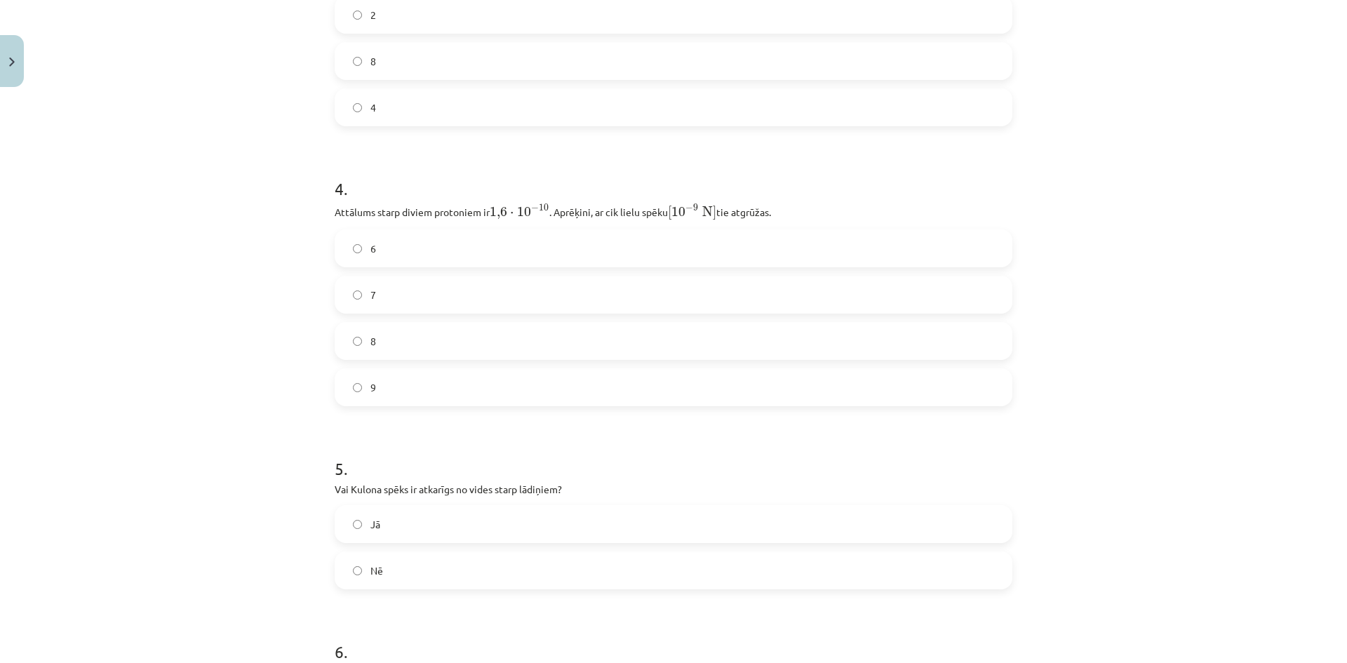
scroll to position [1000, 0]
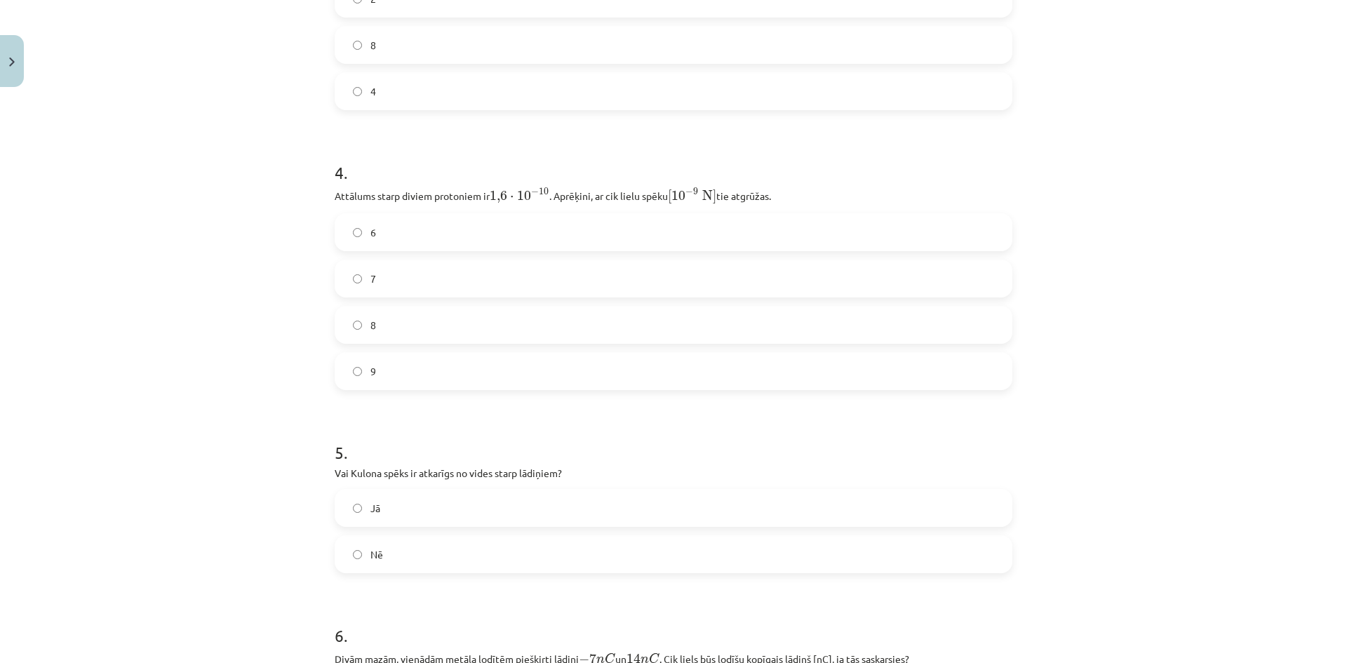
click at [400, 359] on label "9" at bounding box center [673, 371] width 675 height 35
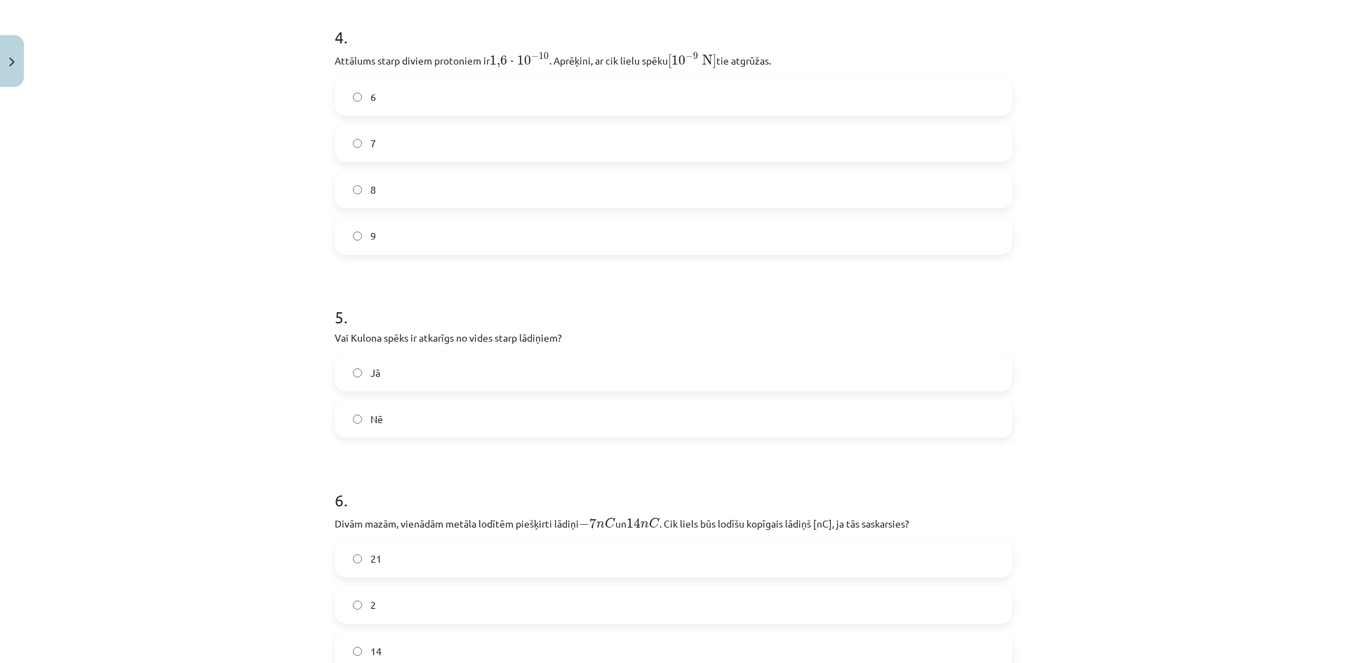
scroll to position [1211, 0]
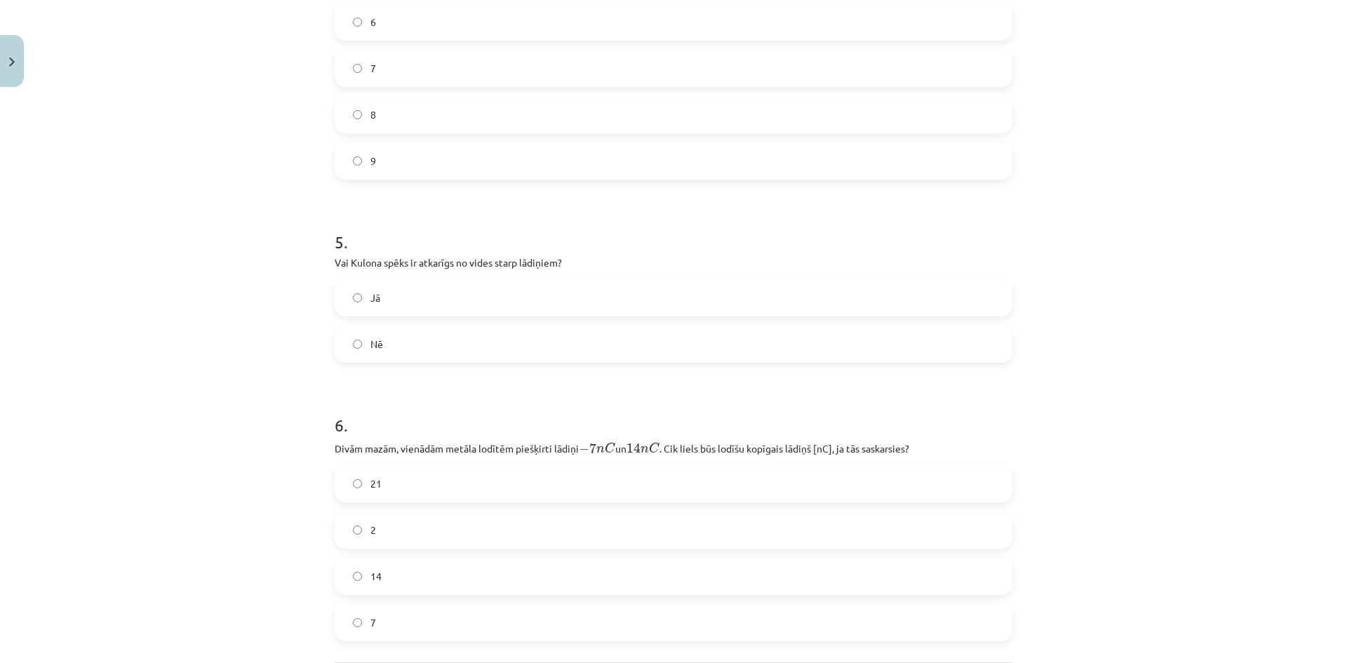
click at [373, 304] on label "Jā" at bounding box center [673, 297] width 675 height 35
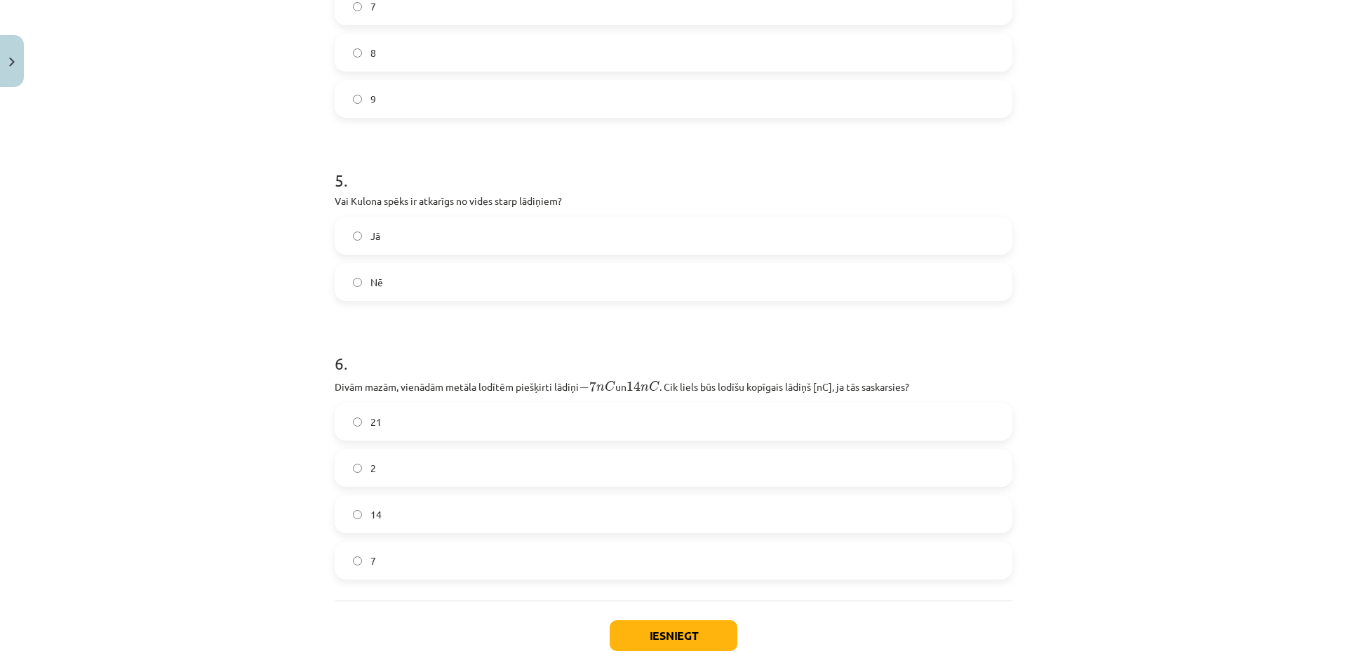
scroll to position [1351, 0]
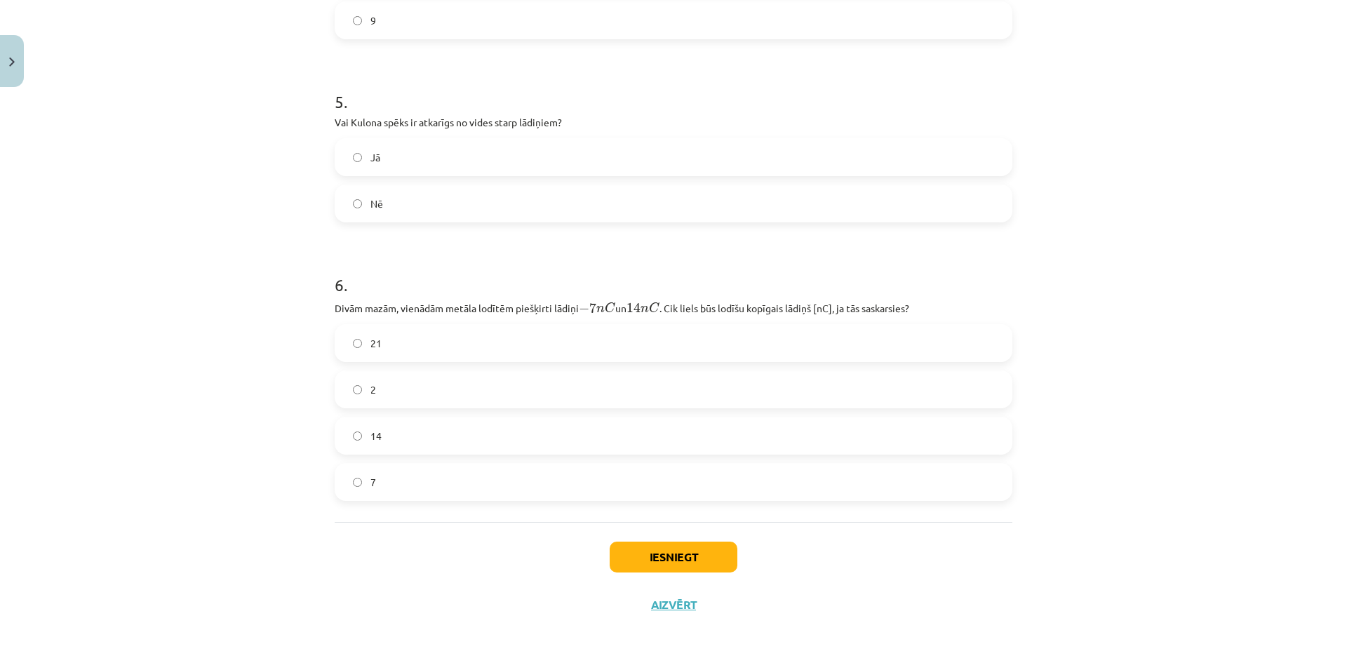
click at [396, 480] on label "7" at bounding box center [673, 481] width 675 height 35
click at [643, 563] on button "Iesniegt" at bounding box center [674, 557] width 128 height 31
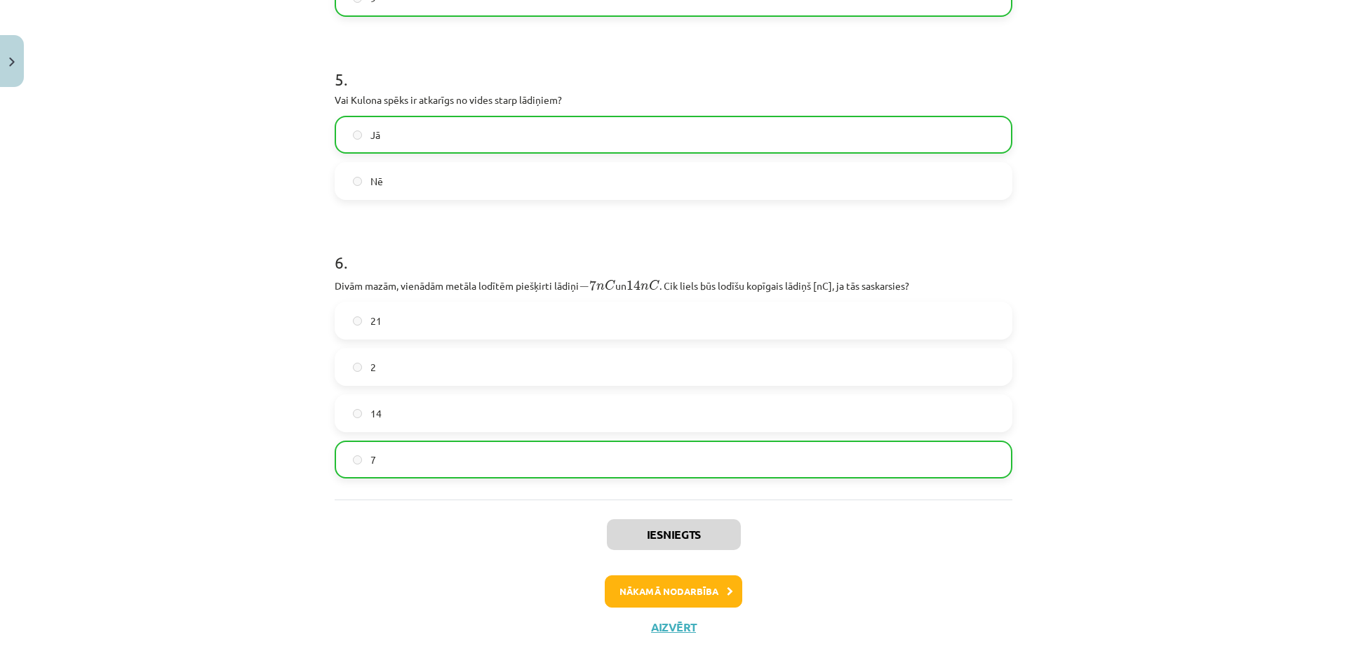
scroll to position [1396, 0]
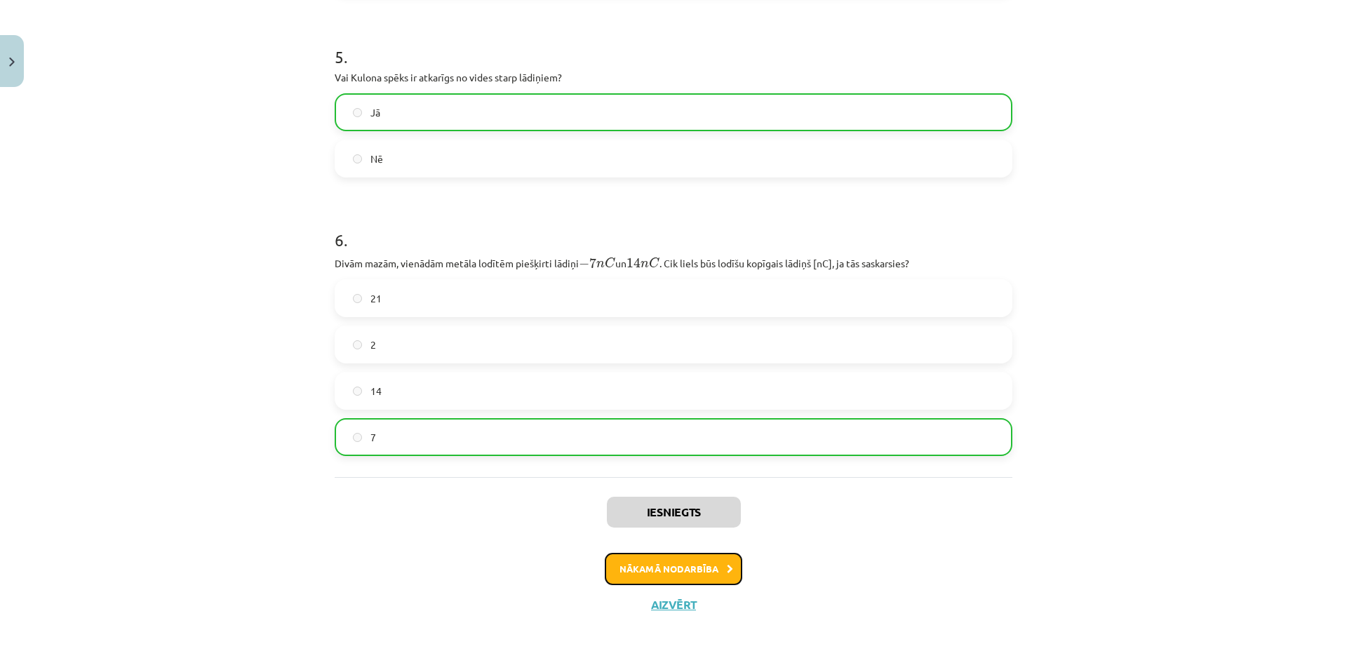
click at [678, 571] on button "Nākamā nodarbība" at bounding box center [673, 569] width 137 height 32
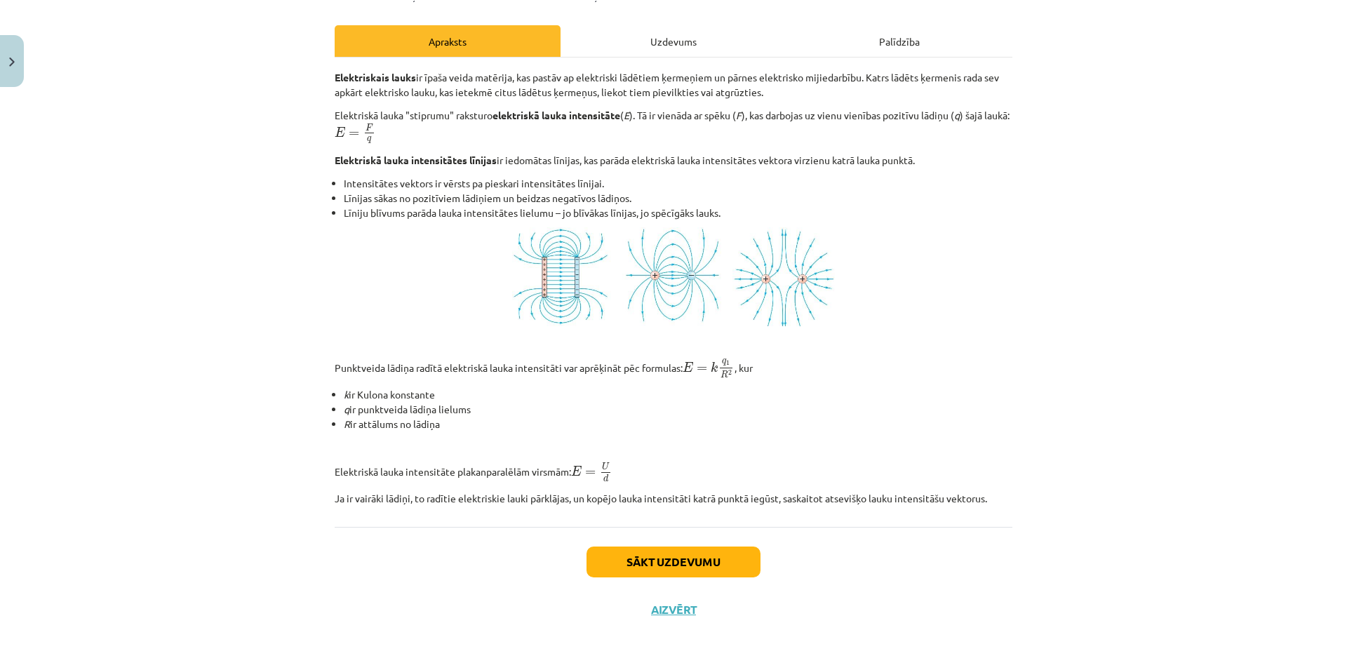
scroll to position [185, 0]
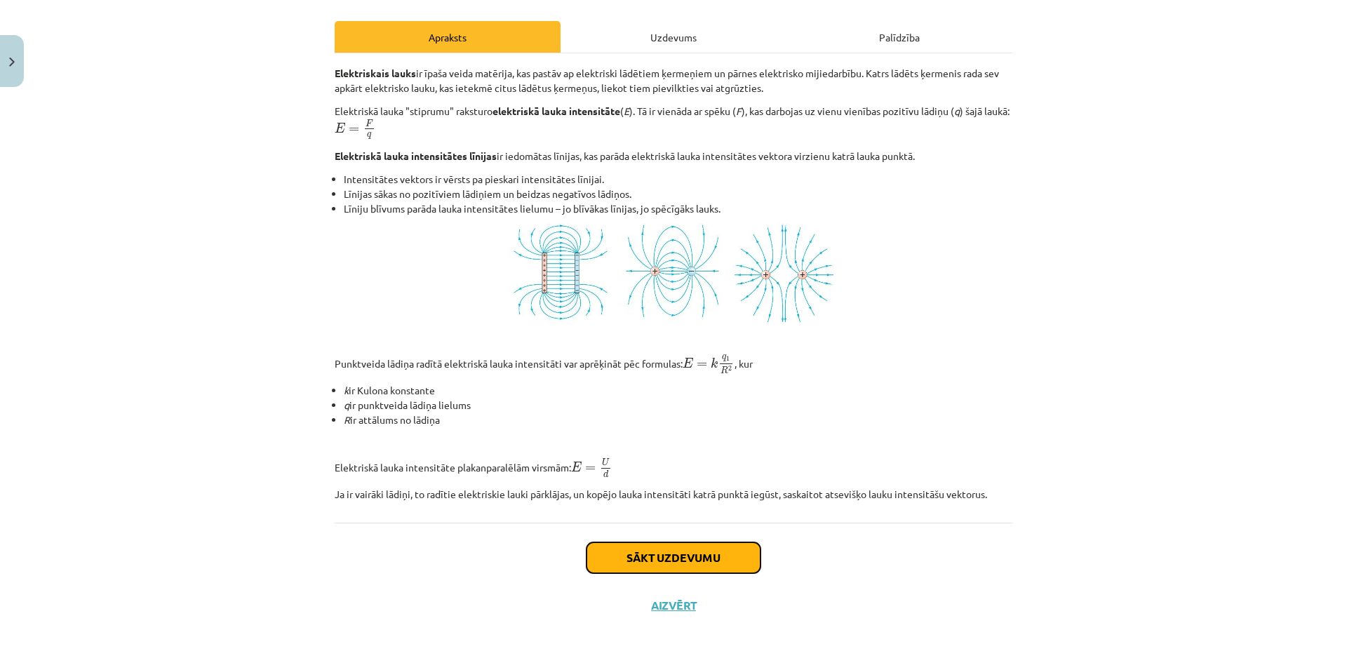
click at [673, 563] on button "Sākt uzdevumu" at bounding box center [673, 557] width 174 height 31
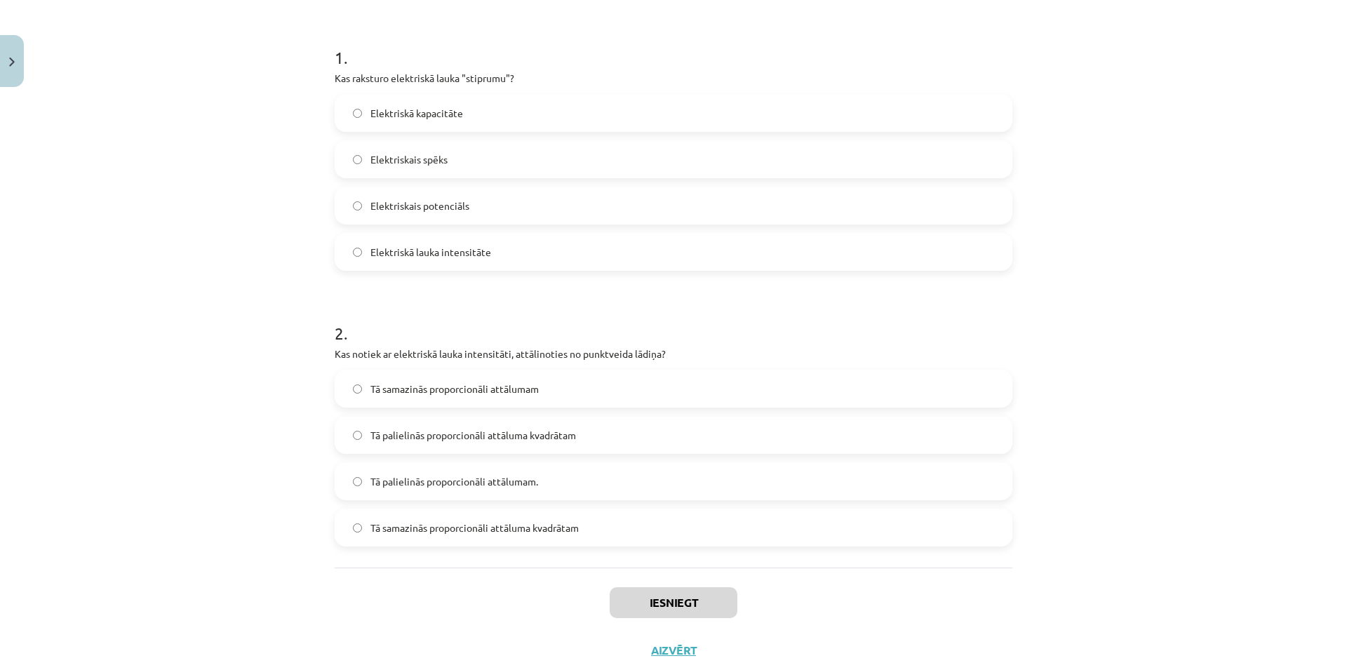
scroll to position [232, 0]
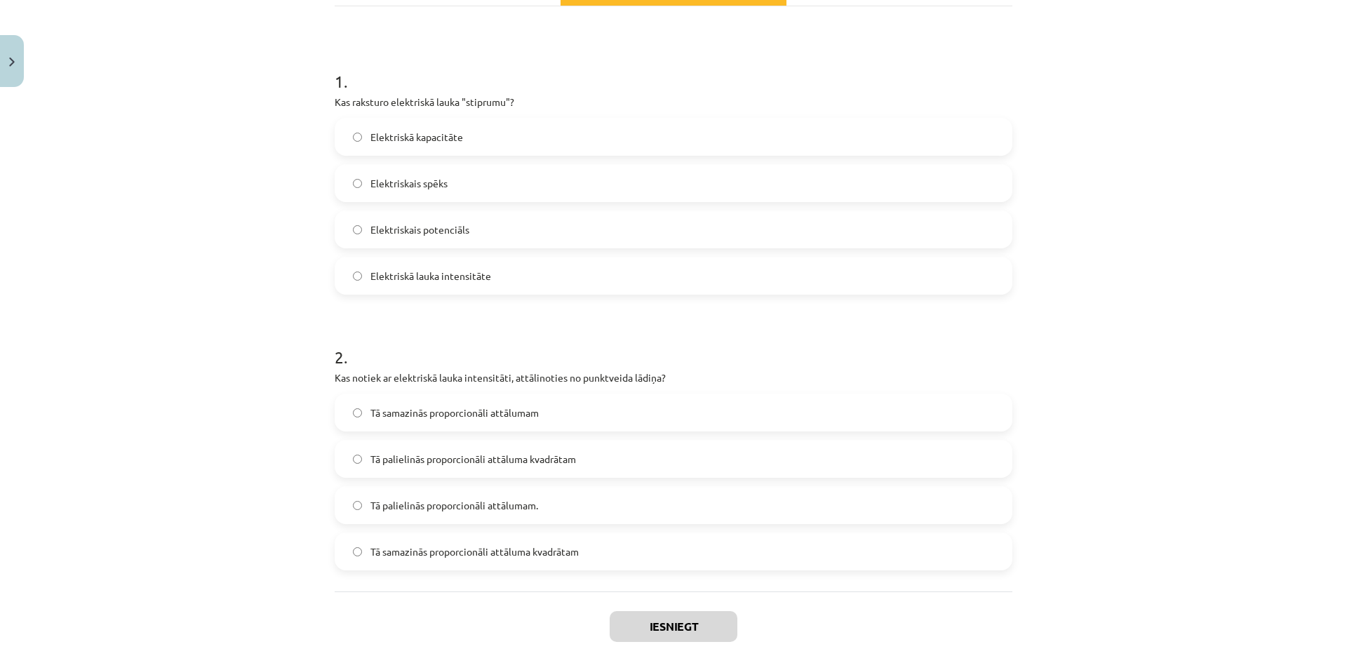
click at [483, 288] on label "Elektriskā lauka intensitāte" at bounding box center [673, 275] width 675 height 35
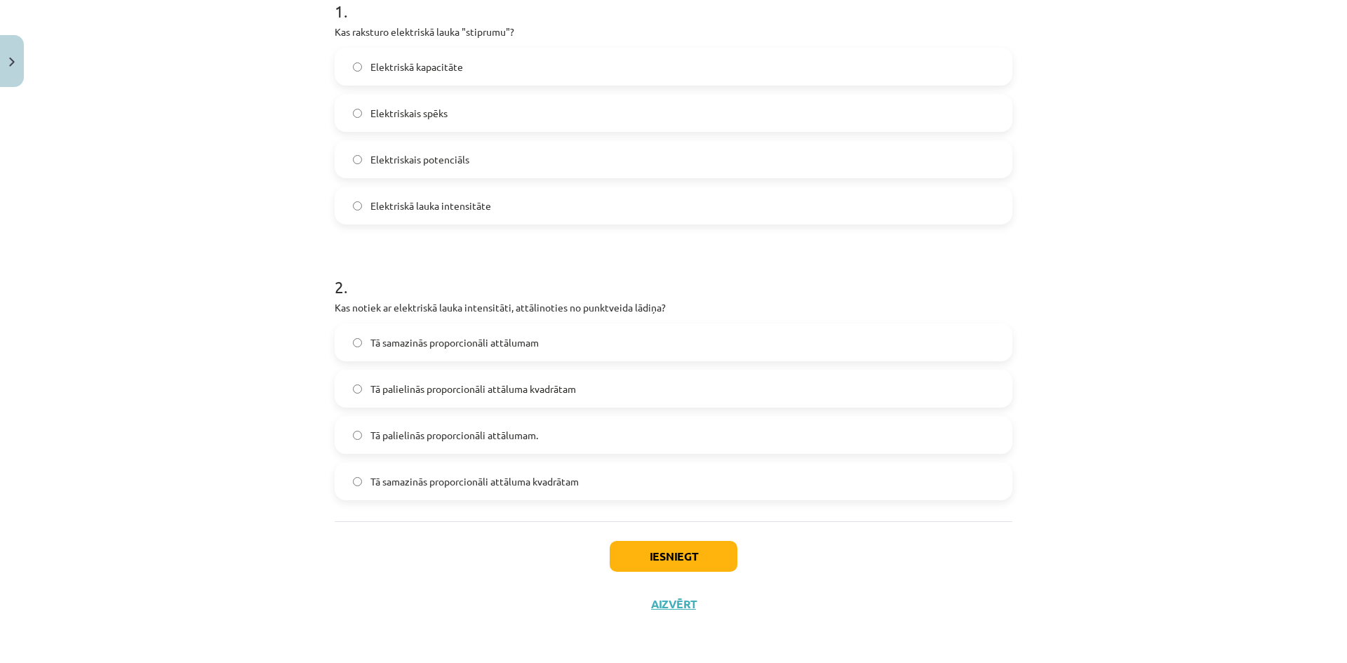
click at [504, 481] on span "Tā samazinās proporcionāli attāluma kvadrātam" at bounding box center [474, 481] width 208 height 15
drag, startPoint x: 626, startPoint y: 546, endPoint x: 629, endPoint y: 553, distance: 7.8
click at [629, 553] on button "Iesniegt" at bounding box center [674, 556] width 128 height 31
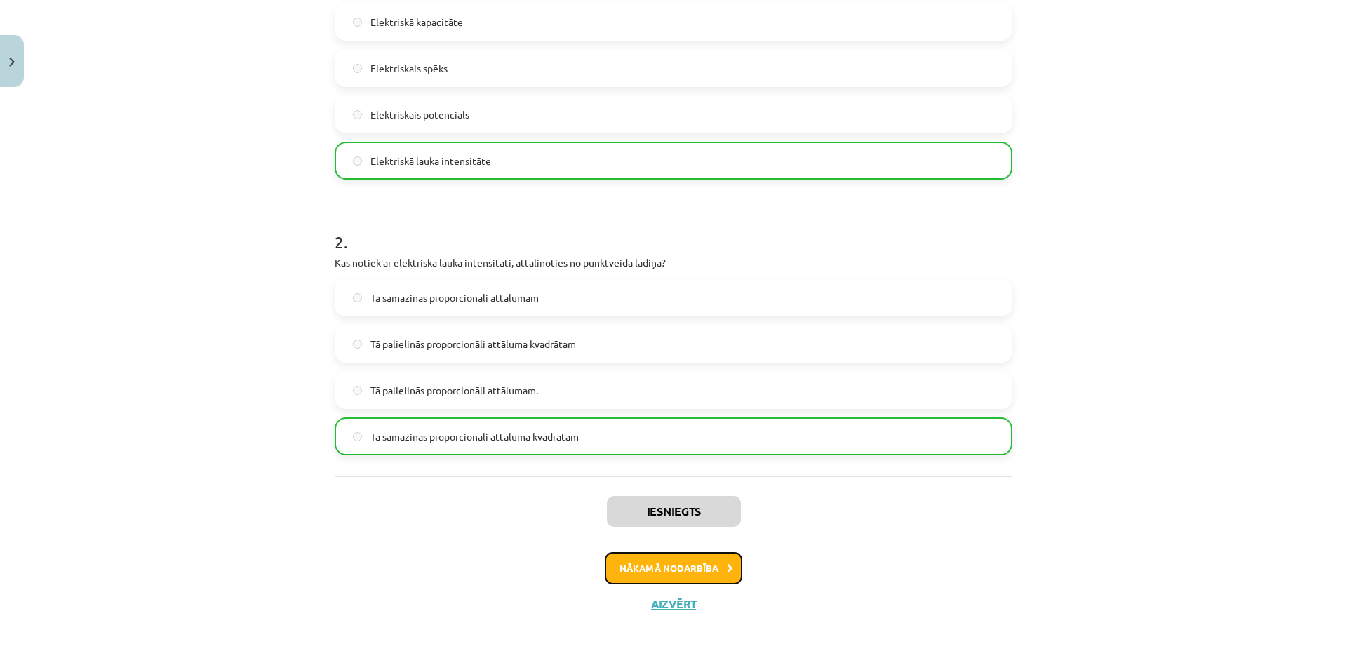
click at [669, 568] on button "Nākamā nodarbība" at bounding box center [673, 568] width 137 height 32
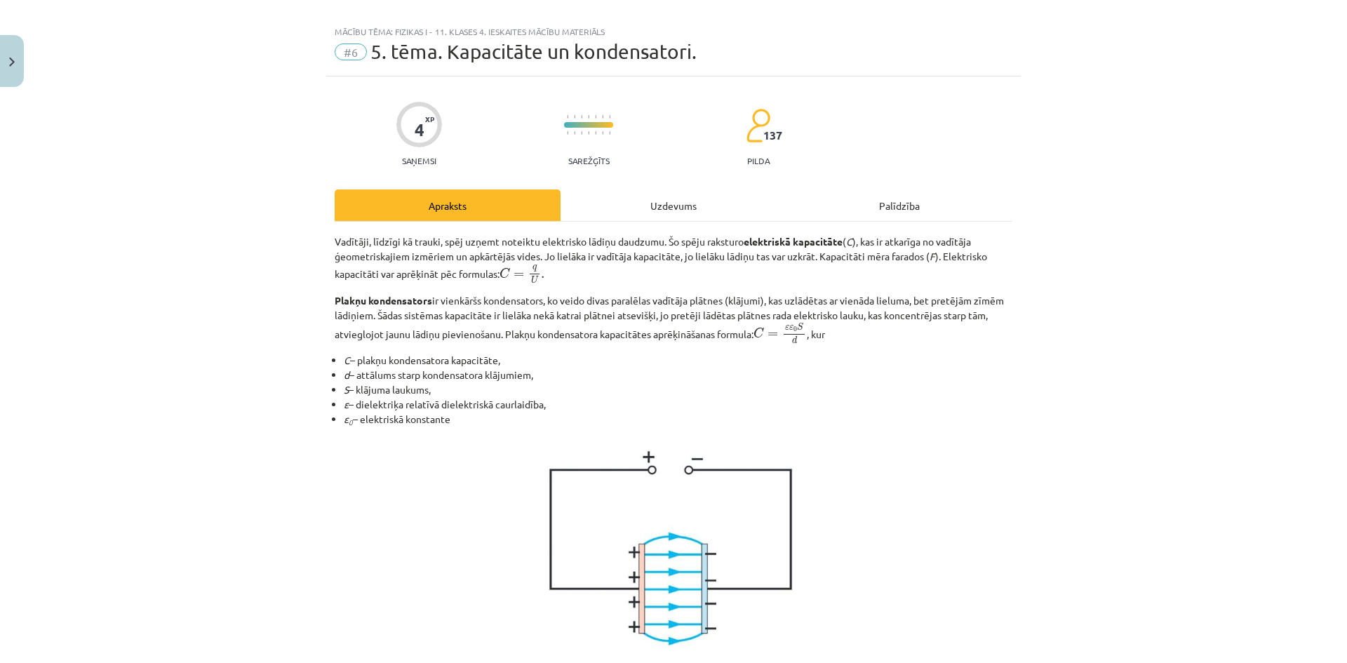
scroll to position [0, 0]
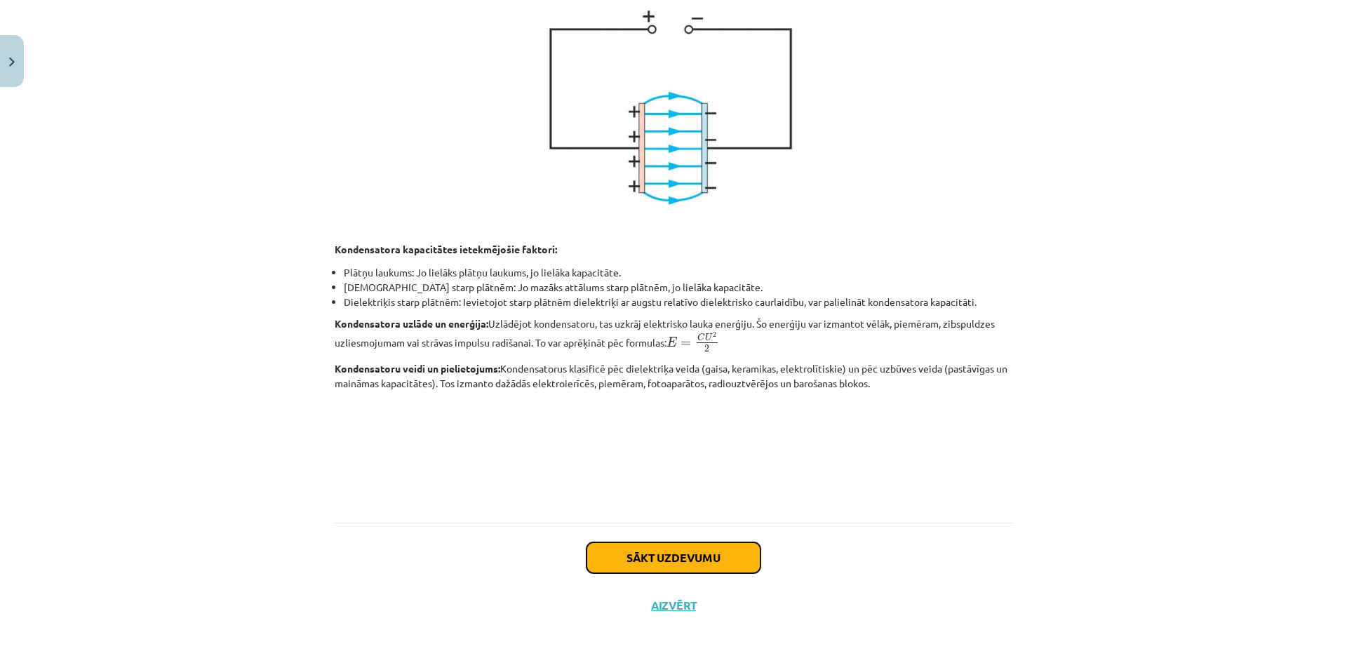
click at [620, 550] on button "Sākt uzdevumu" at bounding box center [673, 557] width 174 height 31
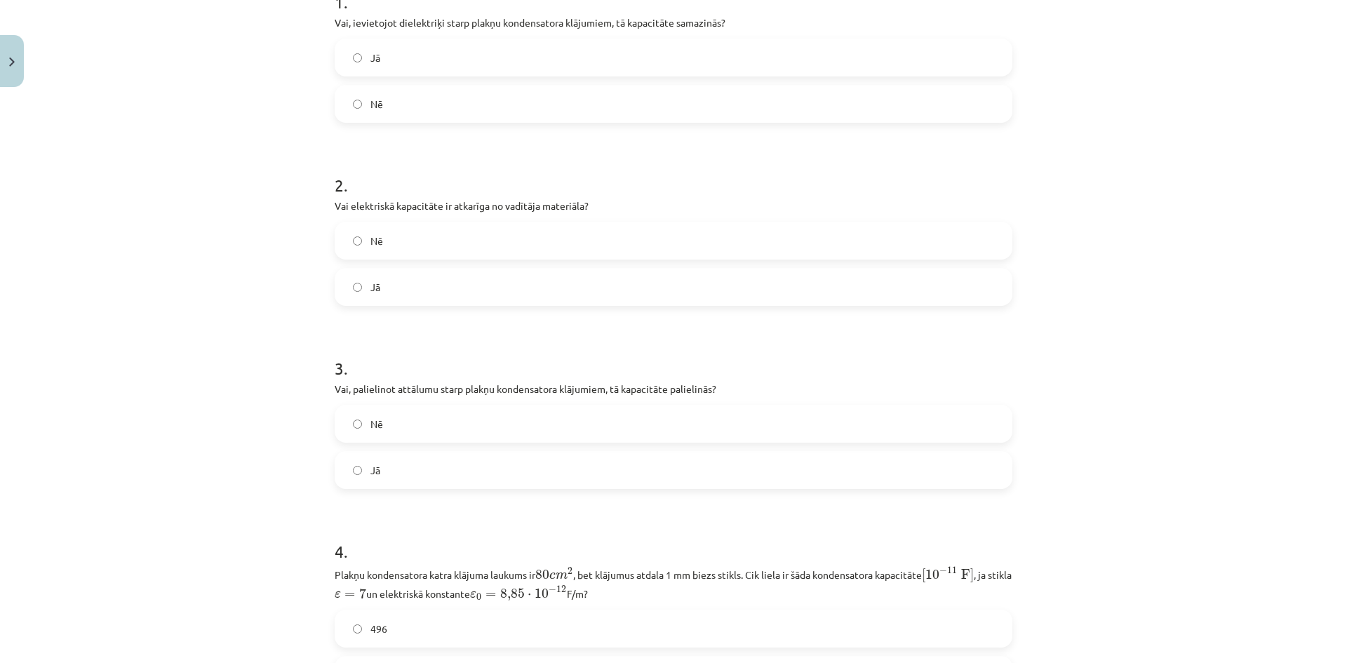
scroll to position [246, 0]
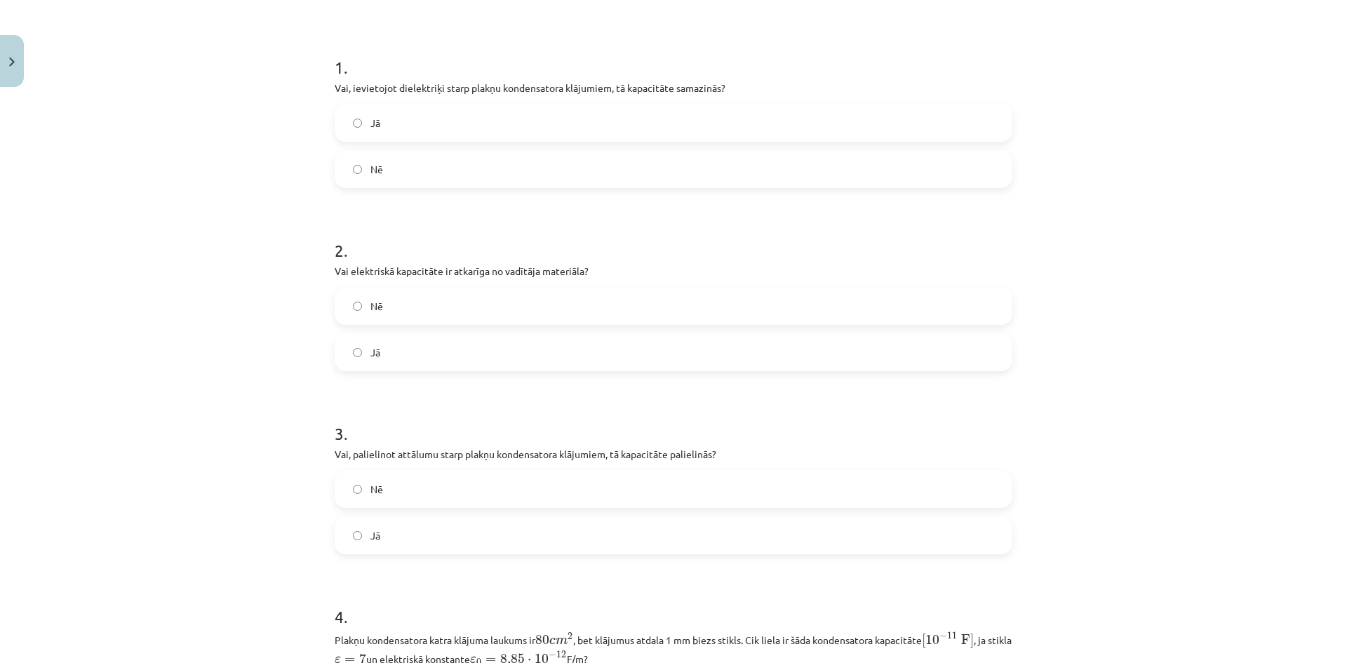
drag, startPoint x: 690, startPoint y: 161, endPoint x: 690, endPoint y: 169, distance: 8.4
click at [690, 164] on label "Nē" at bounding box center [673, 169] width 675 height 35
click at [581, 307] on label "Nē" at bounding box center [673, 305] width 675 height 35
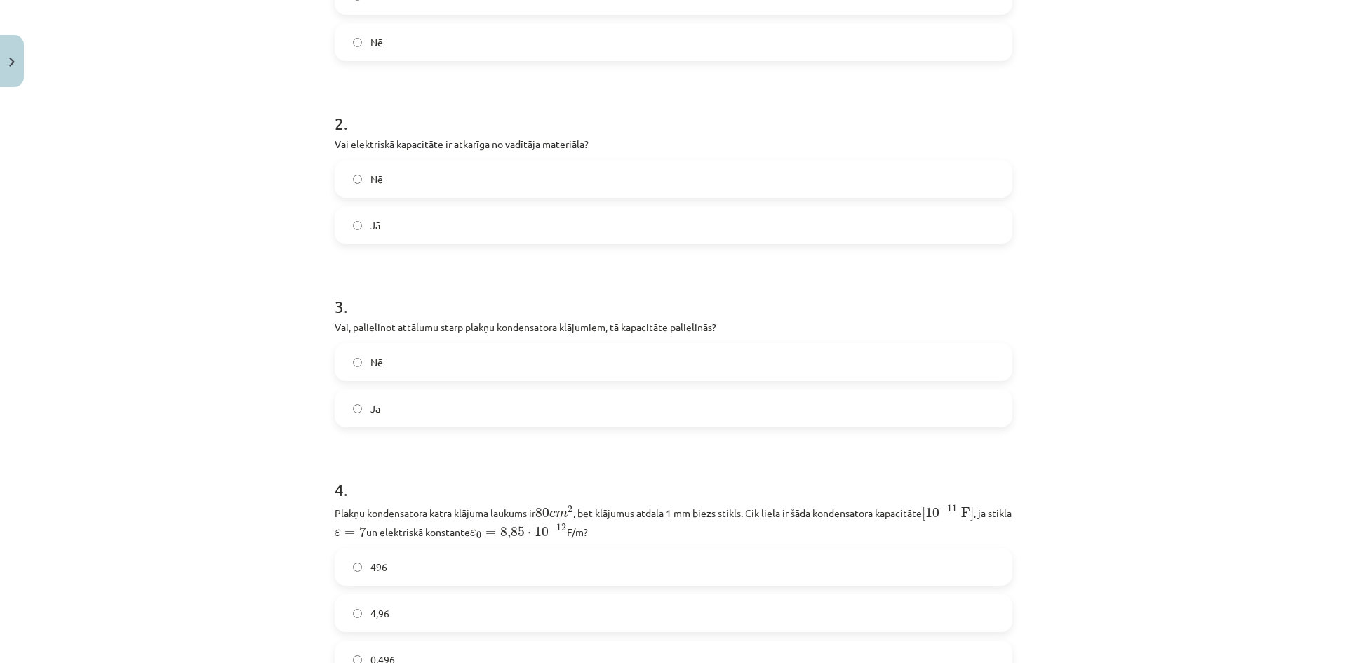
scroll to position [387, 0]
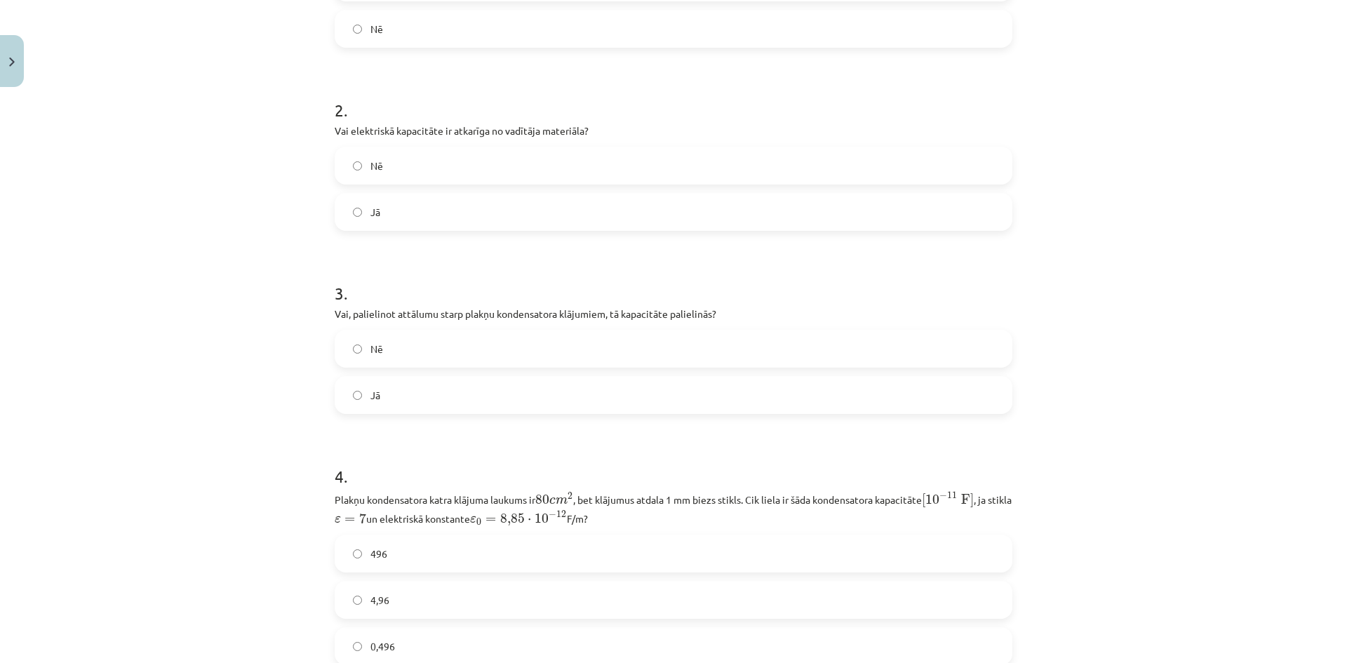
click at [590, 356] on label "Nē" at bounding box center [673, 348] width 675 height 35
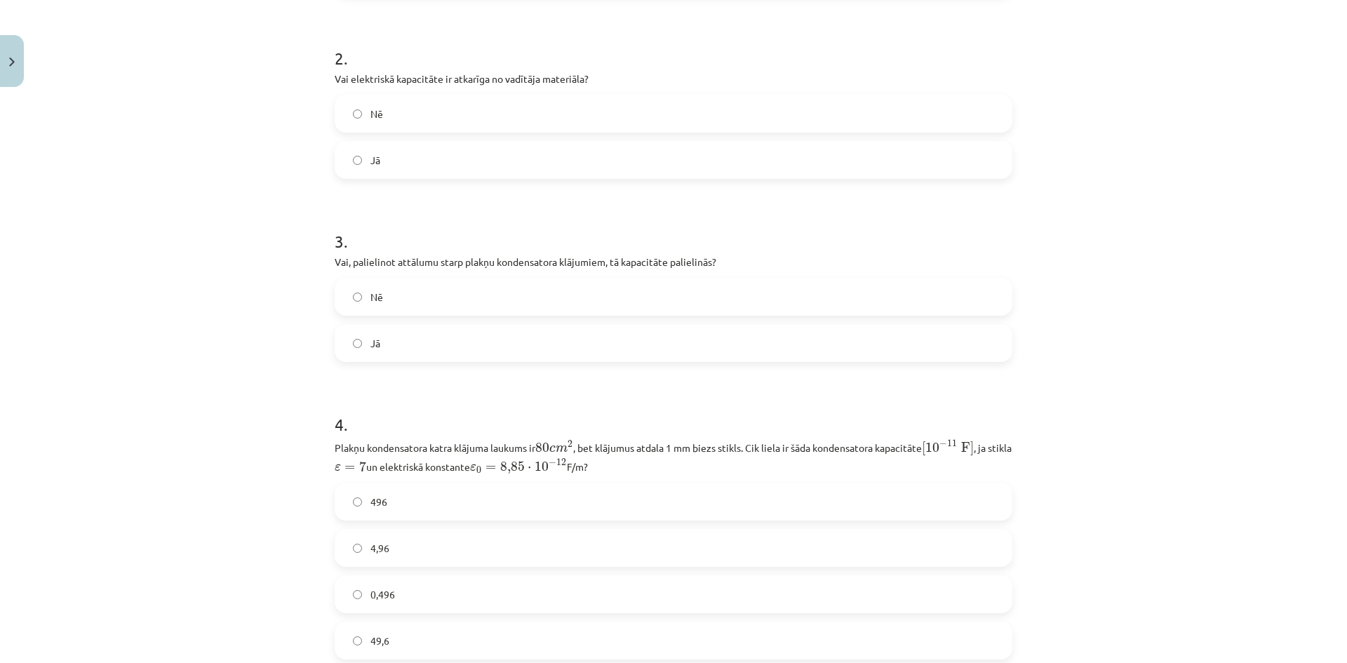
scroll to position [527, 0]
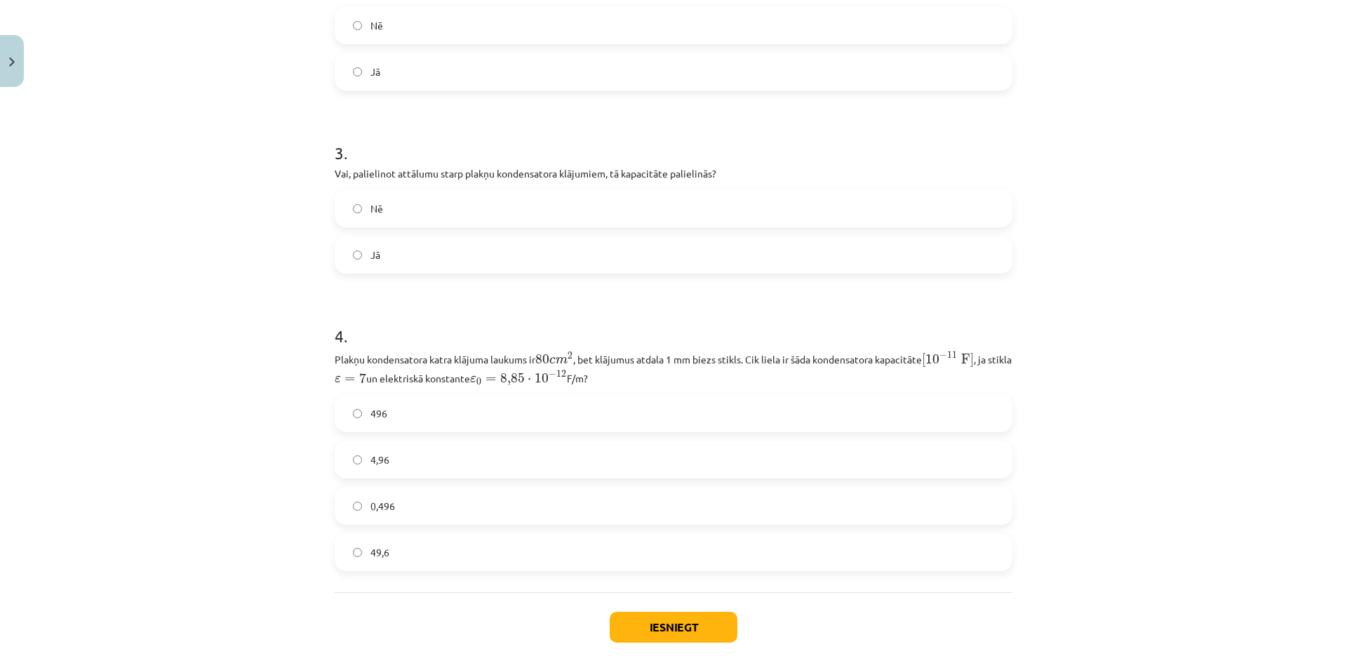
click at [443, 457] on label "4,96" at bounding box center [673, 459] width 675 height 35
click at [671, 628] on button "Iesniegt" at bounding box center [674, 627] width 128 height 31
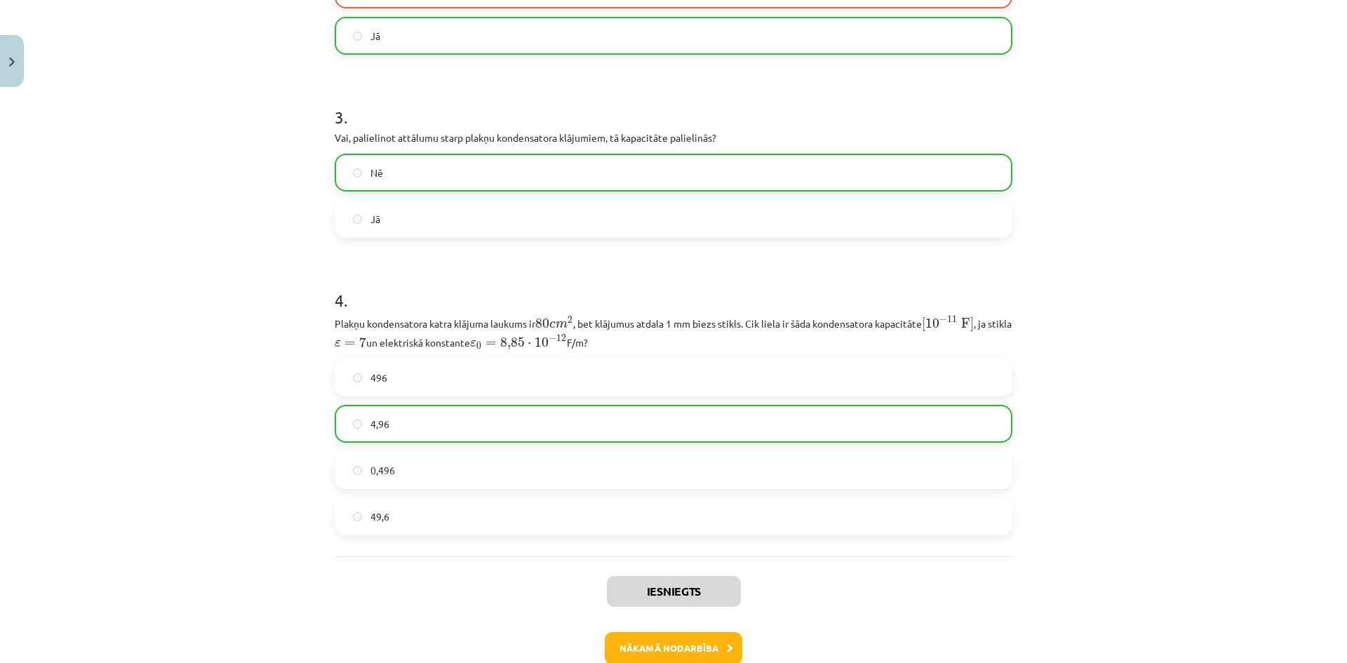
scroll to position [642, 0]
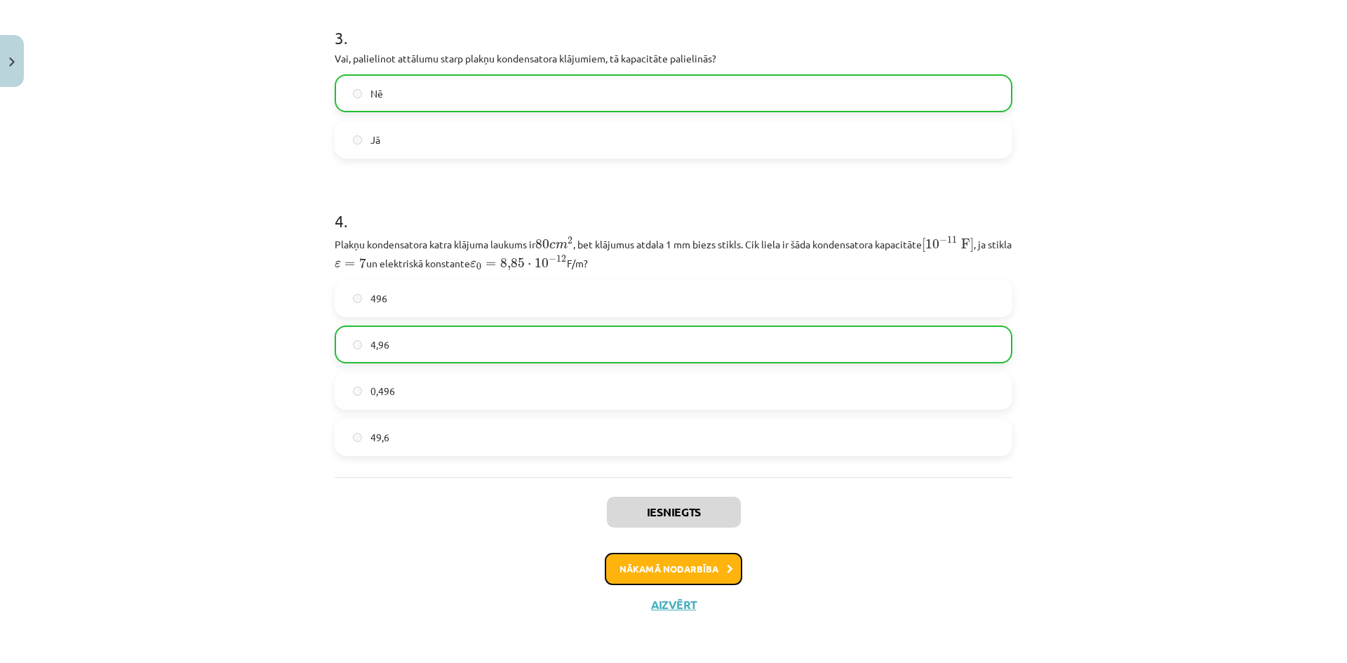
click at [715, 574] on button "Nākamā nodarbība" at bounding box center [673, 569] width 137 height 32
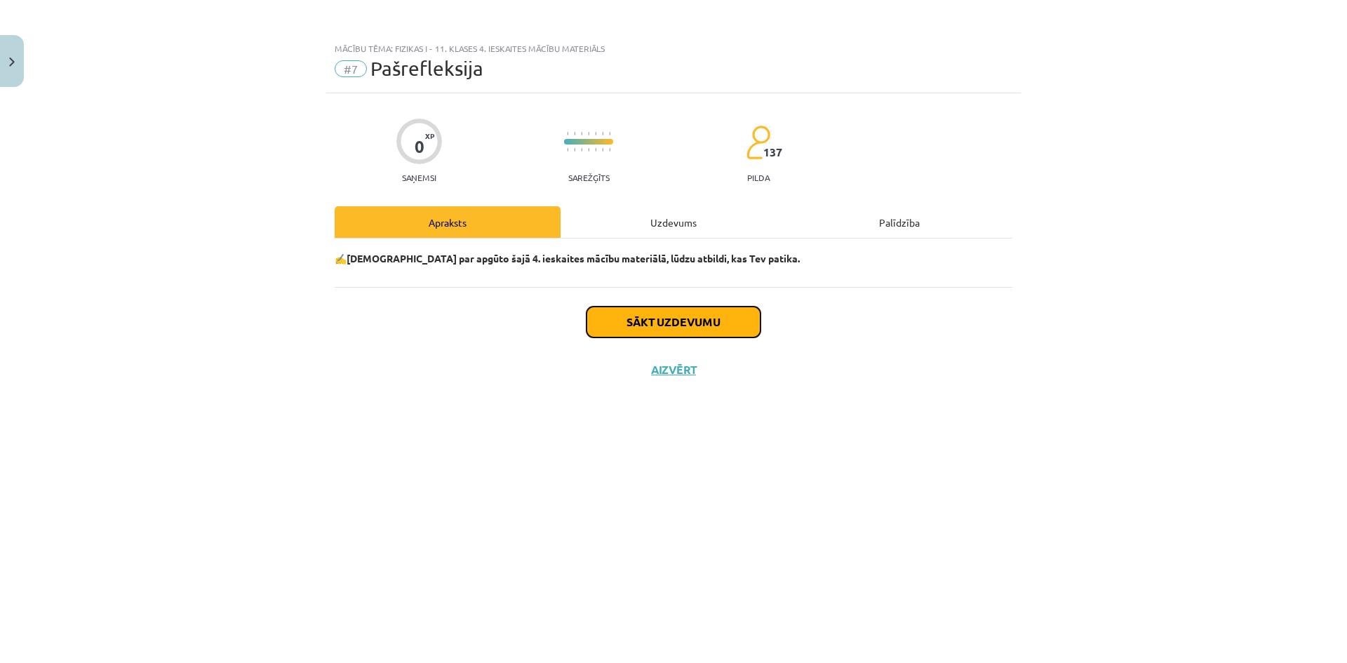
click at [683, 328] on button "Sākt uzdevumu" at bounding box center [673, 322] width 174 height 31
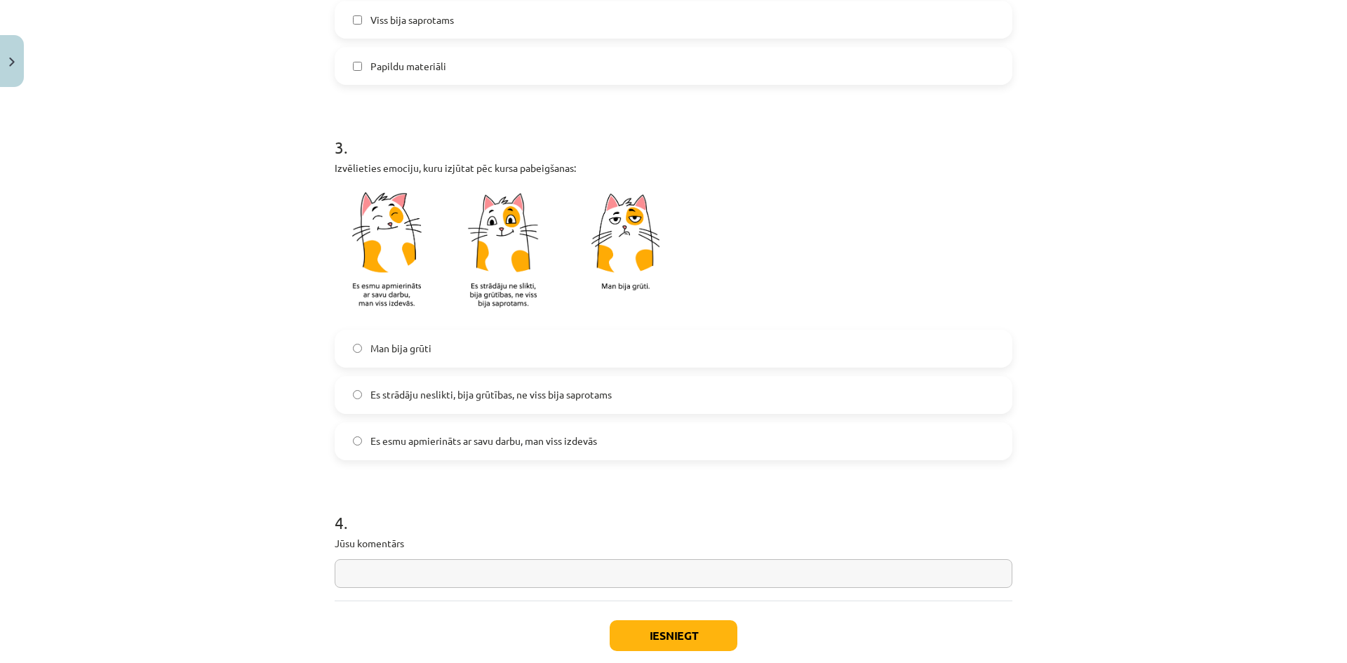
scroll to position [1052, 0]
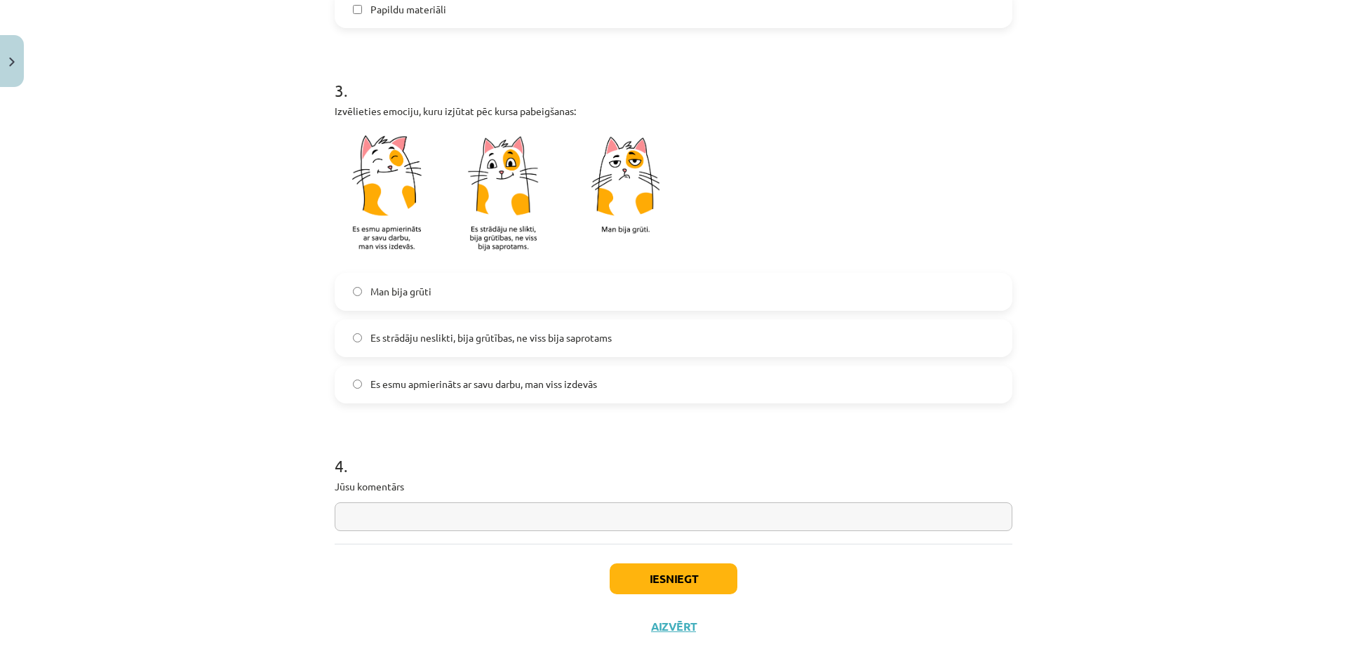
click at [551, 393] on label "Es esmu apmierināts ar savu darbu, man viss izdevās" at bounding box center [673, 384] width 675 height 35
click at [669, 570] on button "Iesniegt" at bounding box center [674, 578] width 128 height 31
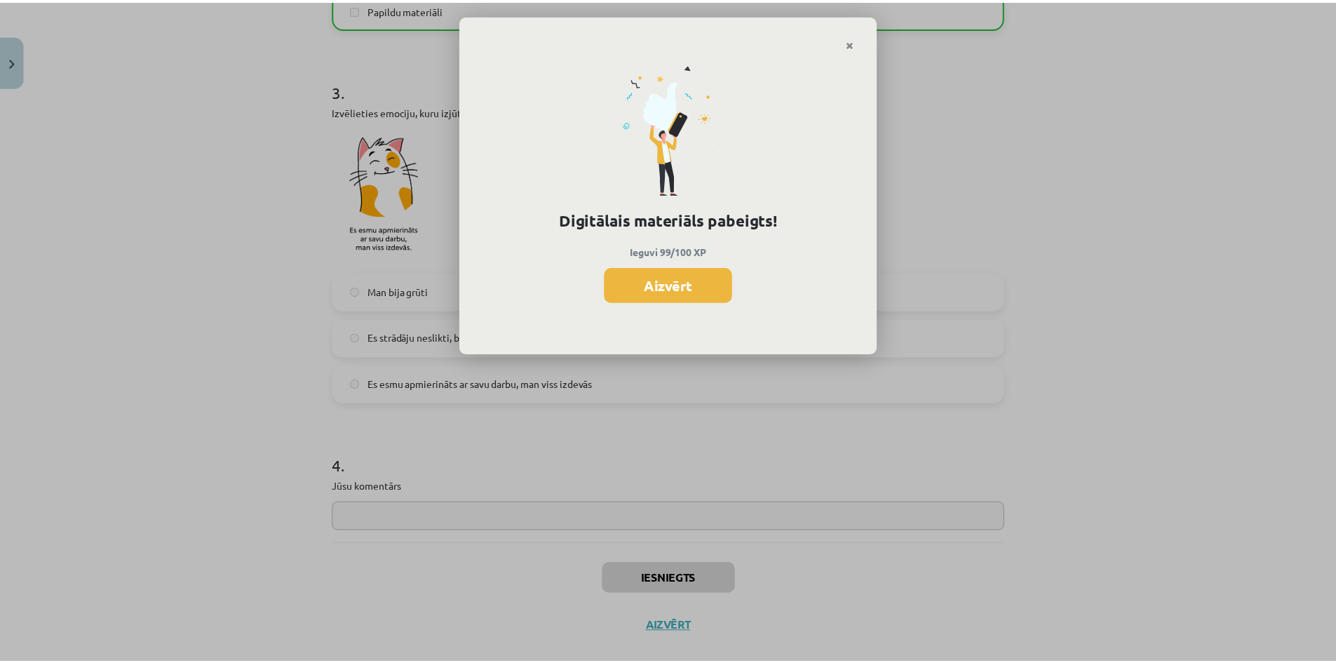
scroll to position [350, 0]
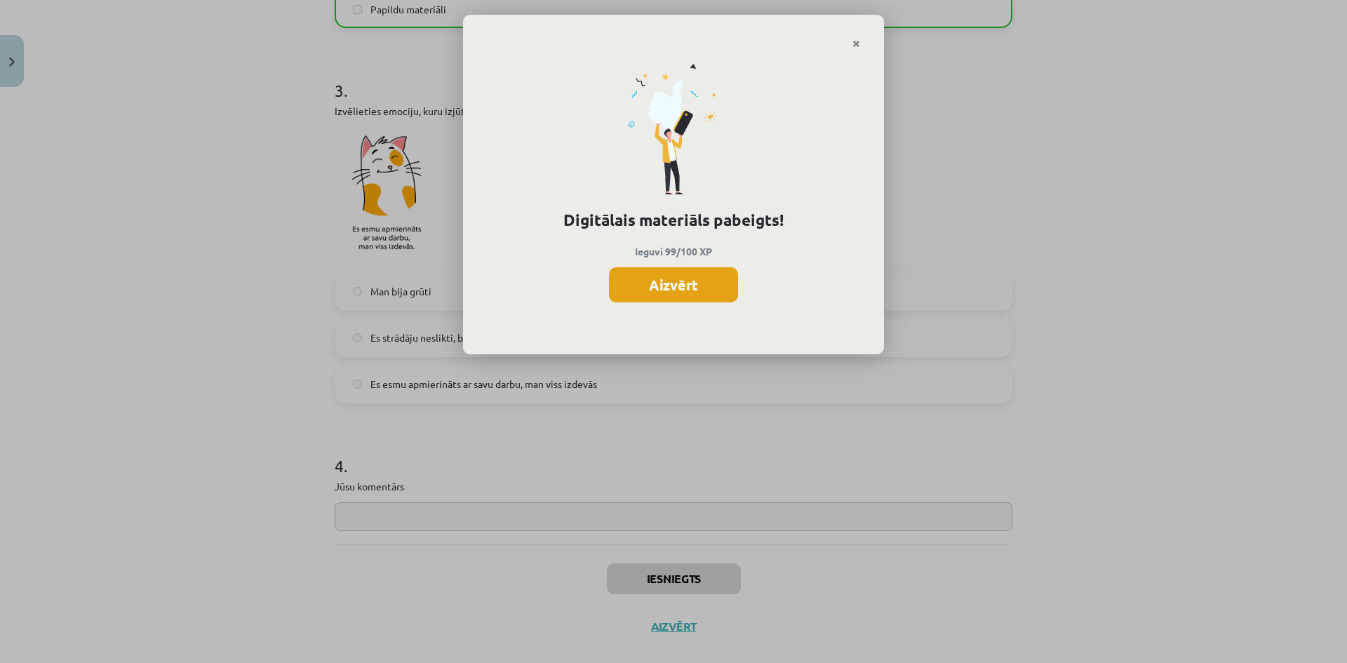
click at [671, 271] on button "Aizvērt" at bounding box center [673, 284] width 129 height 35
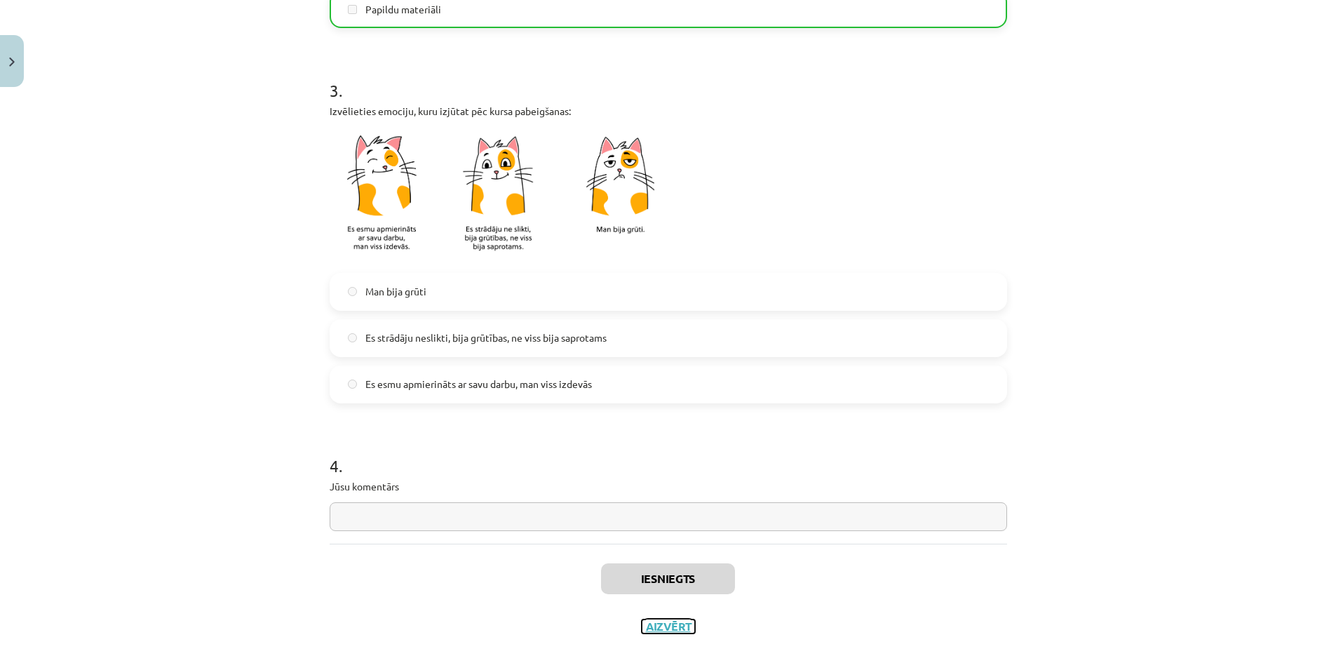
click at [653, 623] on button "Aizvērt" at bounding box center [668, 626] width 53 height 14
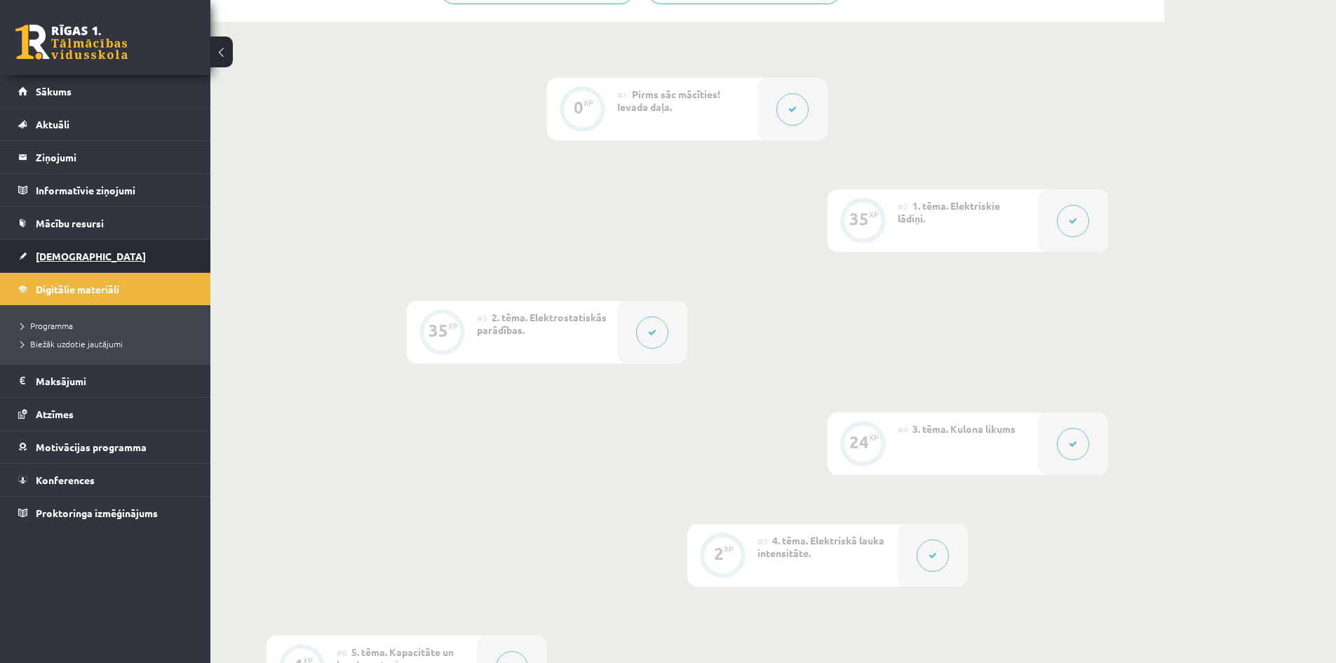
click at [46, 251] on span "[DEMOGRAPHIC_DATA]" at bounding box center [91, 256] width 110 height 13
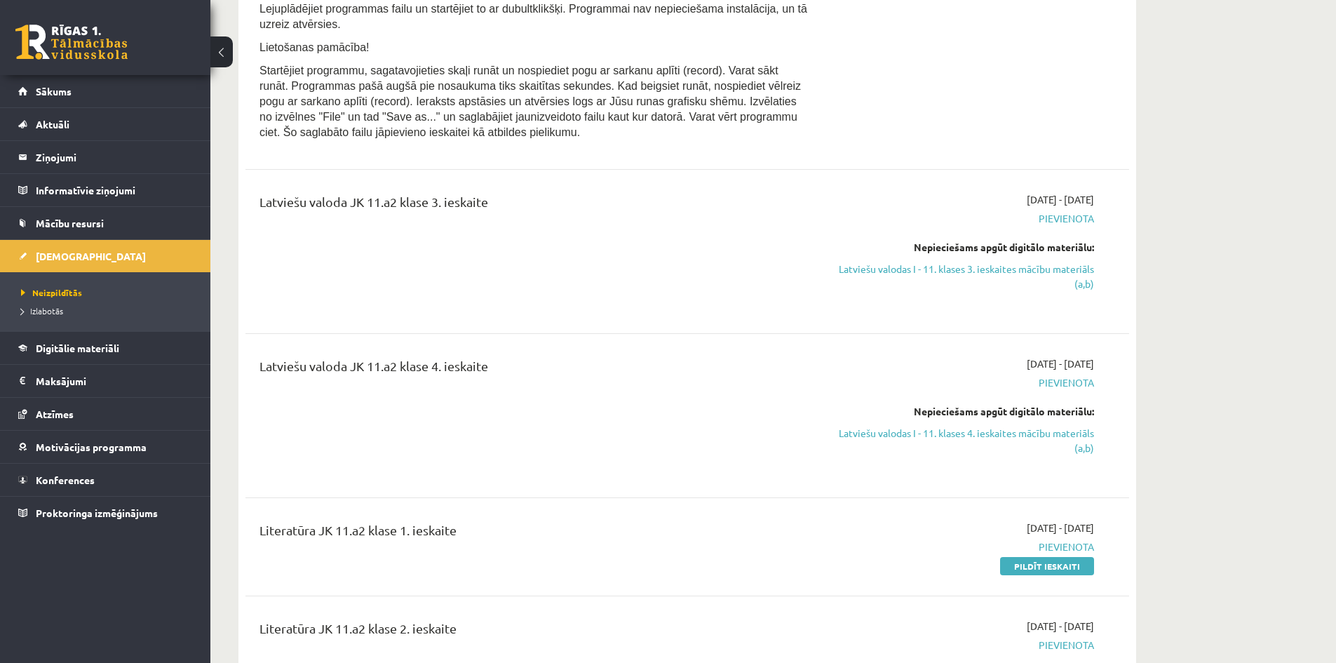
scroll to position [1333, 0]
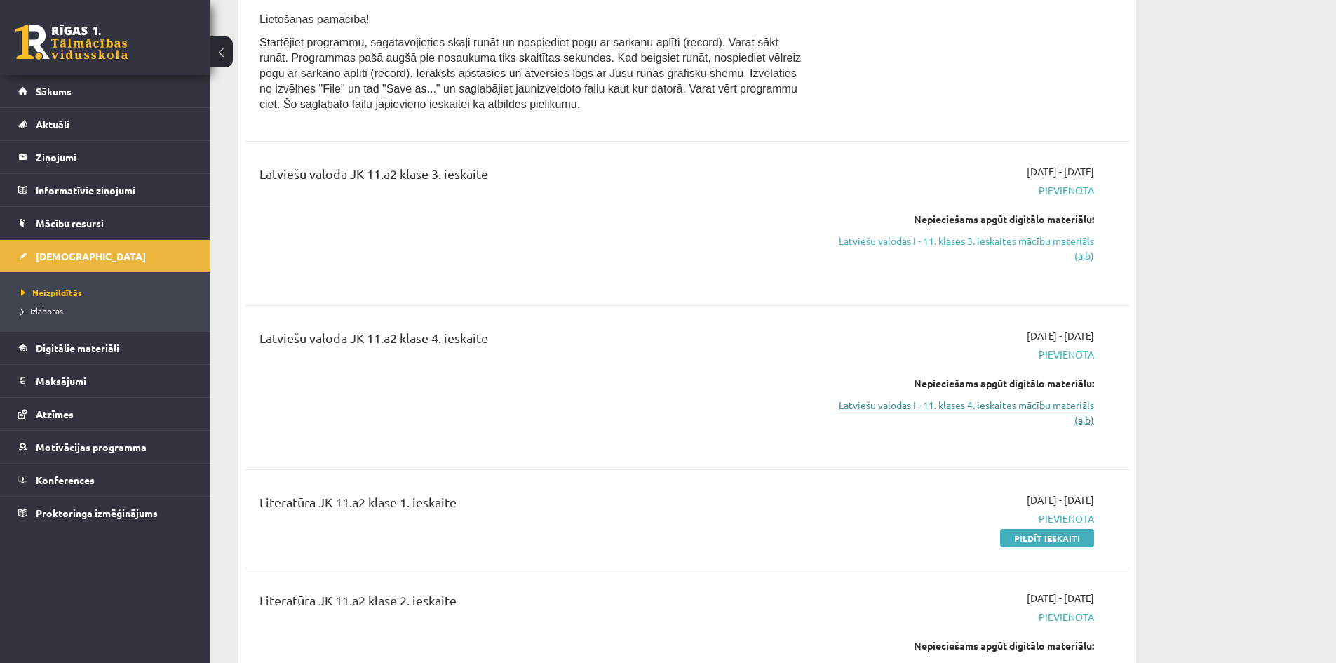
click at [918, 427] on link "Latviešu valodas I - 11. klases 4. ieskaites mācību materiāls (a,b)" at bounding box center [962, 412] width 264 height 29
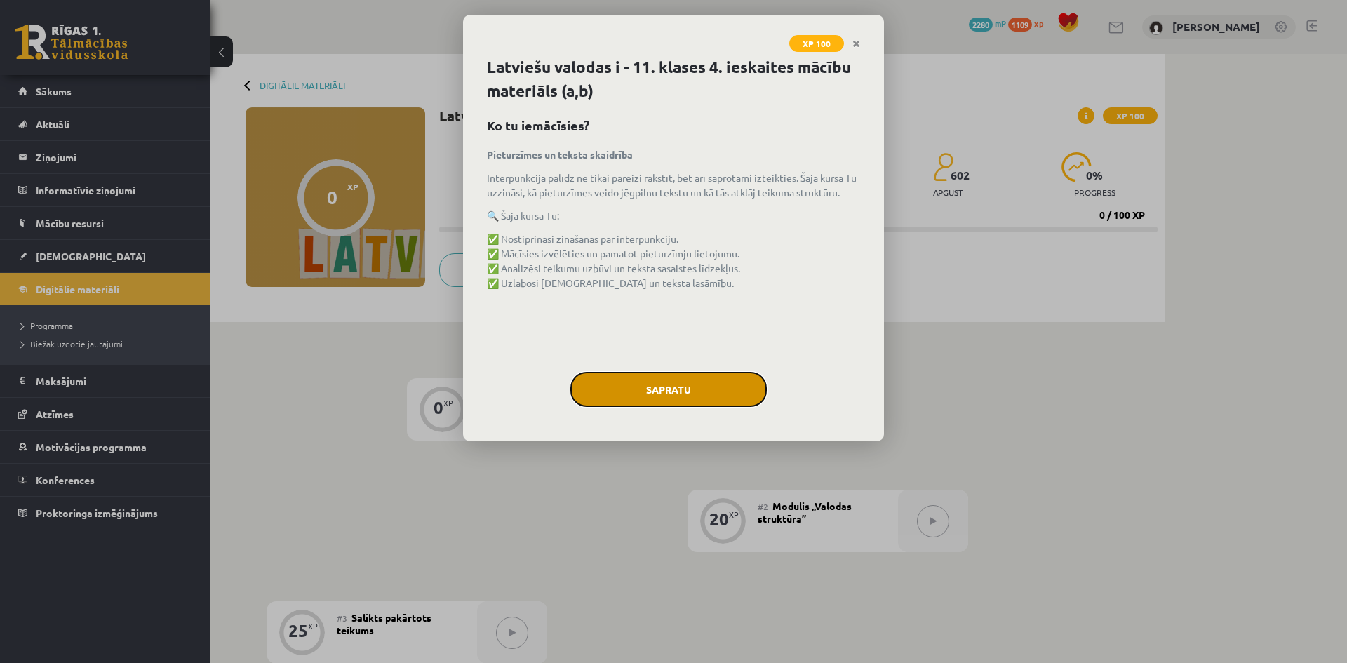
click at [645, 387] on button "Sapratu" at bounding box center [668, 389] width 196 height 35
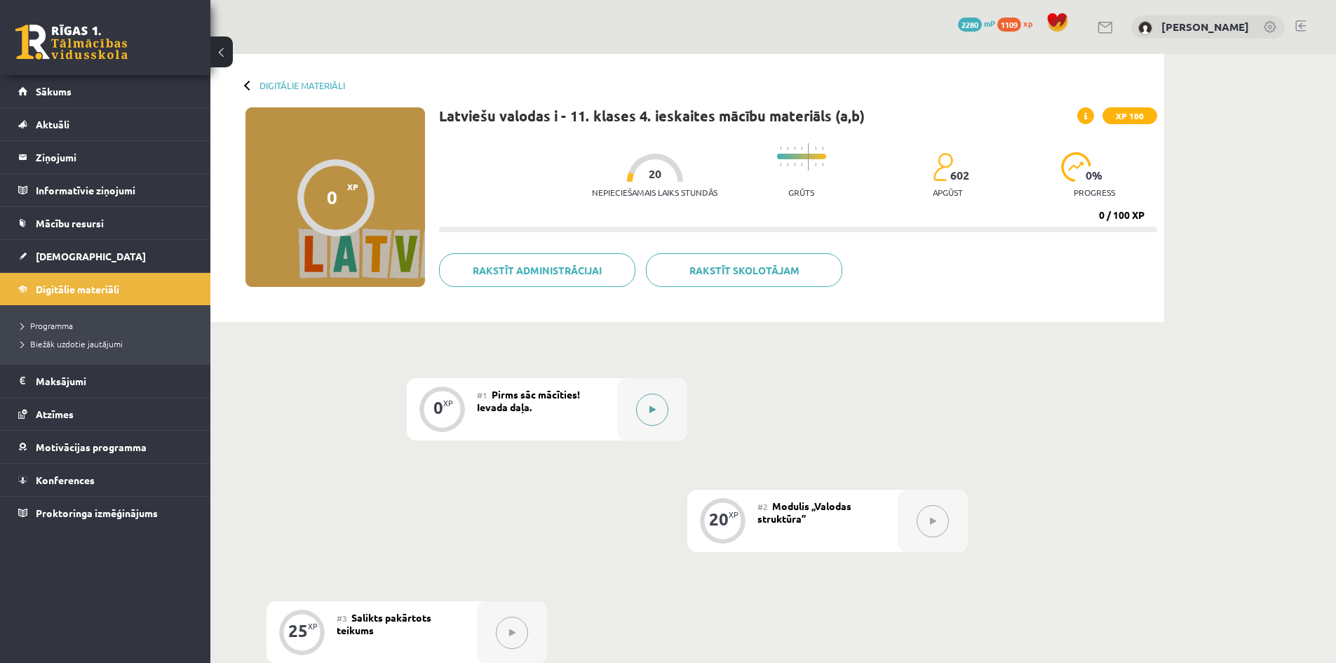
click at [646, 398] on button at bounding box center [652, 410] width 32 height 32
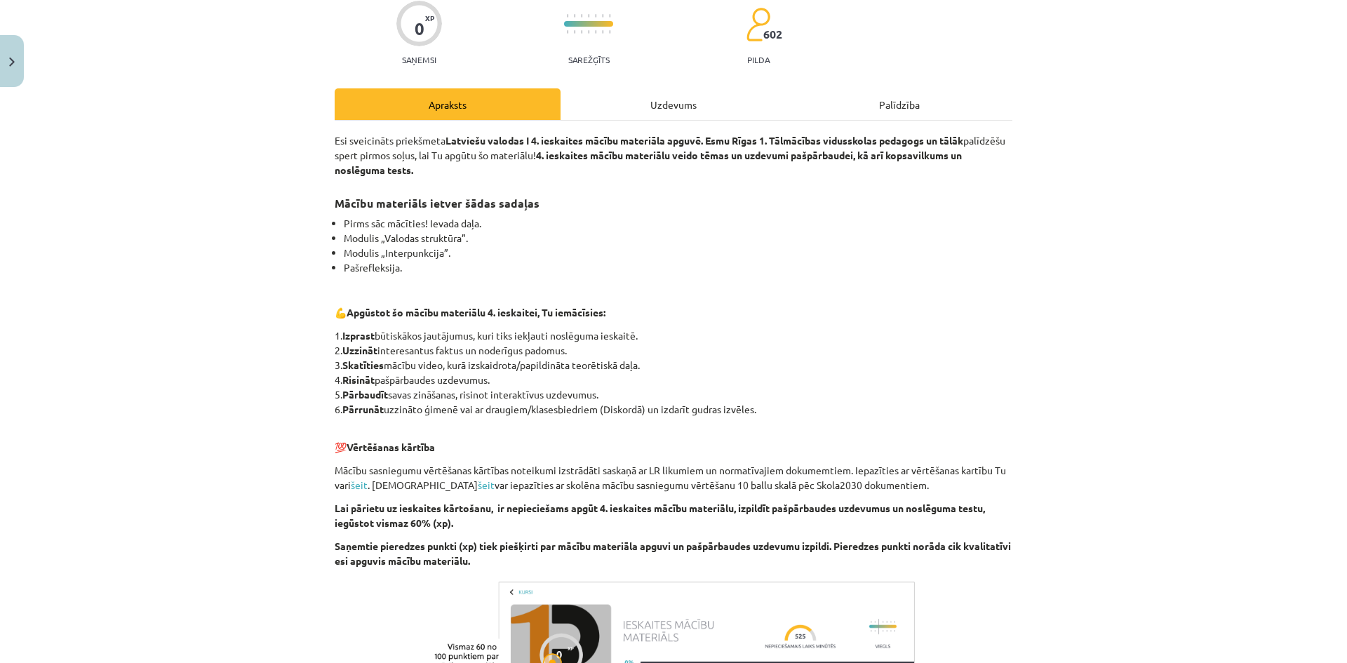
scroll to position [347, 0]
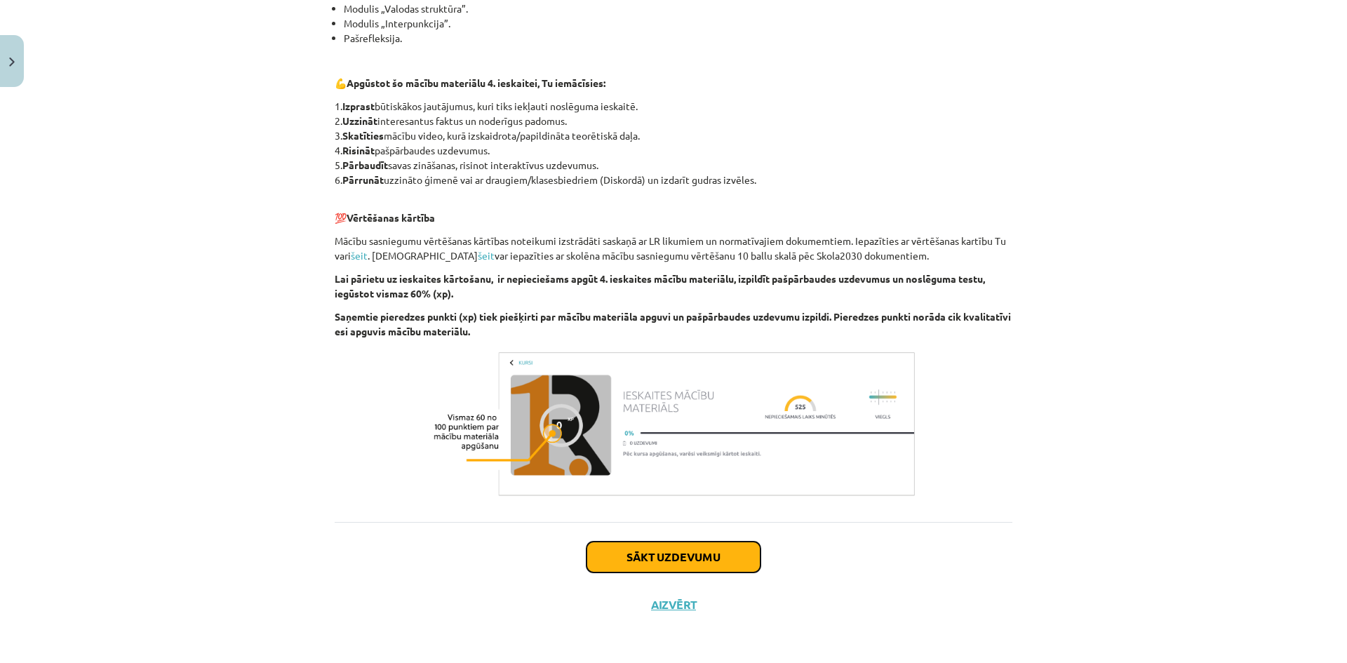
click at [641, 568] on button "Sākt uzdevumu" at bounding box center [673, 557] width 174 height 31
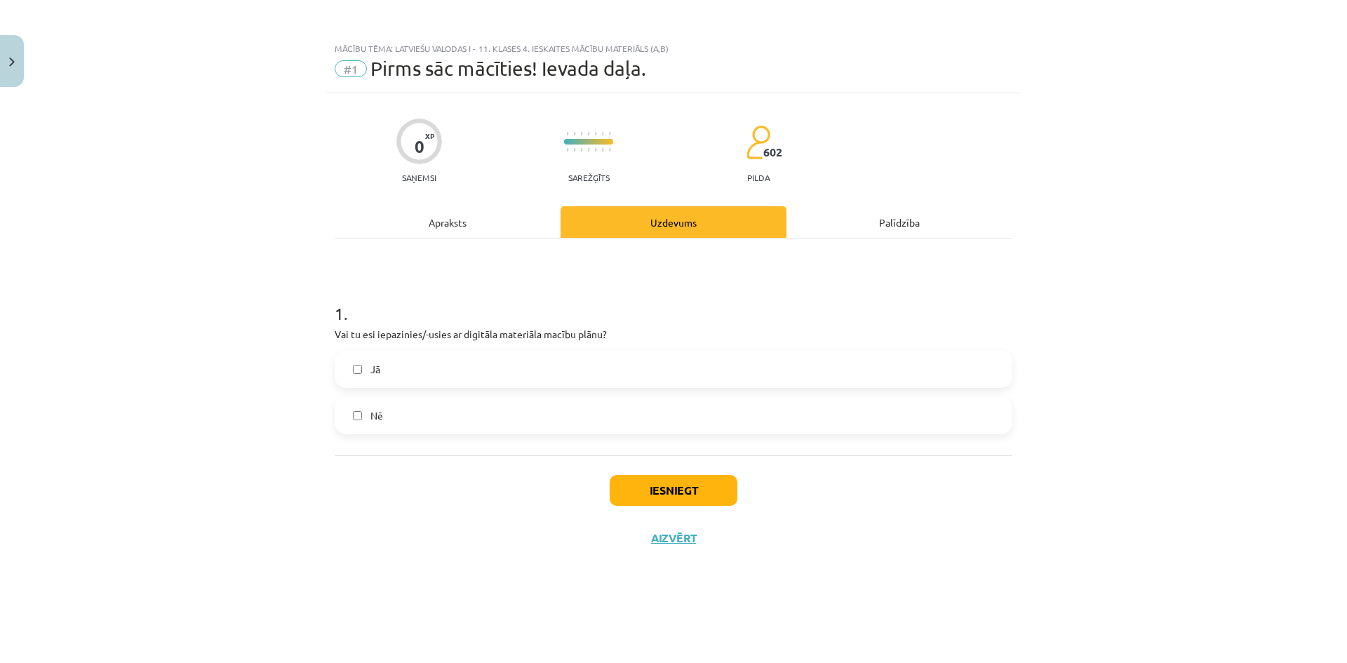
click at [596, 373] on label "Jā" at bounding box center [673, 368] width 675 height 35
click at [650, 492] on button "Iesniegt" at bounding box center [674, 490] width 128 height 31
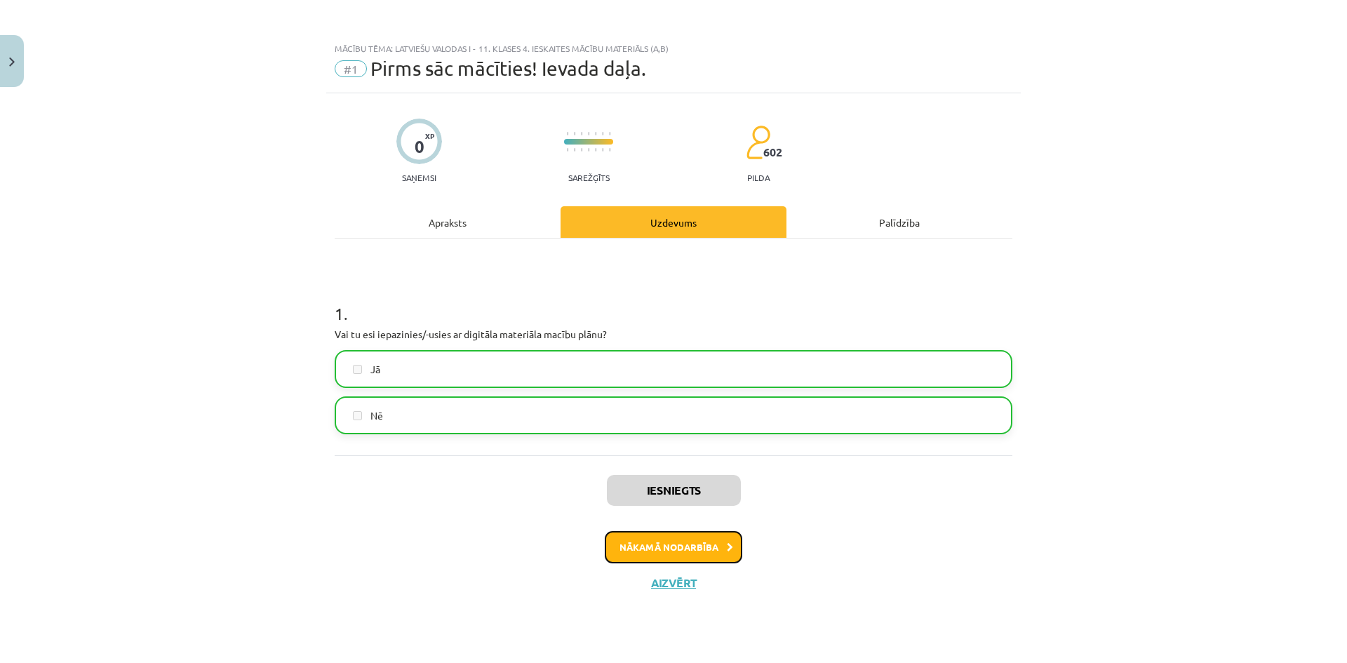
click at [648, 545] on button "Nākamā nodarbība" at bounding box center [673, 547] width 137 height 32
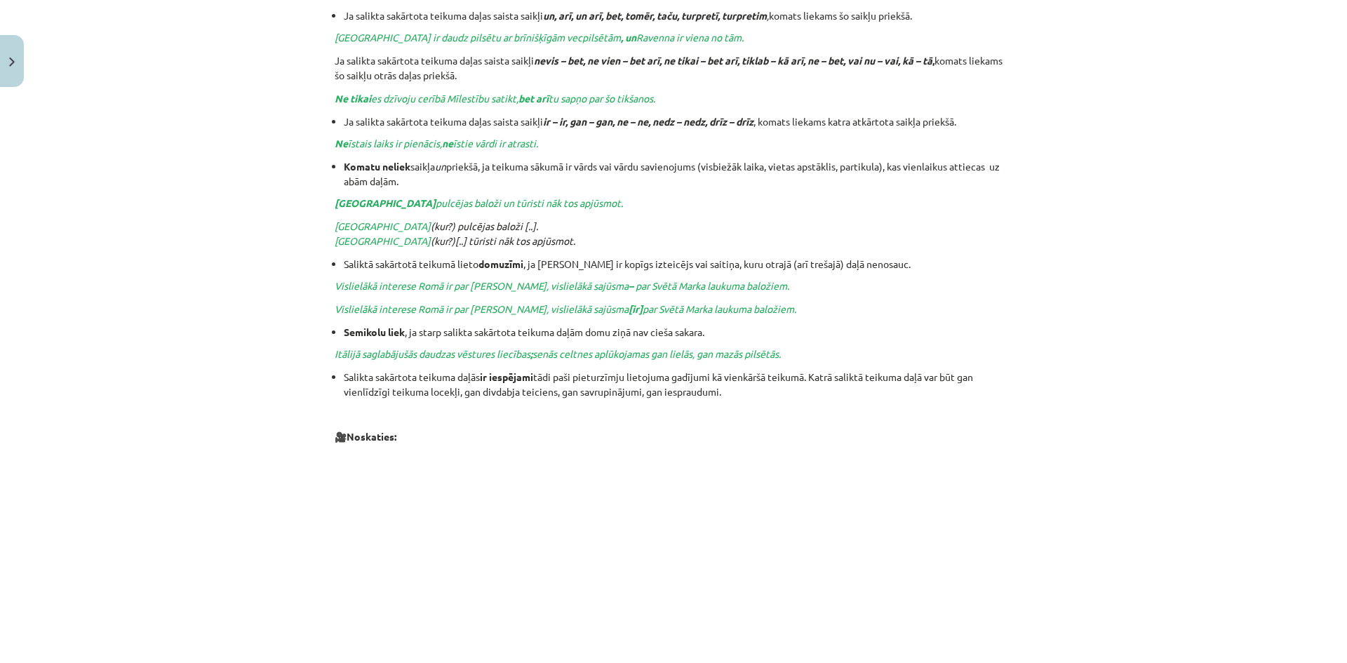
scroll to position [1260, 0]
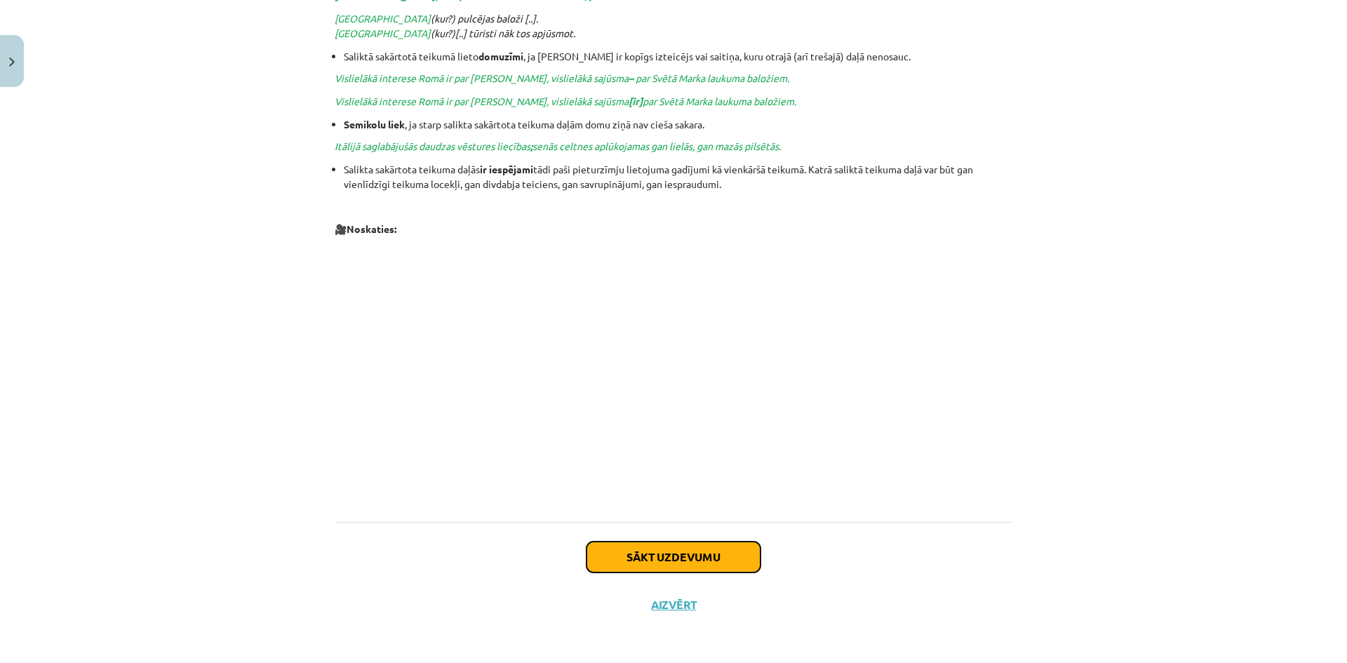
click at [648, 567] on button "Sākt uzdevumu" at bounding box center [673, 557] width 174 height 31
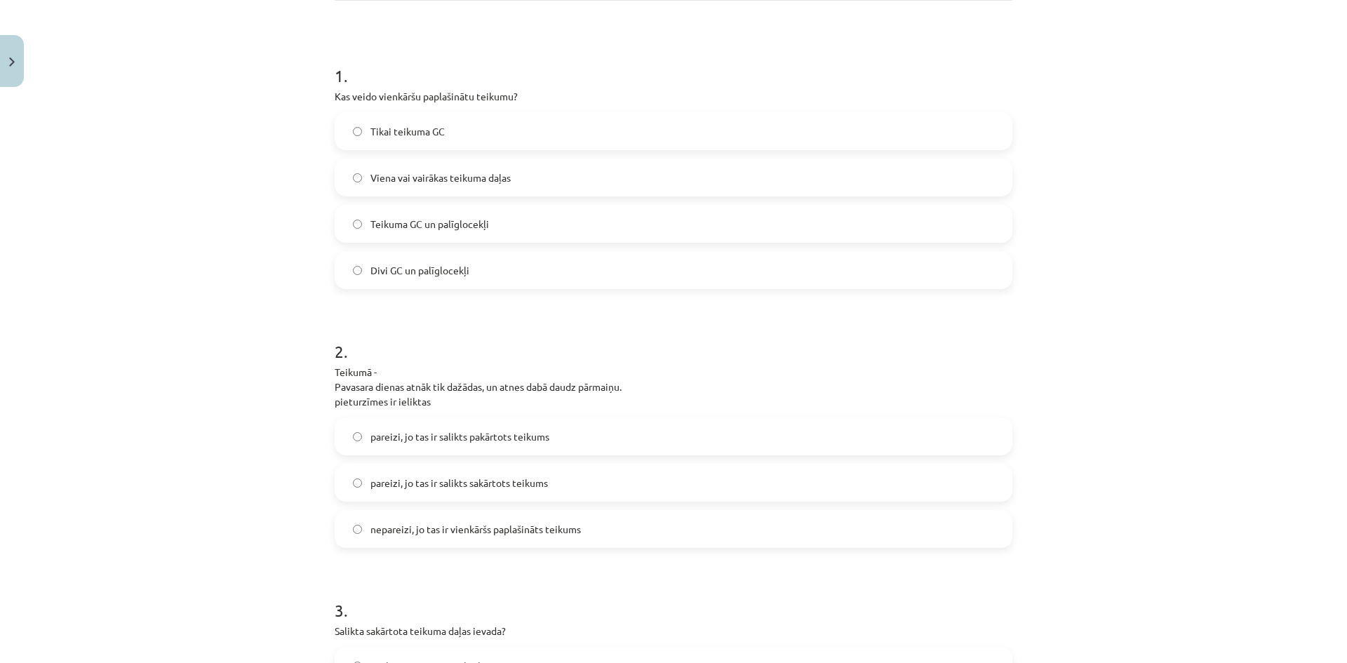
scroll to position [229, 0]
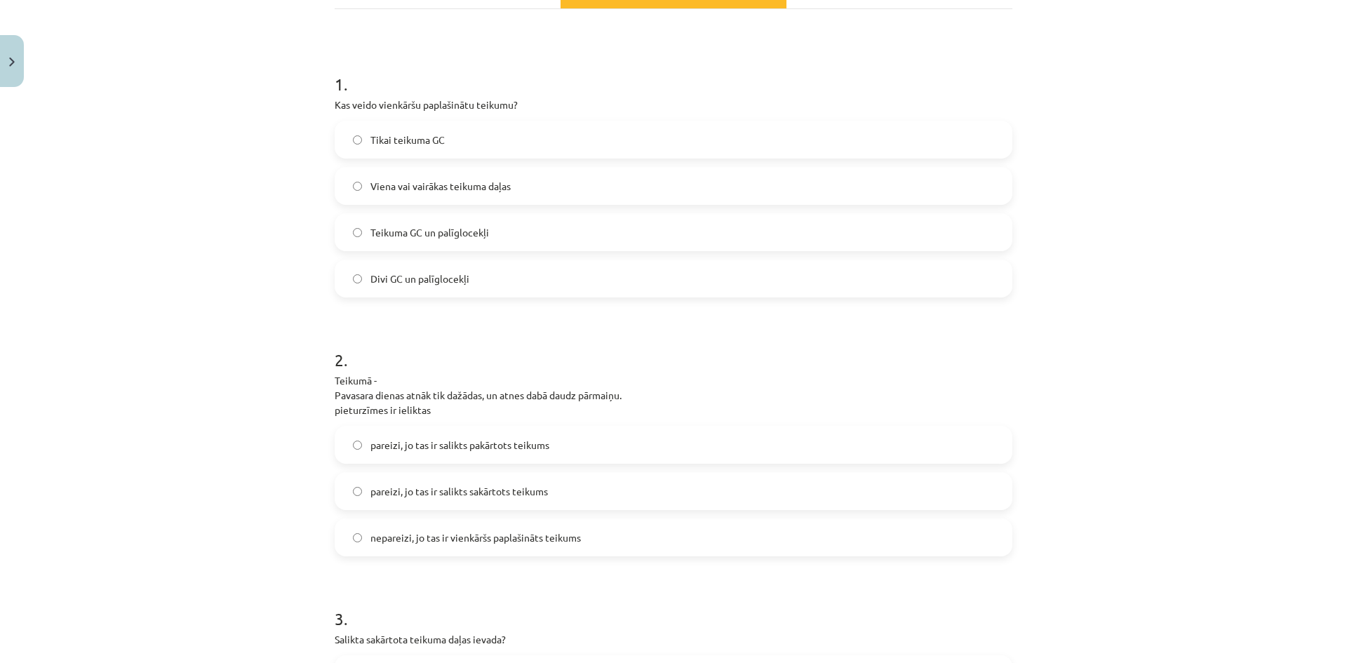
click at [424, 192] on span "Viena vai vairākas teikuma daļas" at bounding box center [440, 186] width 140 height 15
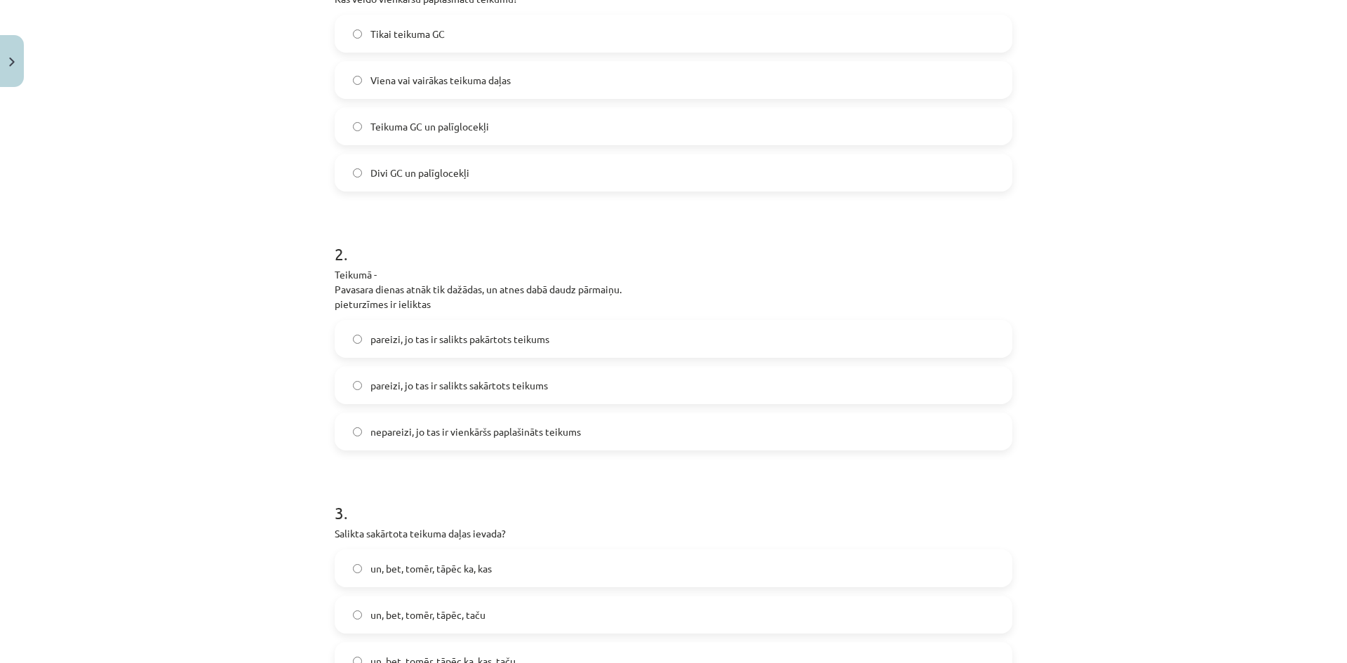
scroll to position [370, 0]
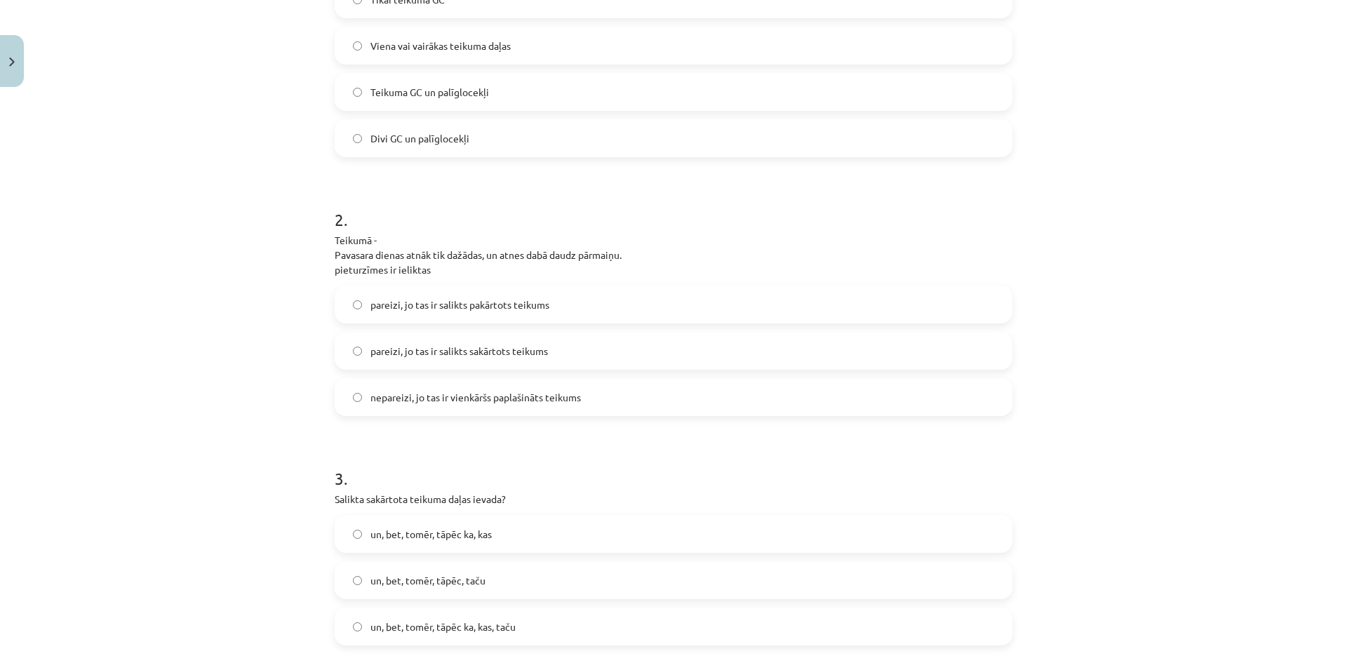
click at [438, 344] on span "pareizi, jo tas ir salikts sakārtots teikums" at bounding box center [458, 351] width 177 height 15
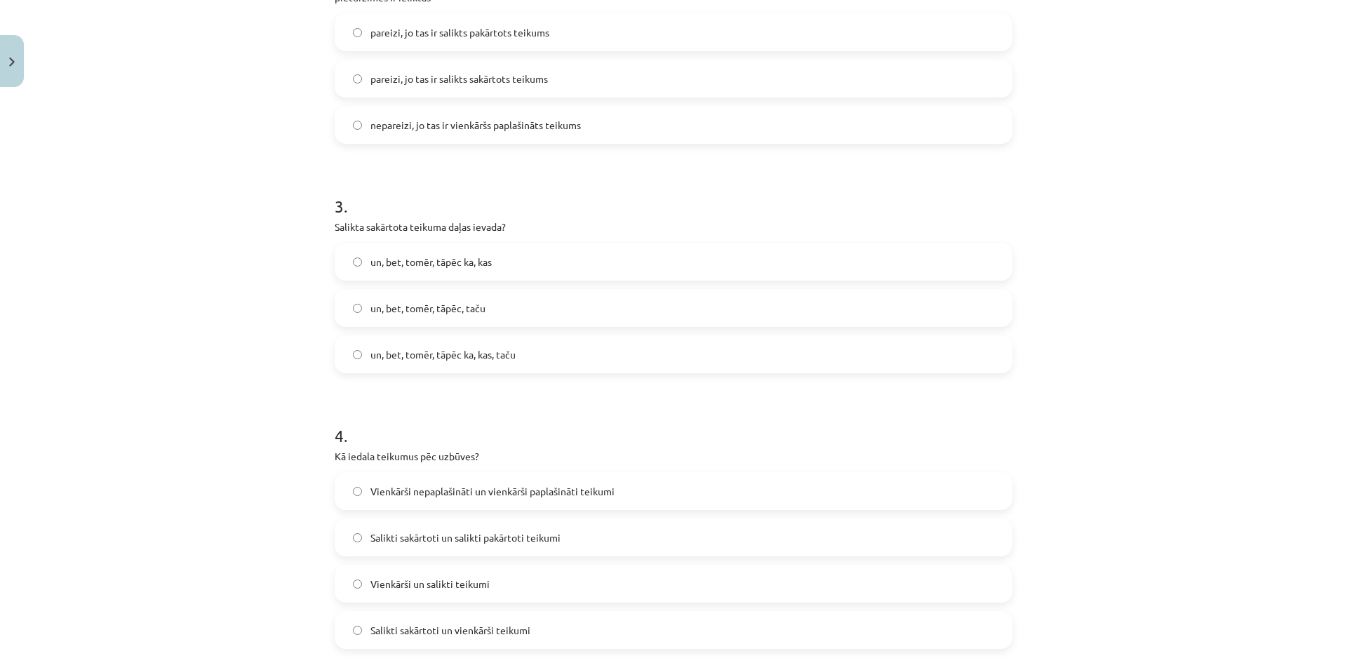
scroll to position [650, 0]
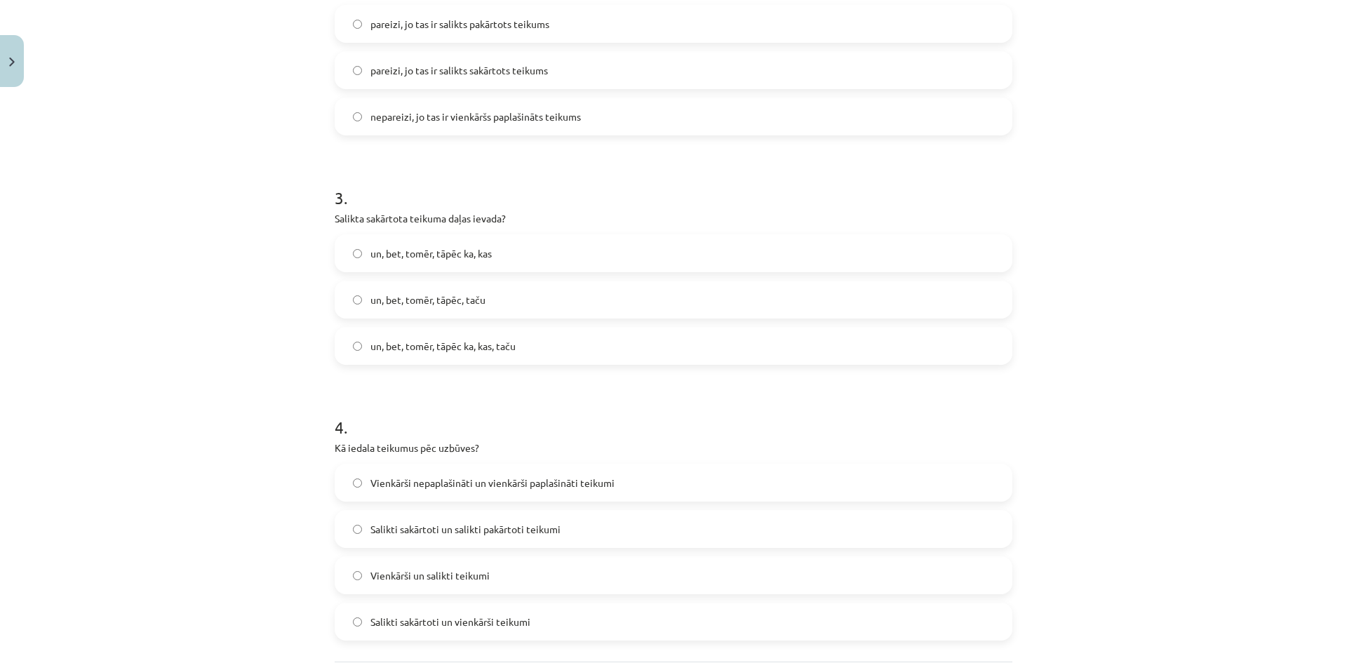
click at [401, 301] on span "un, bet, tomēr, tāpēc, taču" at bounding box center [427, 300] width 115 height 15
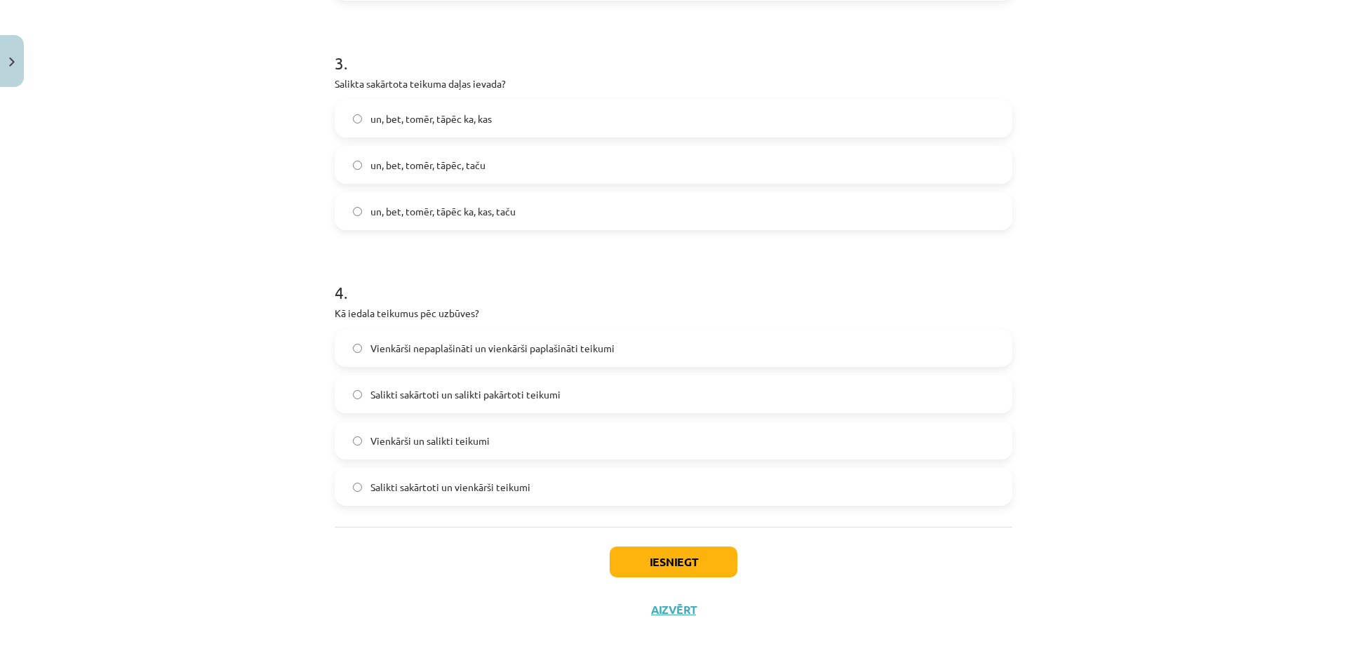
scroll to position [791, 0]
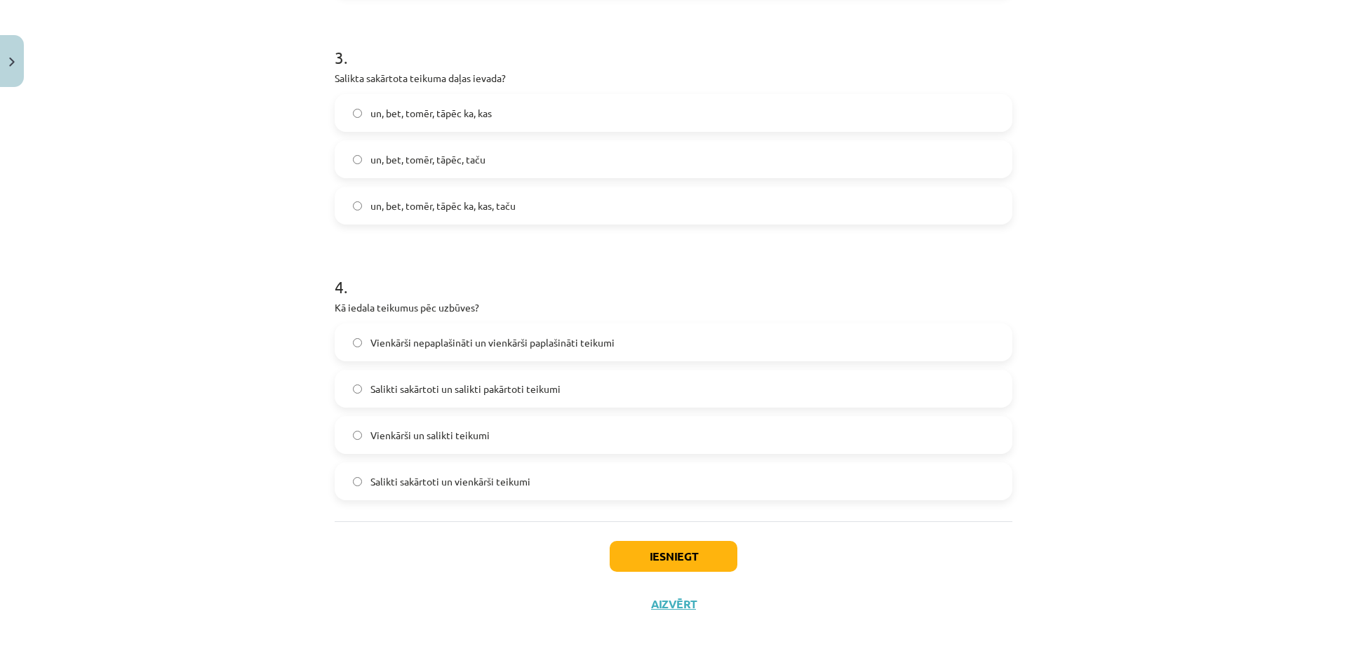
click at [375, 442] on span "Vienkārši un salikti teikumi" at bounding box center [429, 435] width 119 height 15
click at [610, 553] on button "Iesniegt" at bounding box center [674, 556] width 128 height 31
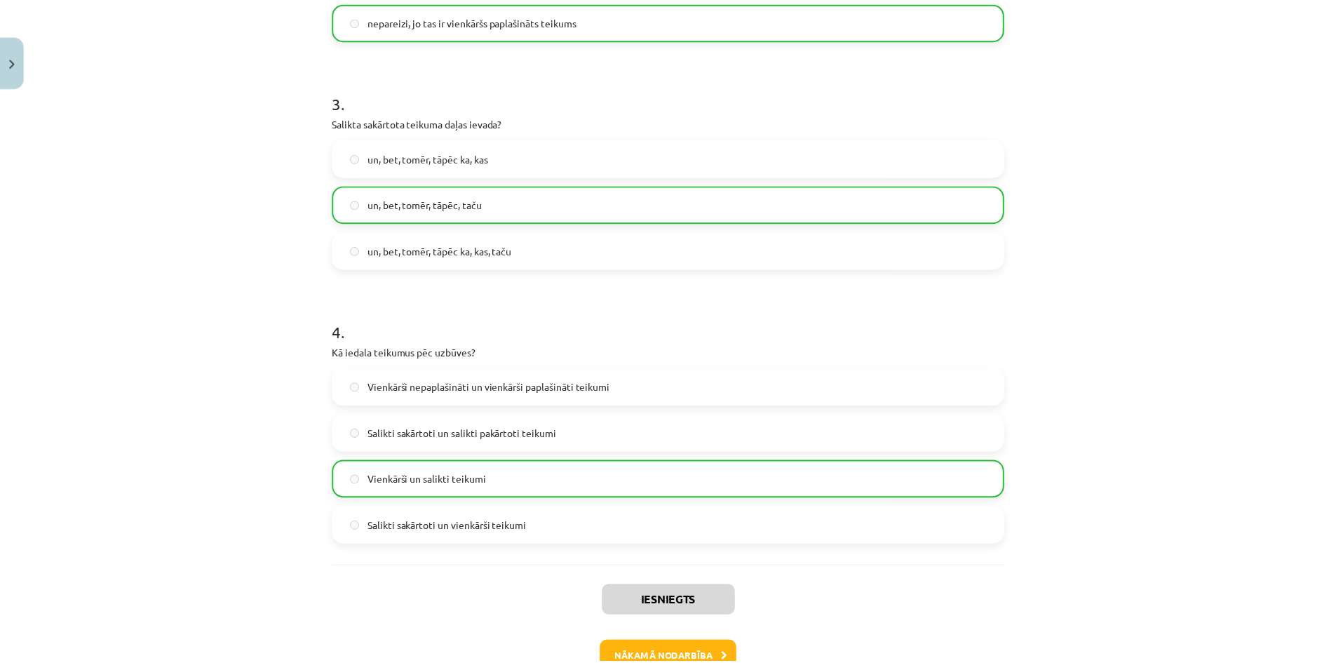
scroll to position [836, 0]
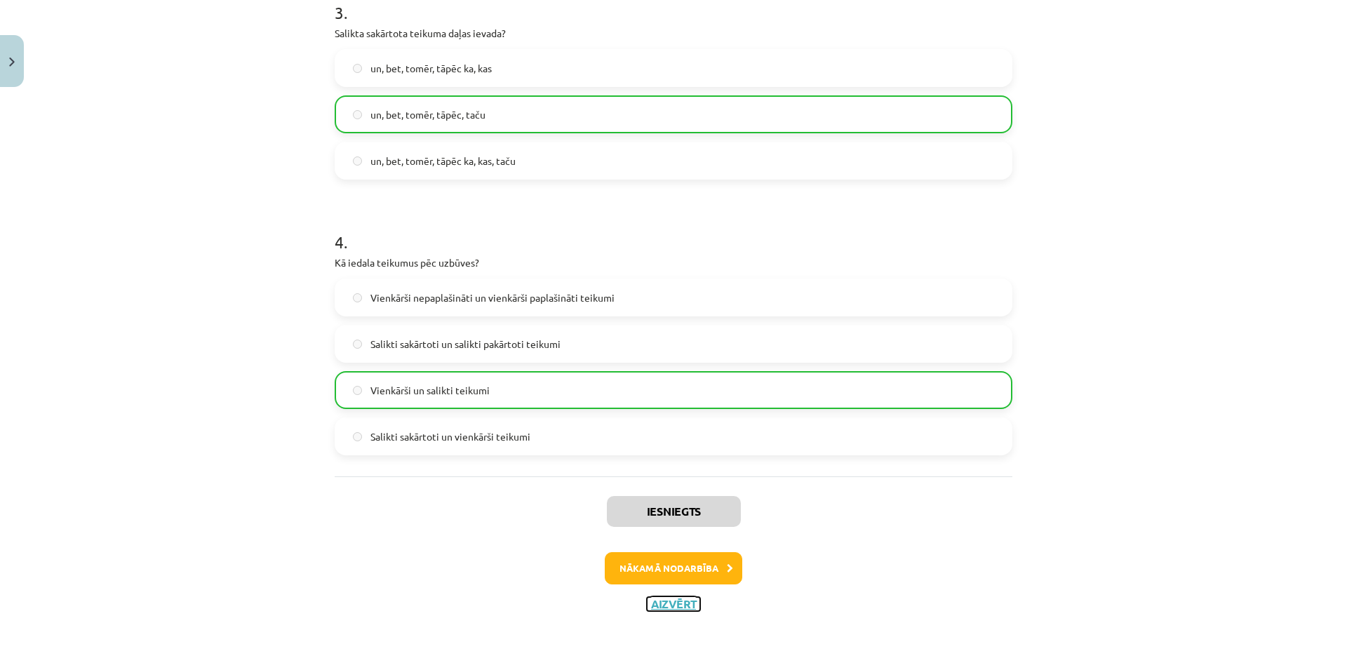
click at [669, 605] on button "Aizvērt" at bounding box center [673, 604] width 53 height 14
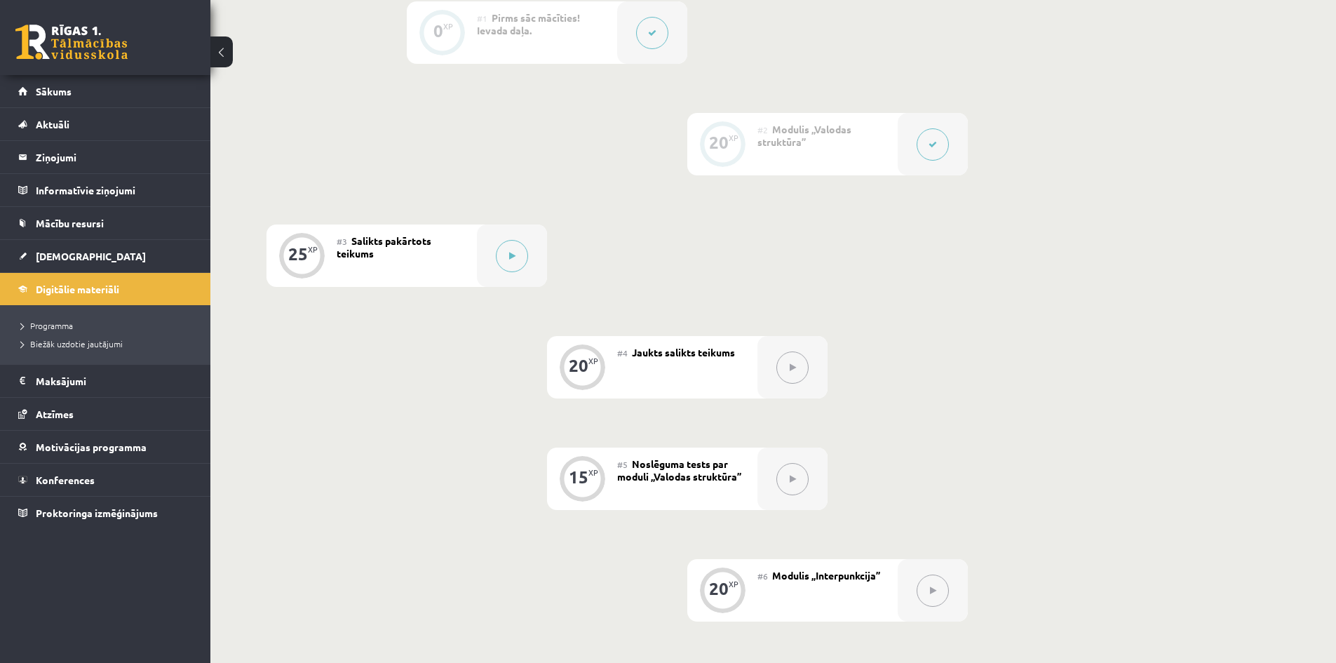
scroll to position [351, 0]
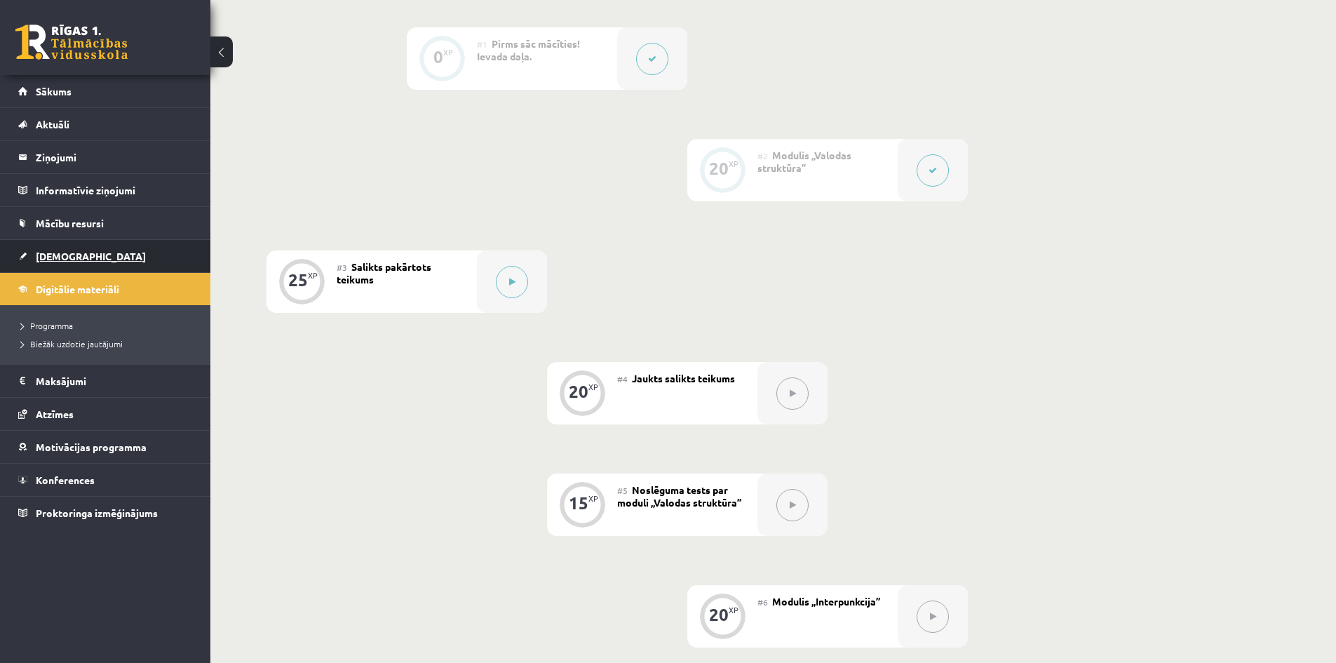
click at [108, 246] on link "[DEMOGRAPHIC_DATA]" at bounding box center [105, 256] width 175 height 32
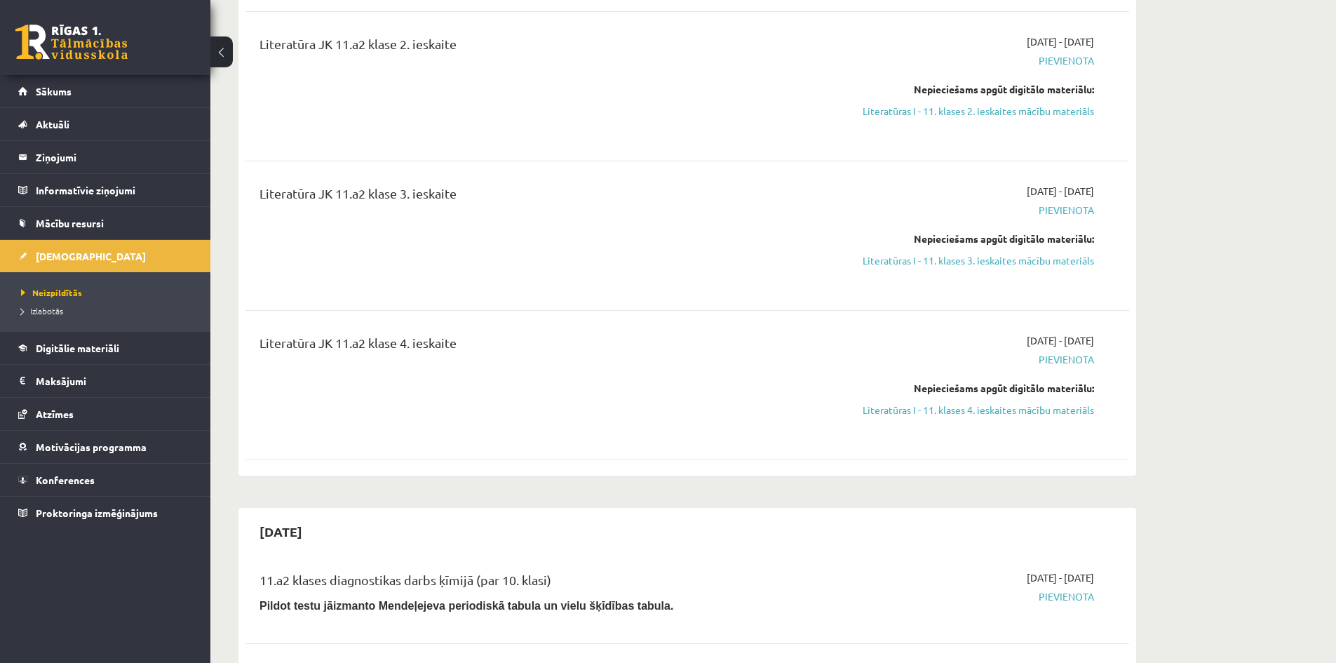
scroll to position [1894, 0]
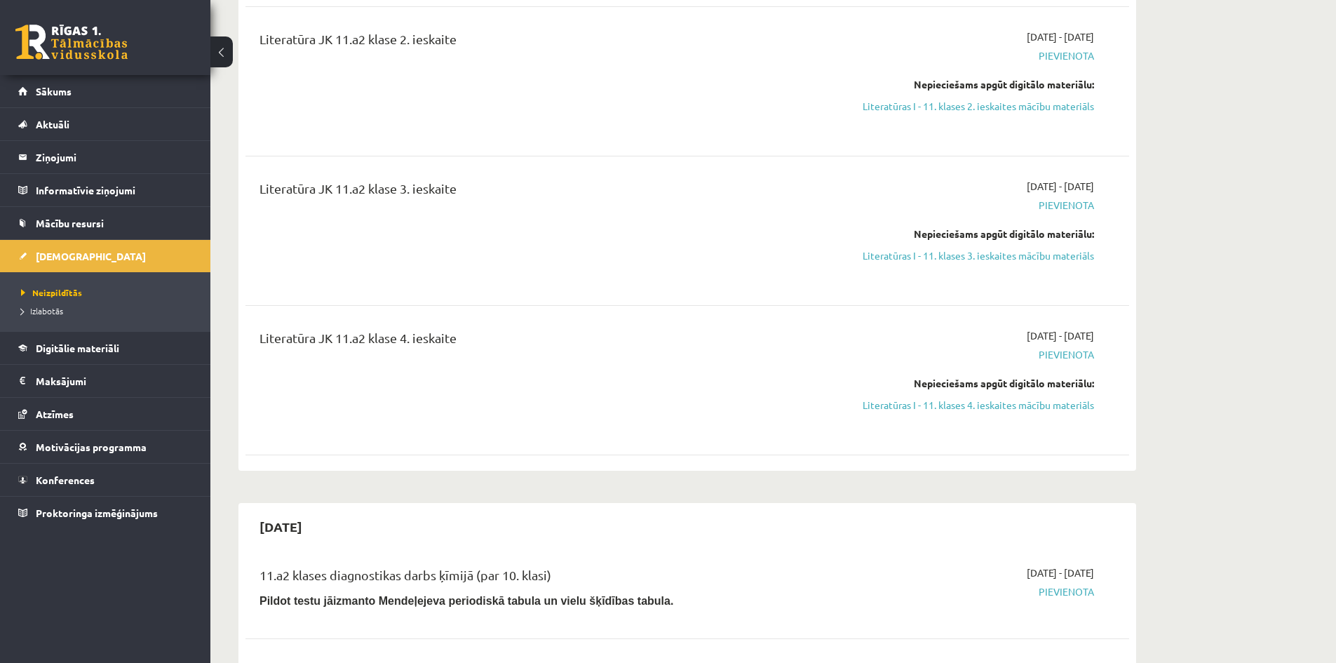
click at [619, 384] on div "Literatūra JK 11.a2 klase 4. ieskaite" at bounding box center [534, 380] width 570 height 104
